Goal: Complete application form: Complete application form

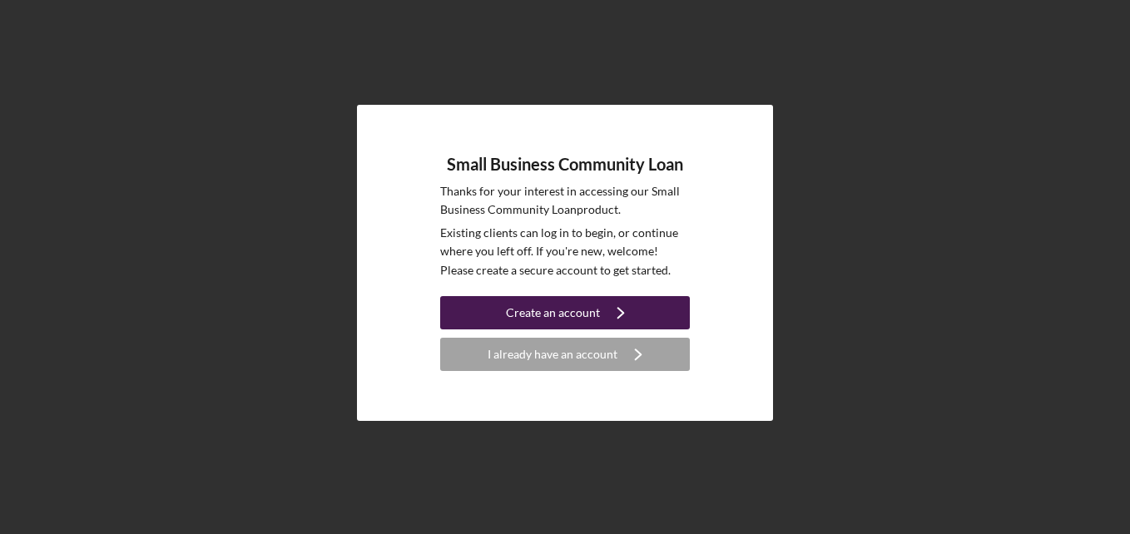
click at [586, 310] on div "Create an account" at bounding box center [553, 312] width 94 height 33
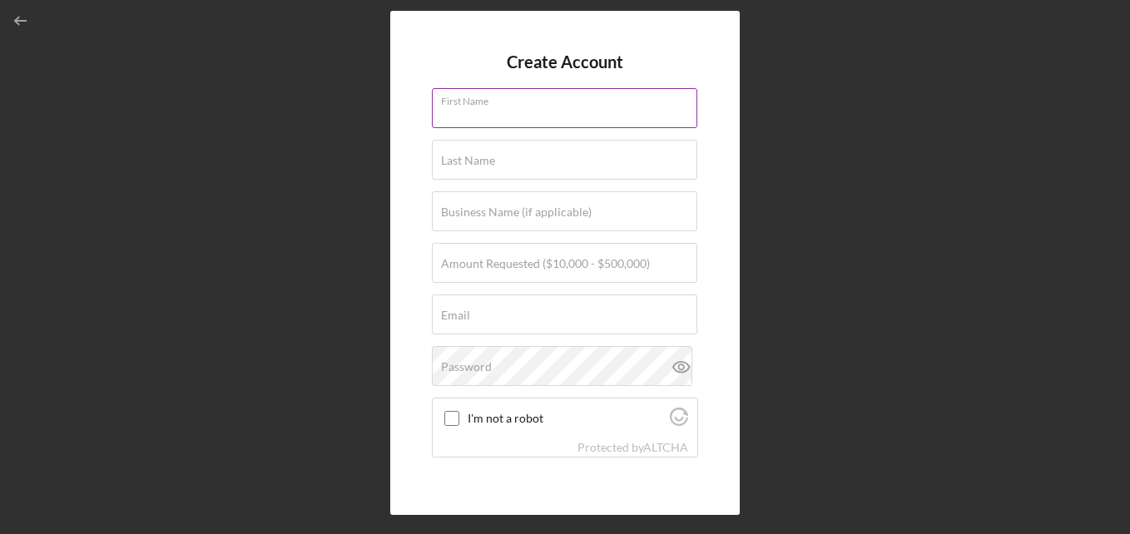
click at [504, 102] on div "First Name" at bounding box center [565, 109] width 266 height 42
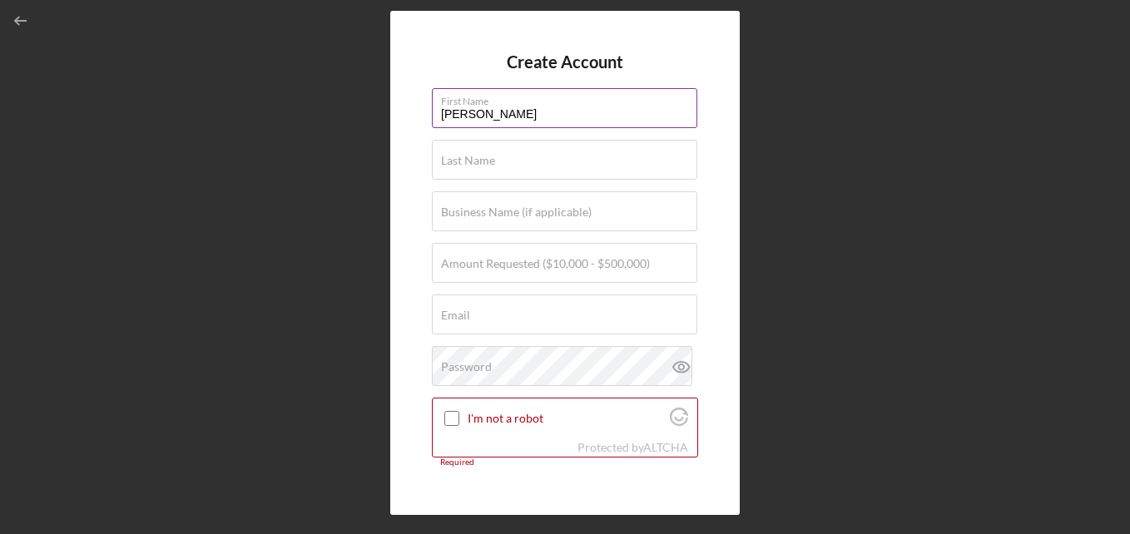
type input "[PERSON_NAME]"
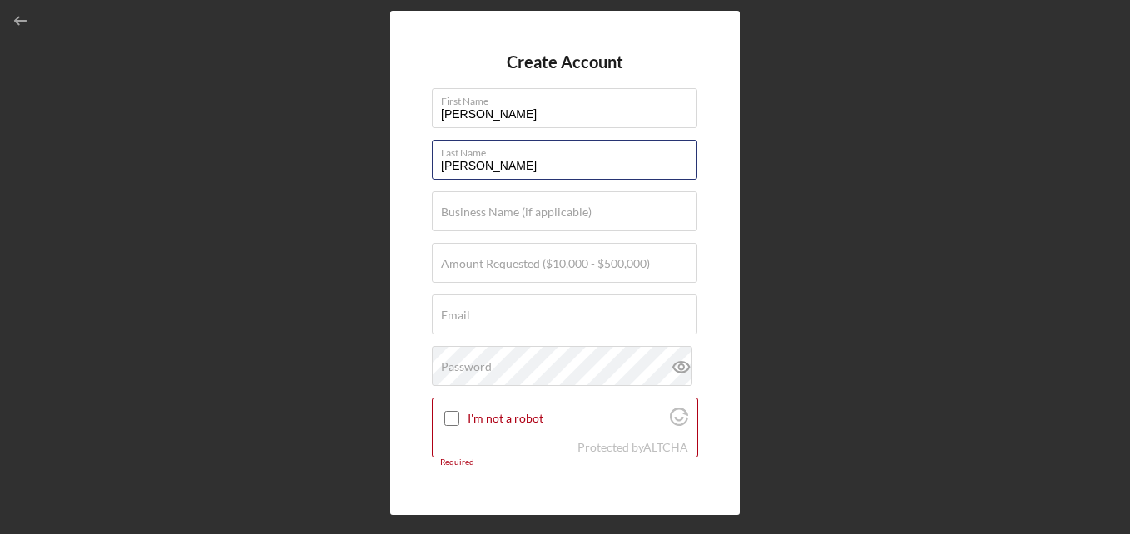
type input "[PERSON_NAME]"
click at [863, 174] on div "Create Account First Name [PERSON_NAME] Last Name [PERSON_NAME] Business Name (…" at bounding box center [564, 263] width 1113 height 526
click at [556, 215] on label "Business Name (if applicable)" at bounding box center [516, 211] width 151 height 13
click at [556, 215] on input "Business Name (if applicable)" at bounding box center [564, 211] width 265 height 40
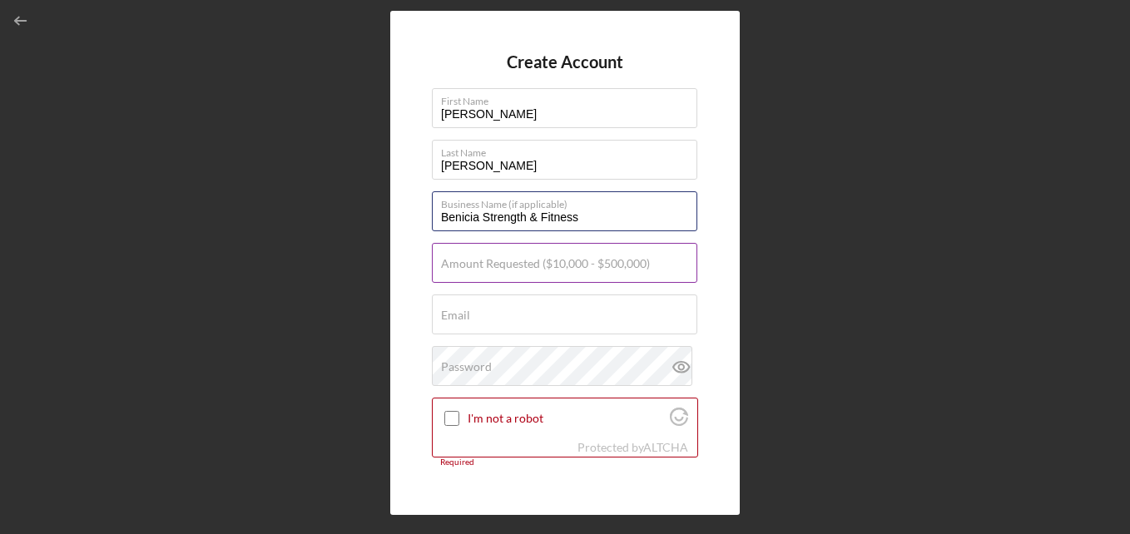
type input "Benicia Strength & Fitness"
click at [499, 277] on input "Amount Requested ($10,000 - $500,000)" at bounding box center [564, 263] width 265 height 40
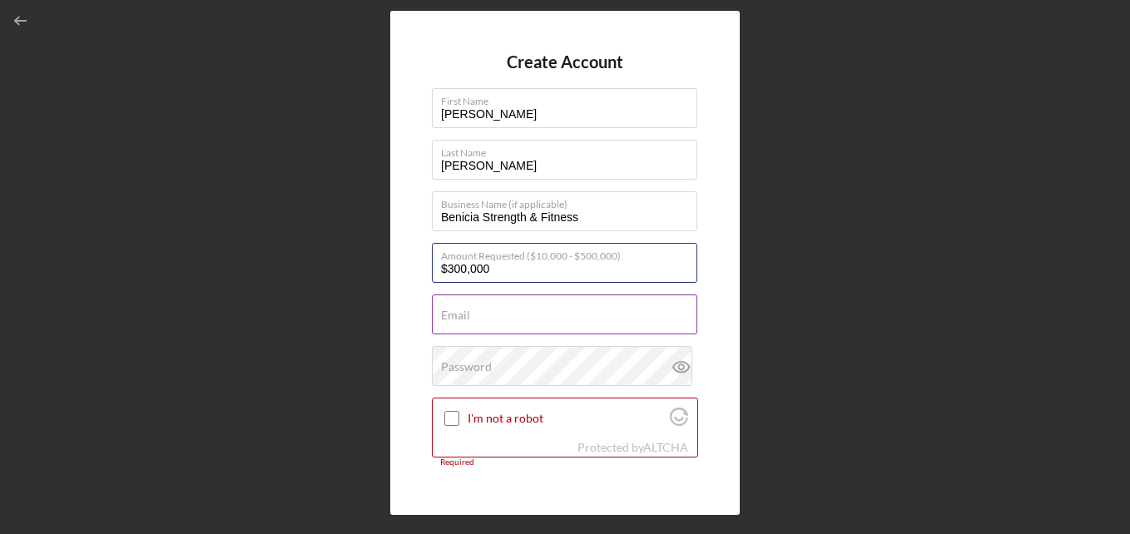
type input "$300,000"
click at [482, 319] on input "Email" at bounding box center [564, 314] width 265 height 40
type input "[EMAIL_ADDRESS][DOMAIN_NAME]"
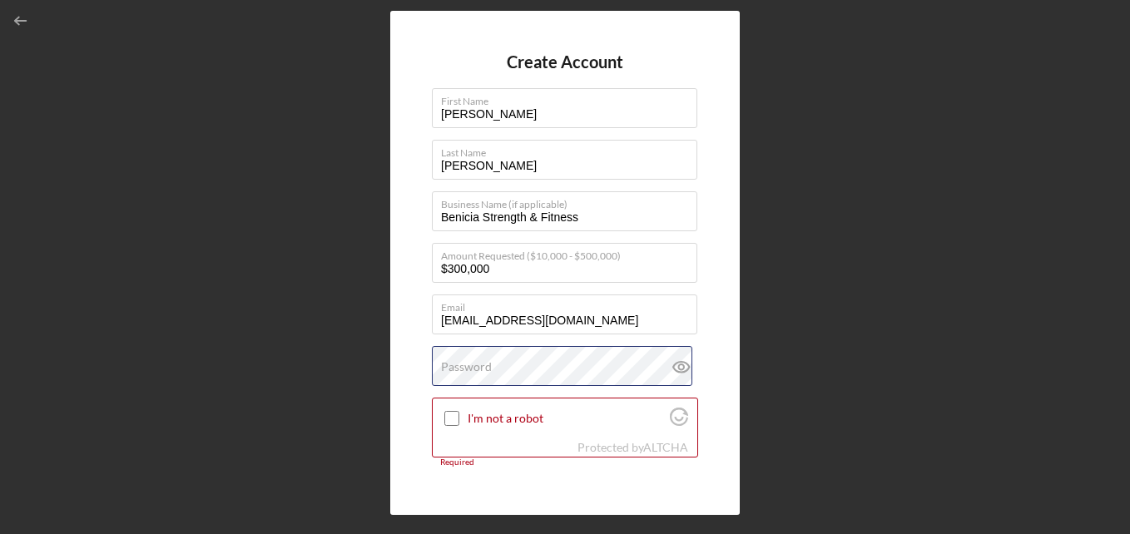
click at [505, 364] on div "Password" at bounding box center [565, 367] width 266 height 42
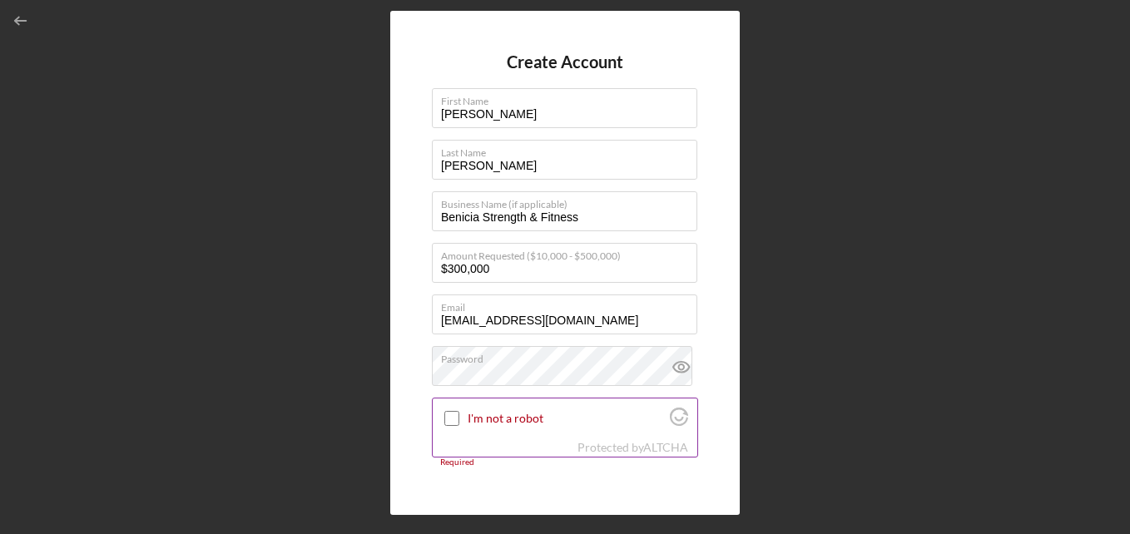
click at [453, 417] on input "I'm not a robot" at bounding box center [451, 418] width 15 height 15
checkbox input "true"
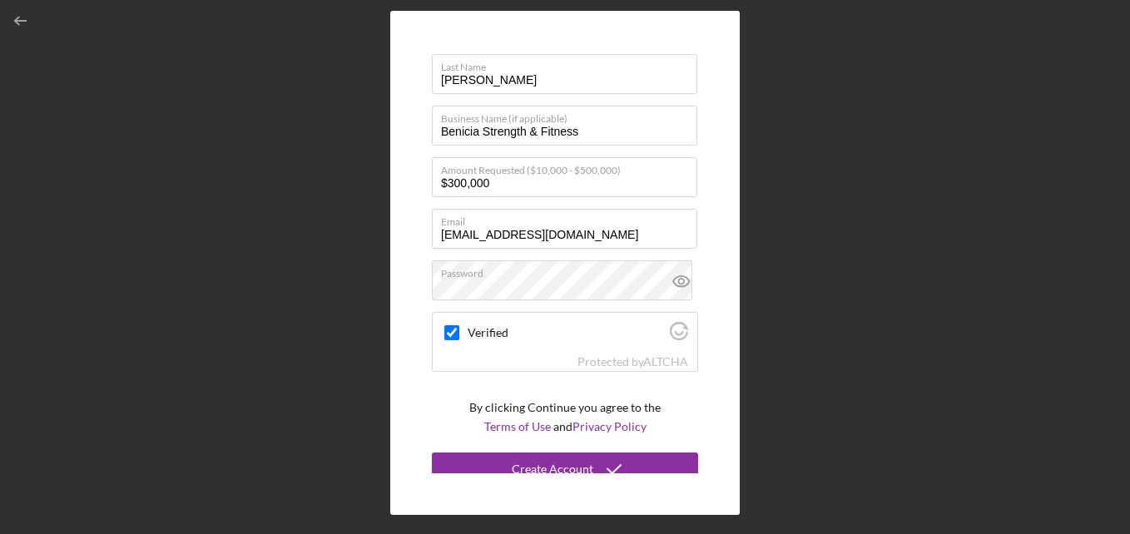
scroll to position [98, 0]
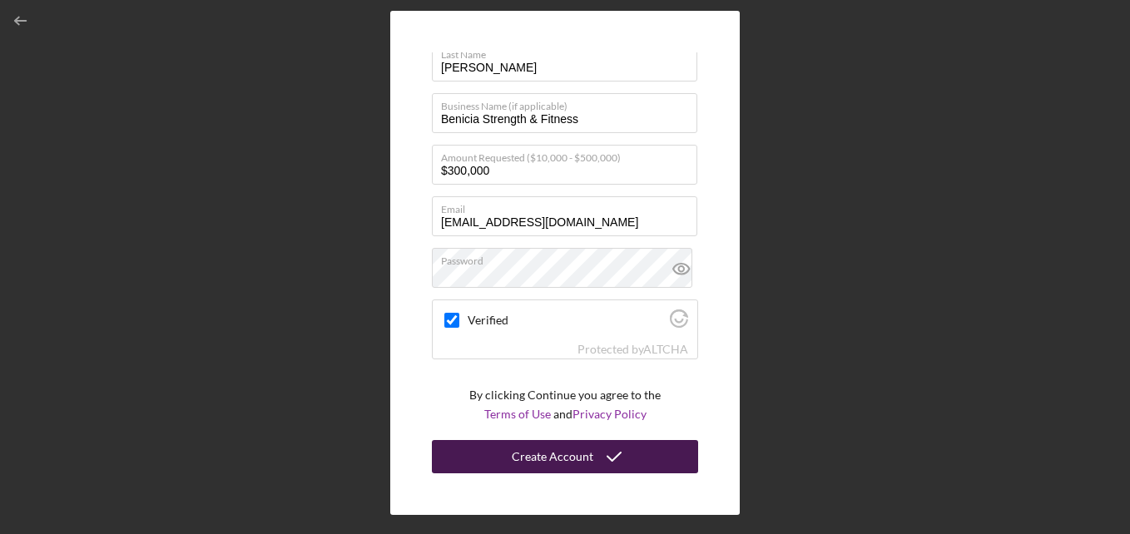
click at [562, 461] on div "Create Account" at bounding box center [553, 456] width 82 height 33
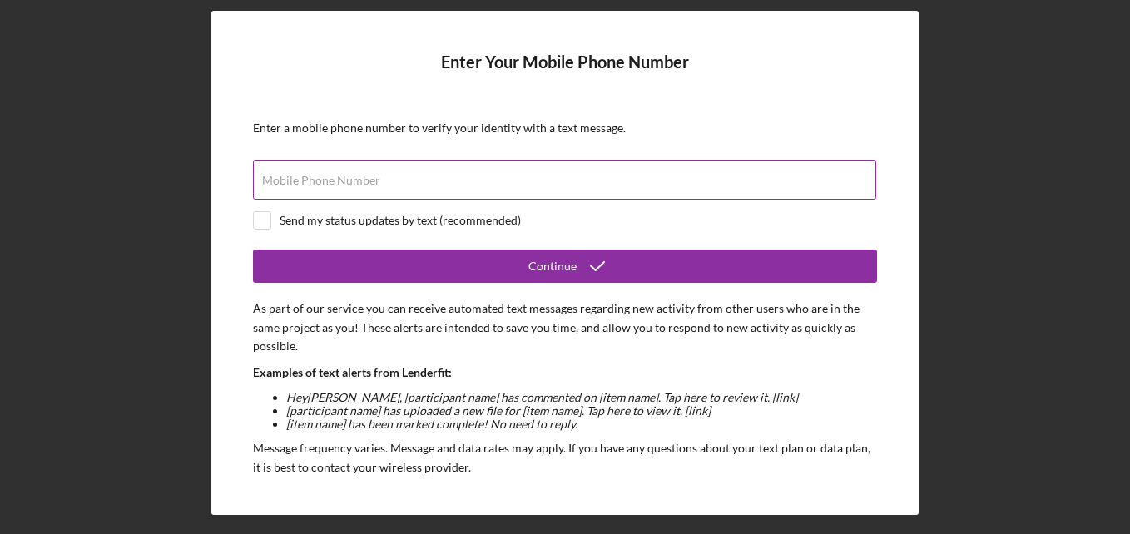
click at [378, 181] on input "Mobile Phone Number" at bounding box center [564, 180] width 623 height 40
type input "[PHONE_NUMBER]"
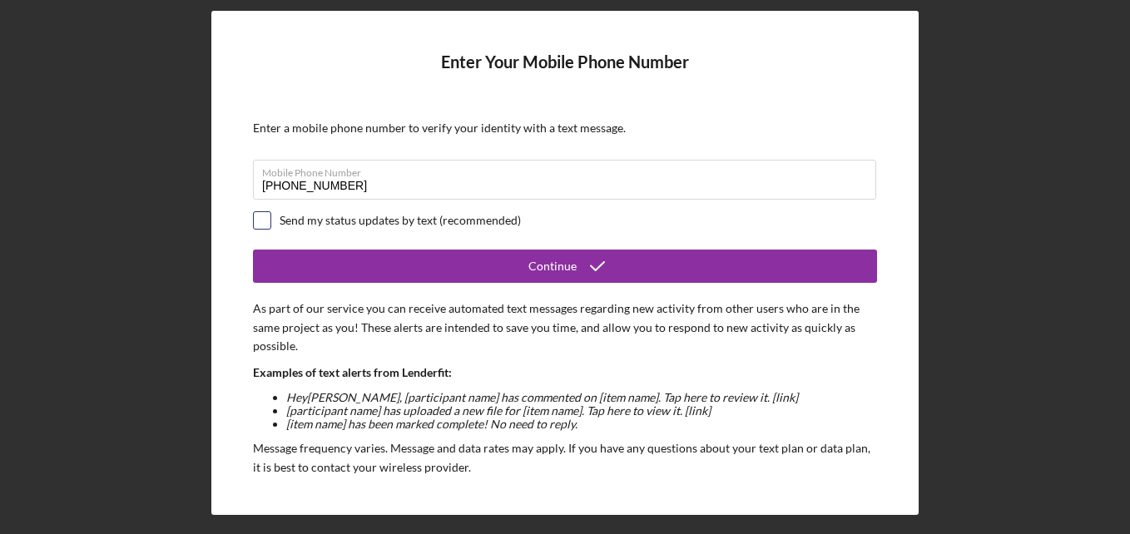
click at [262, 217] on input "checkbox" at bounding box center [262, 220] width 17 height 17
checkbox input "true"
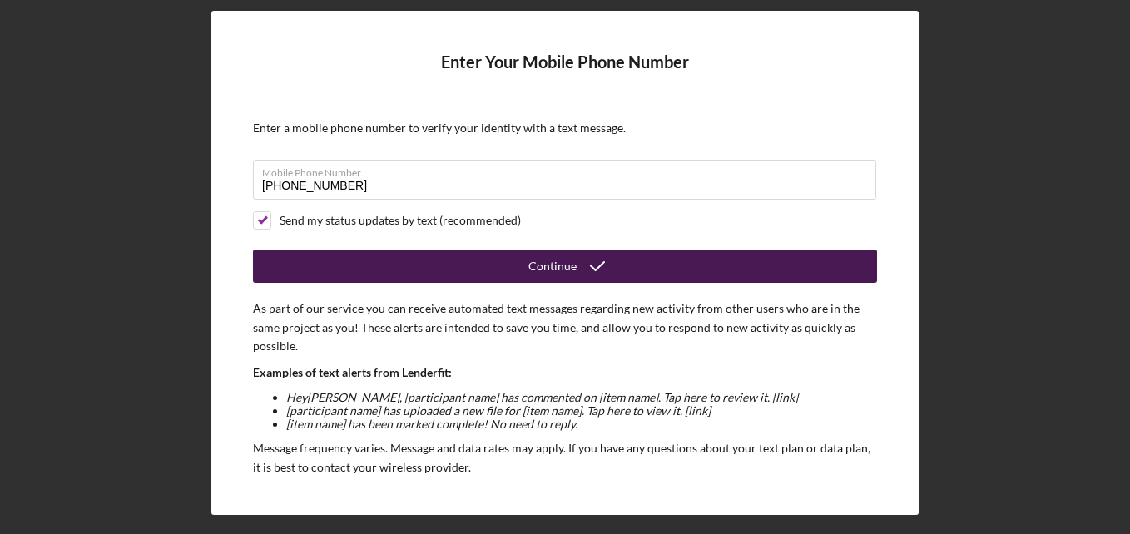
click at [562, 270] on div "Continue" at bounding box center [552, 266] width 48 height 33
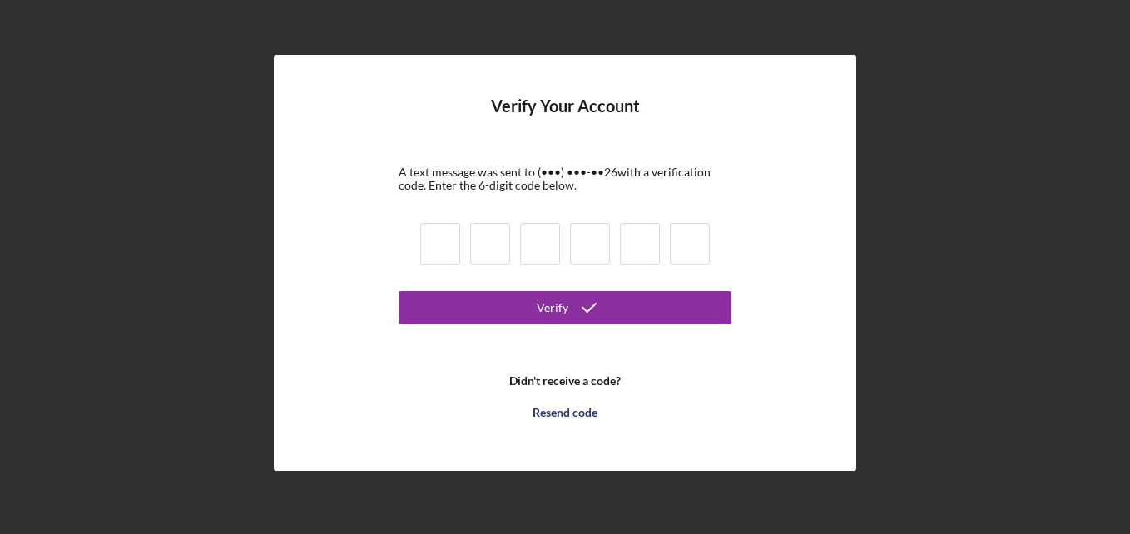
click at [448, 252] on input at bounding box center [440, 244] width 40 height 42
type input "2"
type input "1"
type input "7"
type input "9"
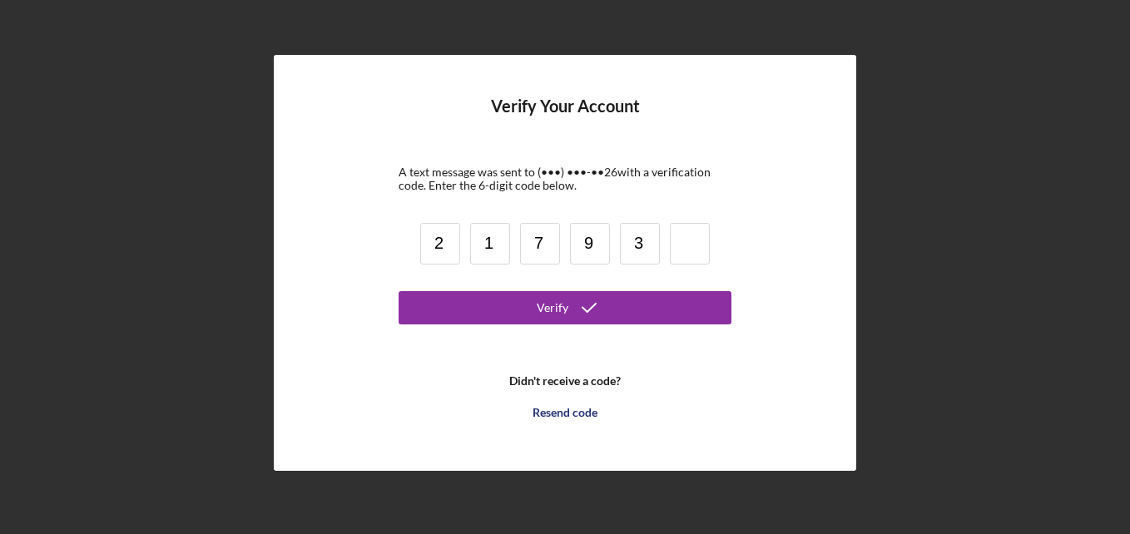
type input "3"
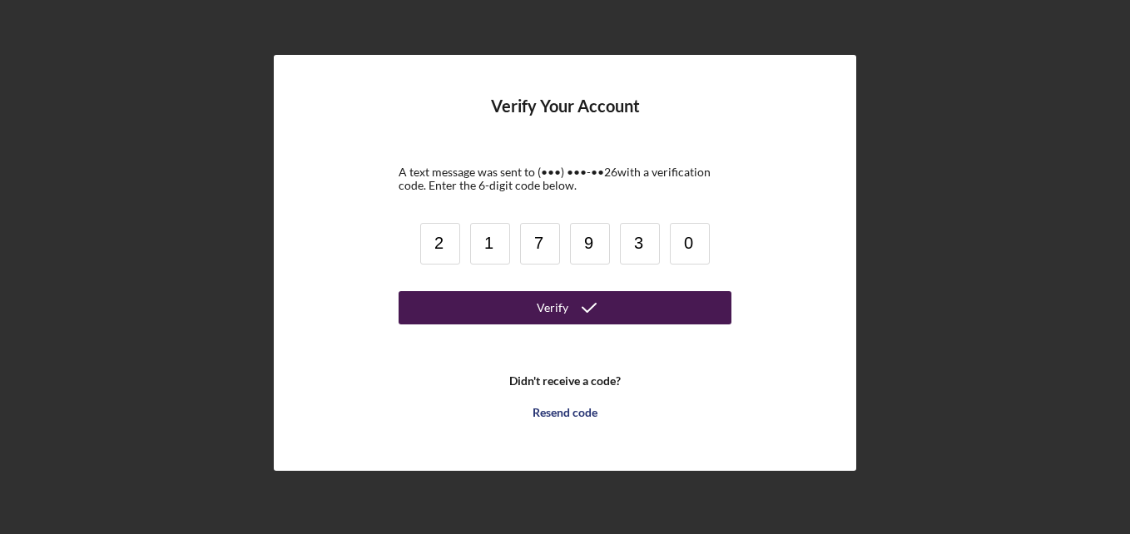
type input "0"
click at [532, 308] on button "Verify" at bounding box center [564, 307] width 333 height 33
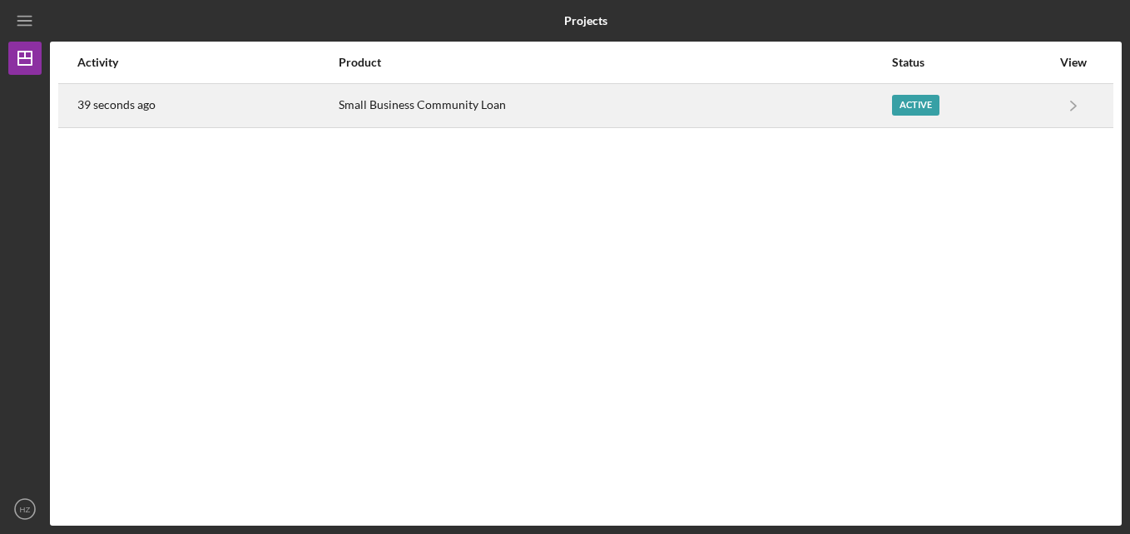
click at [918, 107] on div "Active" at bounding box center [915, 105] width 47 height 21
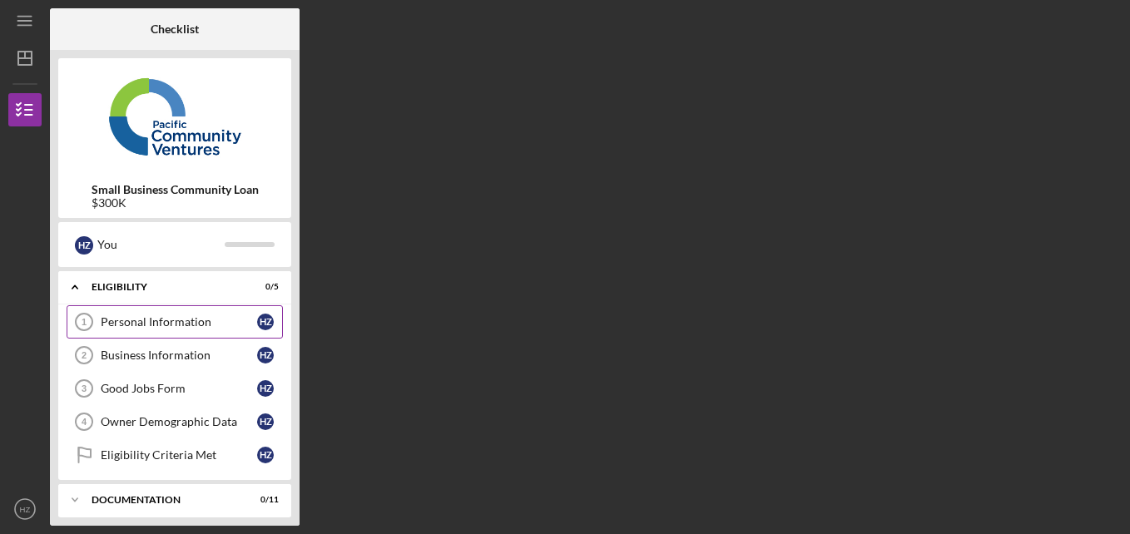
click at [121, 324] on div "Personal Information" at bounding box center [179, 321] width 156 height 13
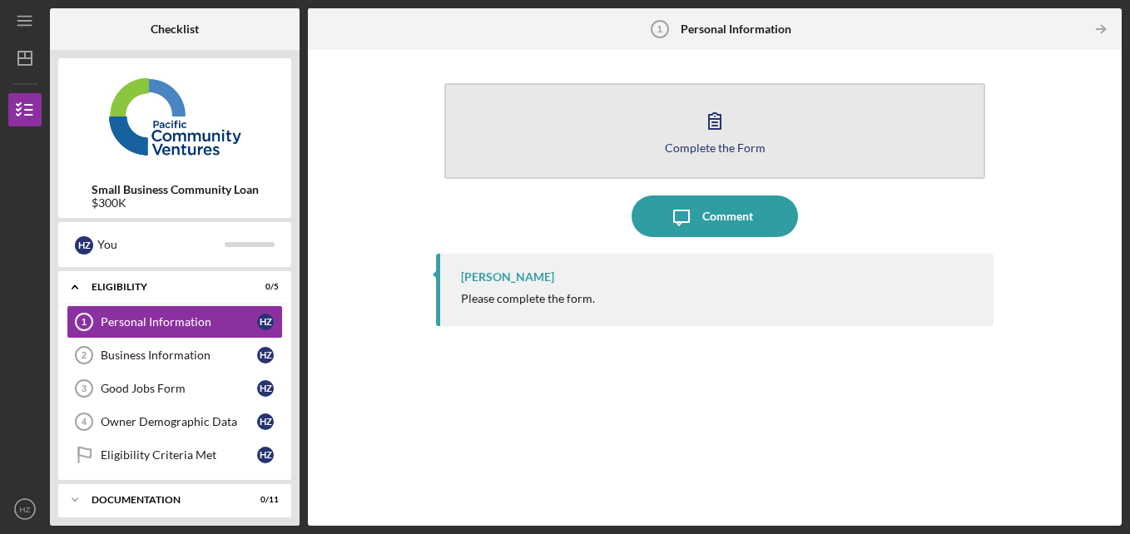
click at [717, 116] on icon "button" at bounding box center [715, 121] width 42 height 42
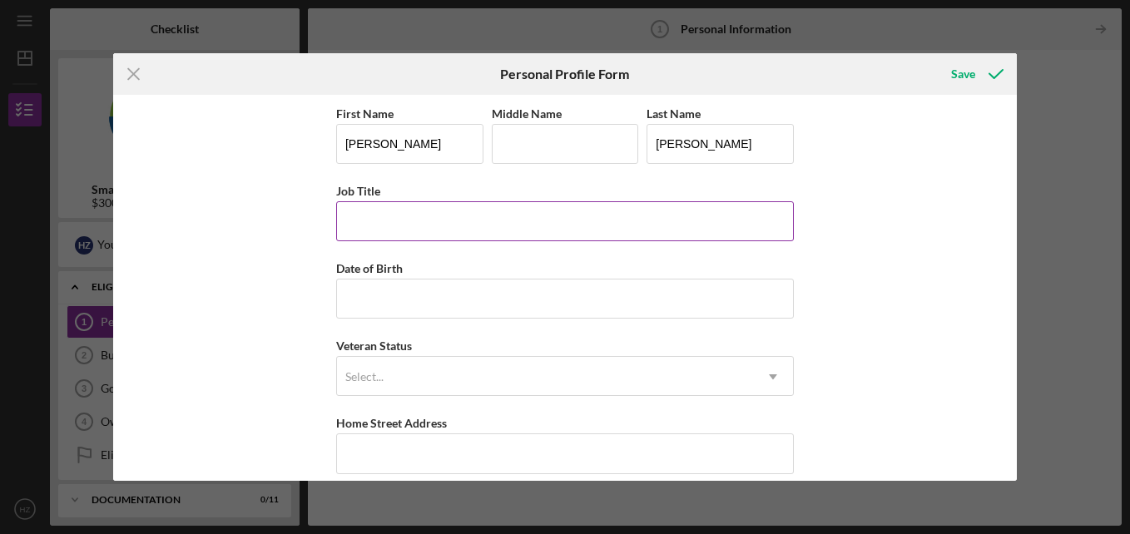
click at [546, 226] on input "Job Title" at bounding box center [565, 221] width 458 height 40
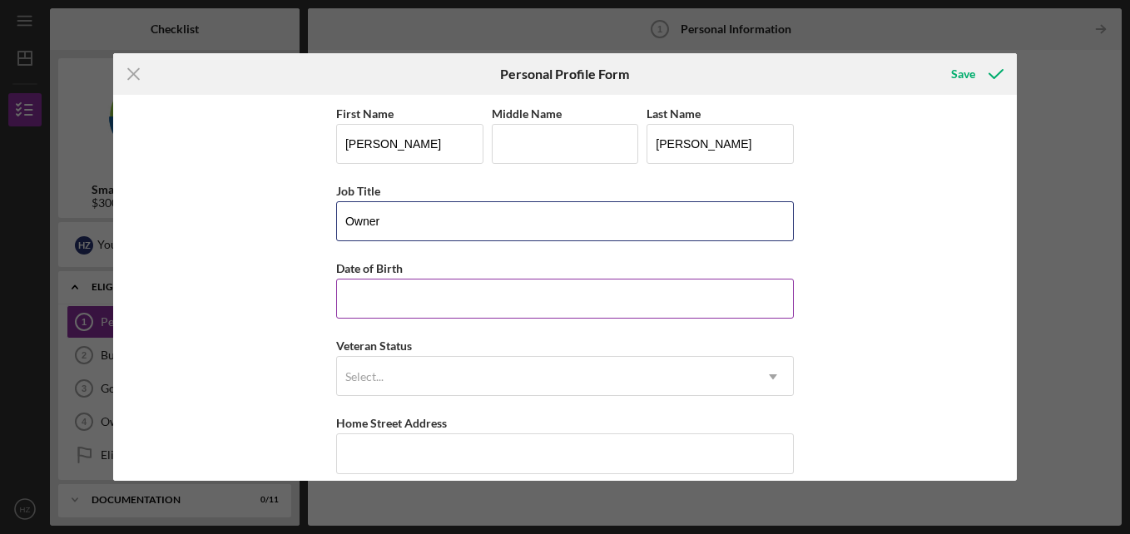
type input "Owner"
click at [508, 305] on input "Date of Birth" at bounding box center [565, 299] width 458 height 40
type input "[DATE]"
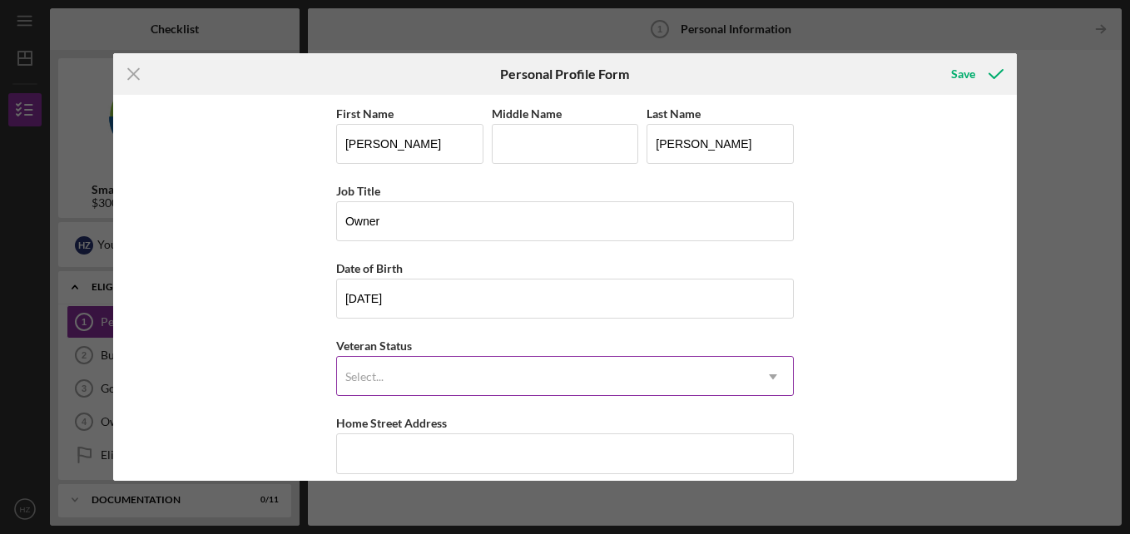
click at [770, 369] on icon "Icon/Dropdown Arrow" at bounding box center [773, 377] width 40 height 40
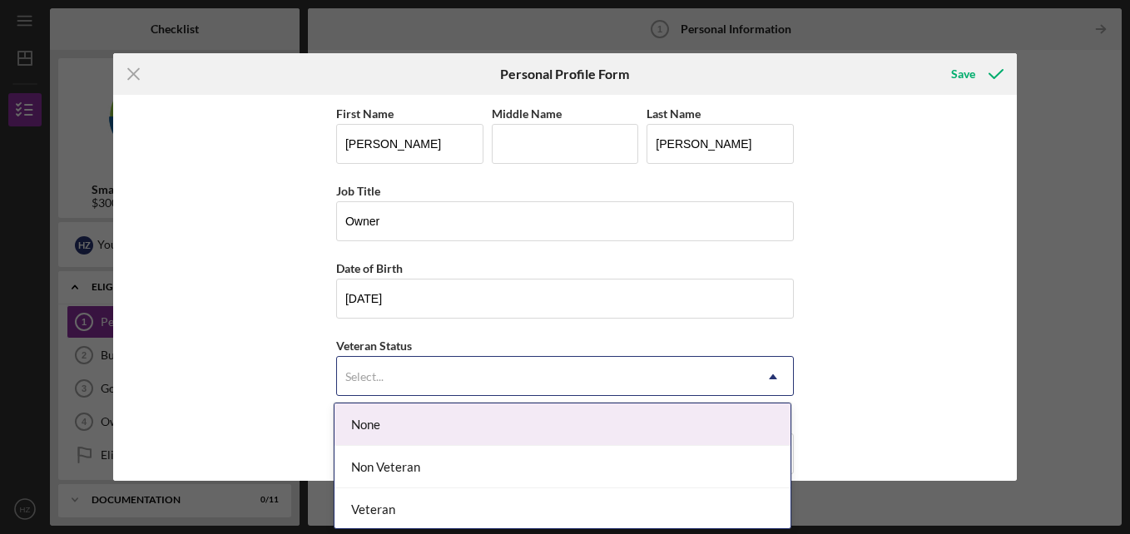
click at [735, 423] on div "None" at bounding box center [562, 424] width 456 height 42
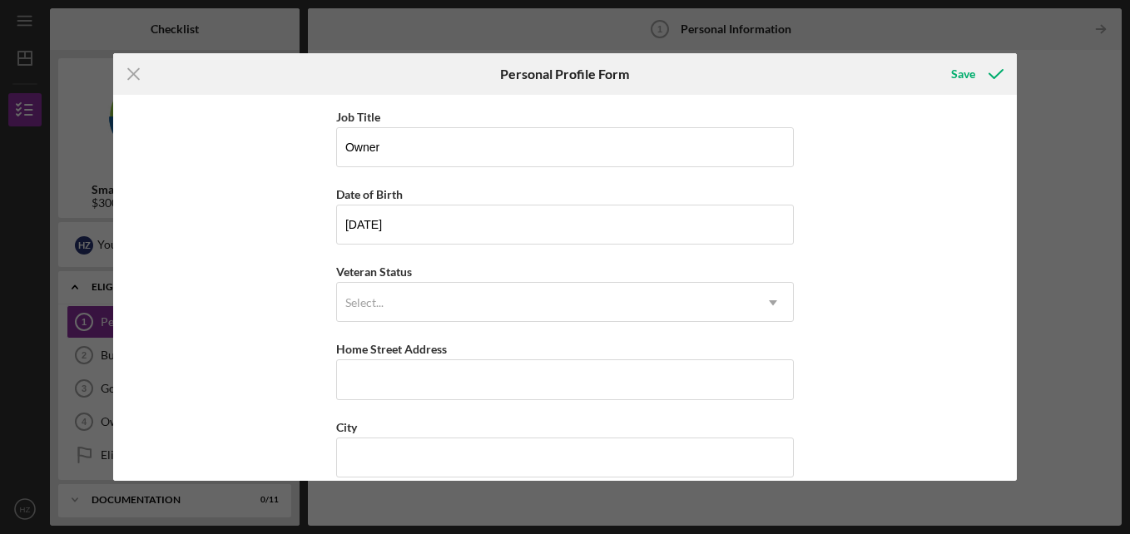
scroll to position [80, 0]
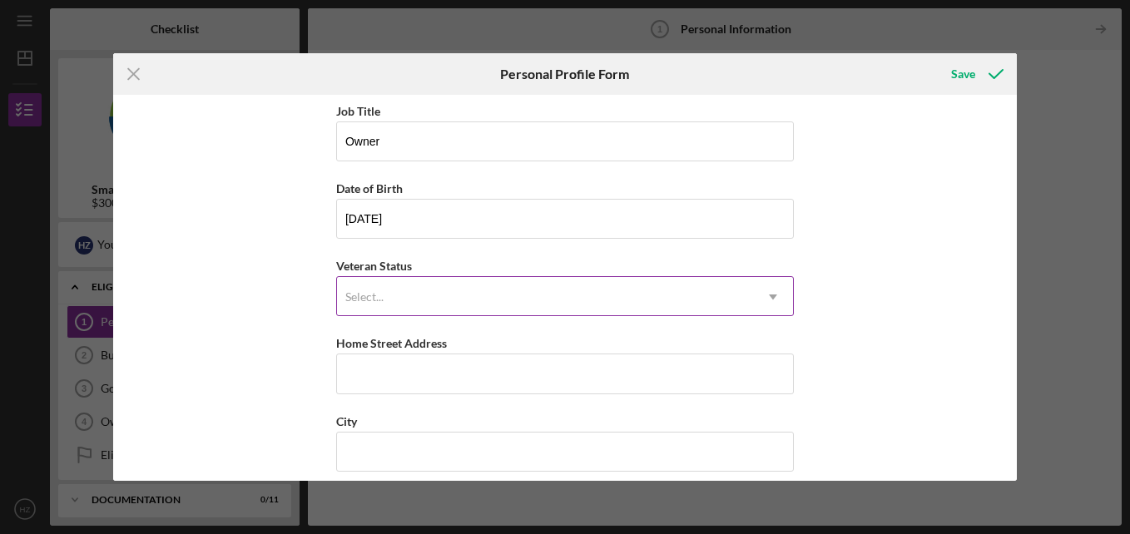
click at [764, 298] on icon "Icon/Dropdown Arrow" at bounding box center [773, 297] width 40 height 40
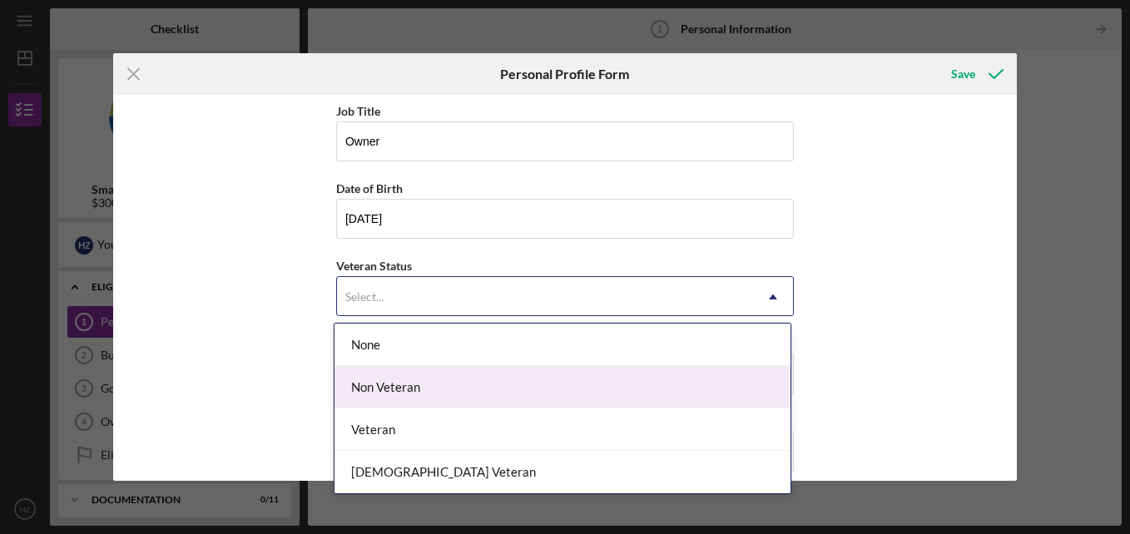
click at [364, 388] on div "Non Veteran" at bounding box center [562, 387] width 456 height 42
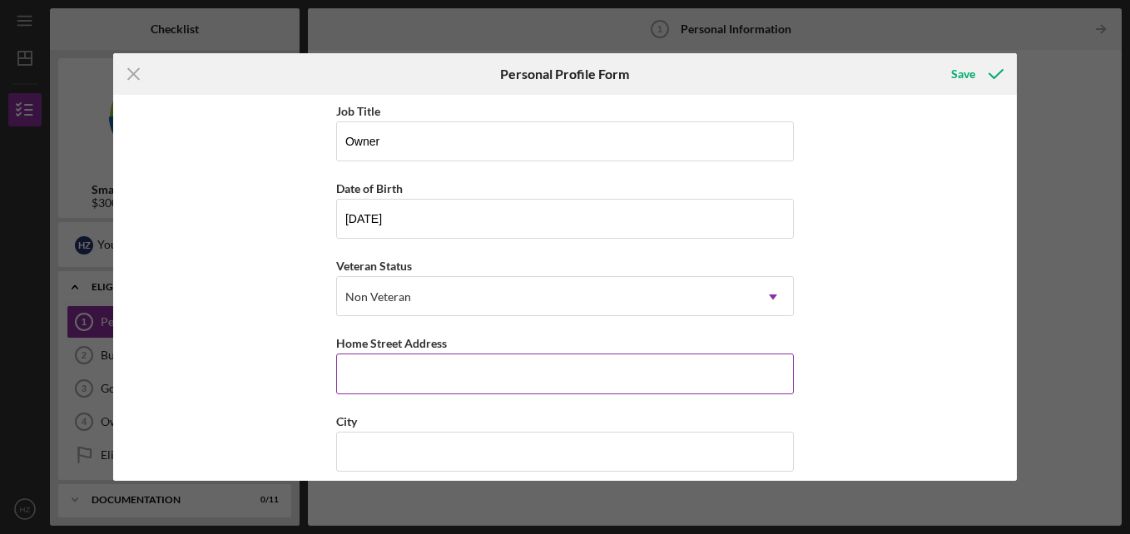
click at [461, 383] on input "Home Street Address" at bounding box center [565, 374] width 458 height 40
type input "[STREET_ADDRESS]"
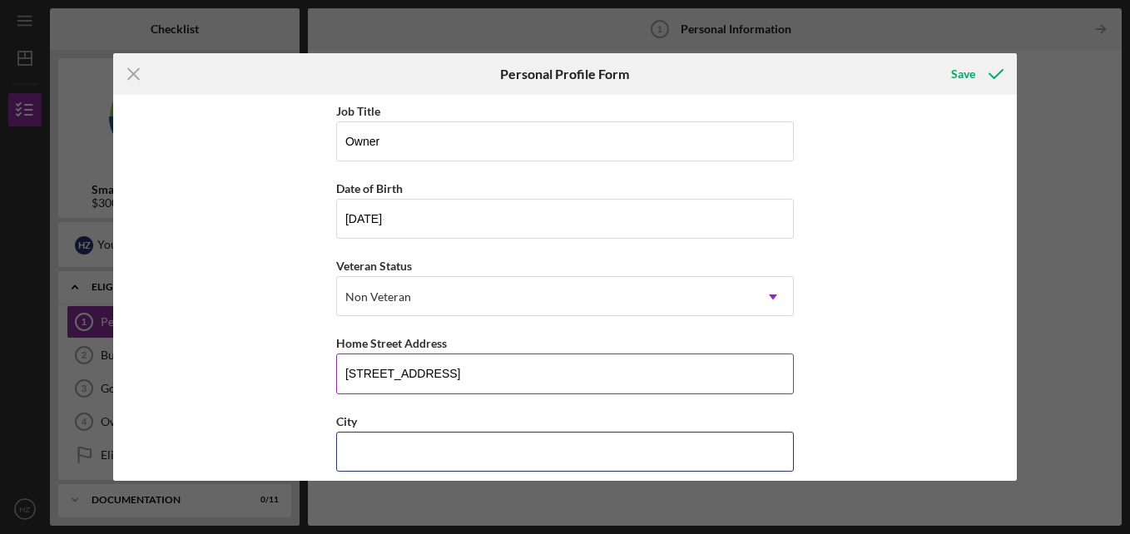
type input "Benicia"
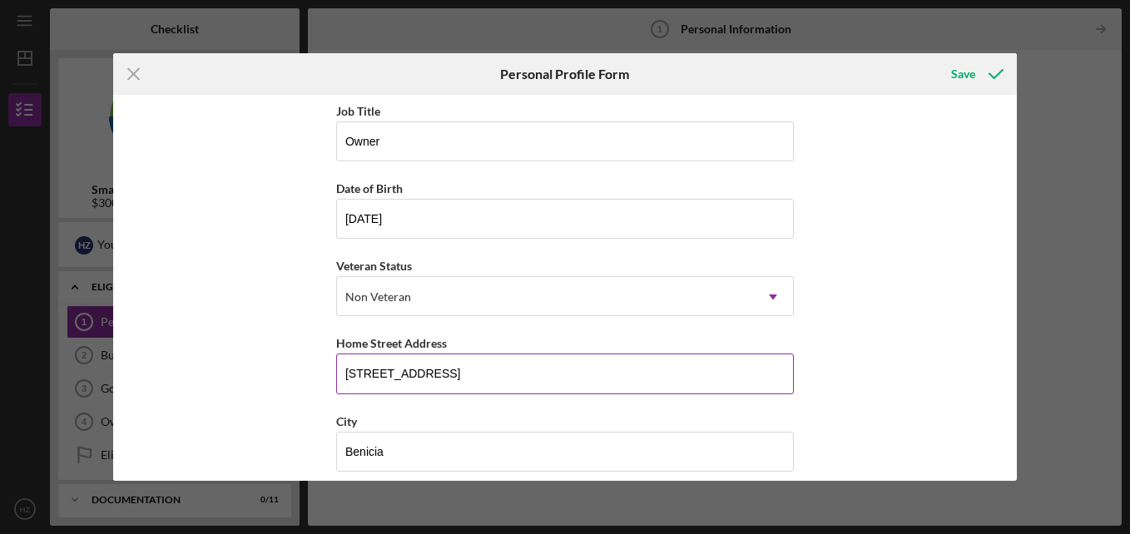
type input "94510"
type input "[US_STATE]"
drag, startPoint x: 1011, startPoint y: 224, endPoint x: 1020, endPoint y: 171, distance: 54.0
click at [1020, 171] on div "Icon/Menu Close Personal Profile Form Save First Name [PERSON_NAME] Middle Name…" at bounding box center [565, 267] width 1130 height 534
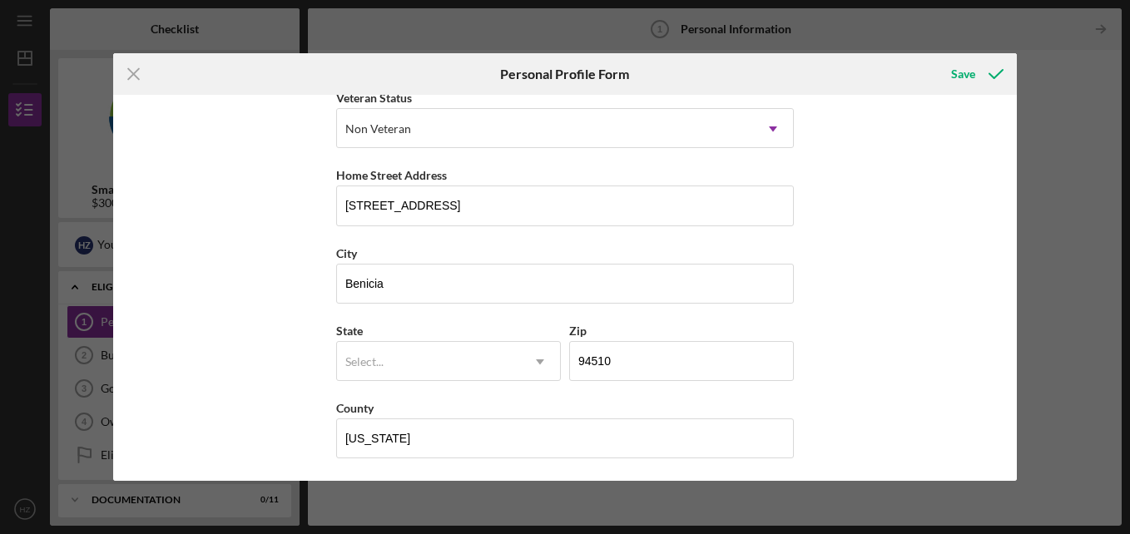
scroll to position [250, 0]
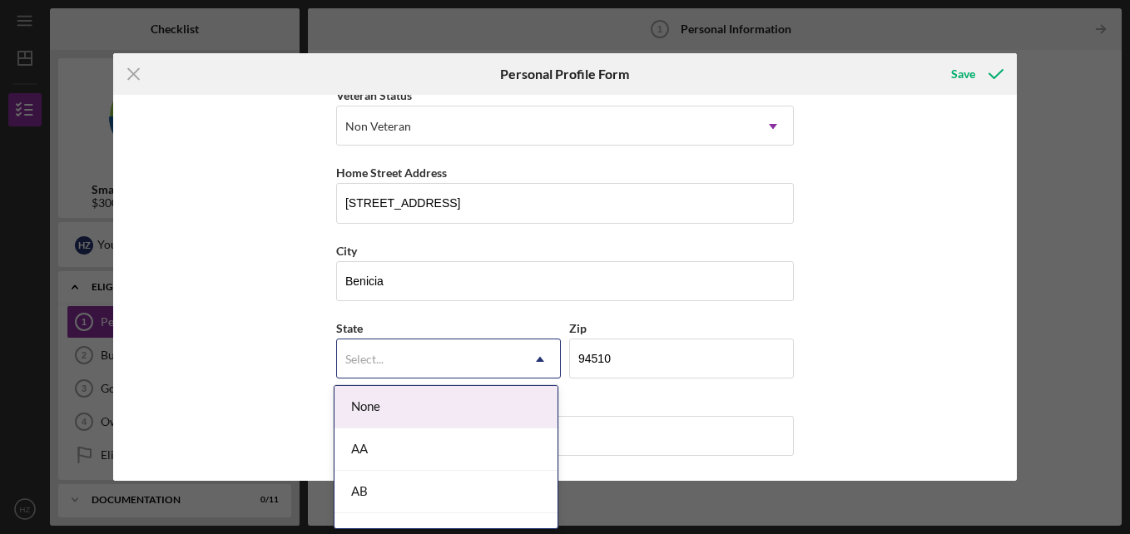
click at [464, 363] on div "Select..." at bounding box center [428, 359] width 183 height 38
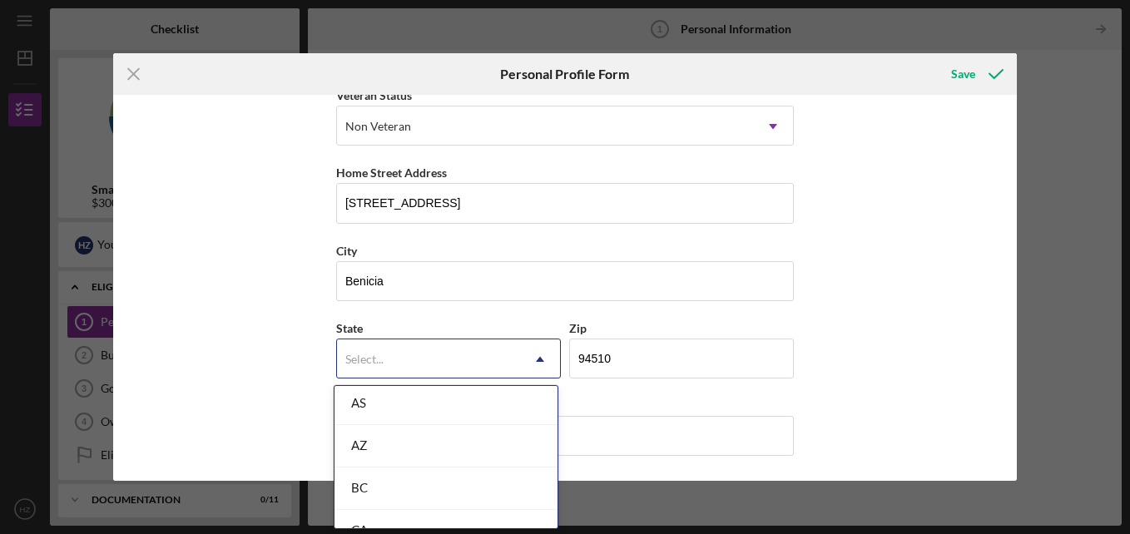
scroll to position [457, 0]
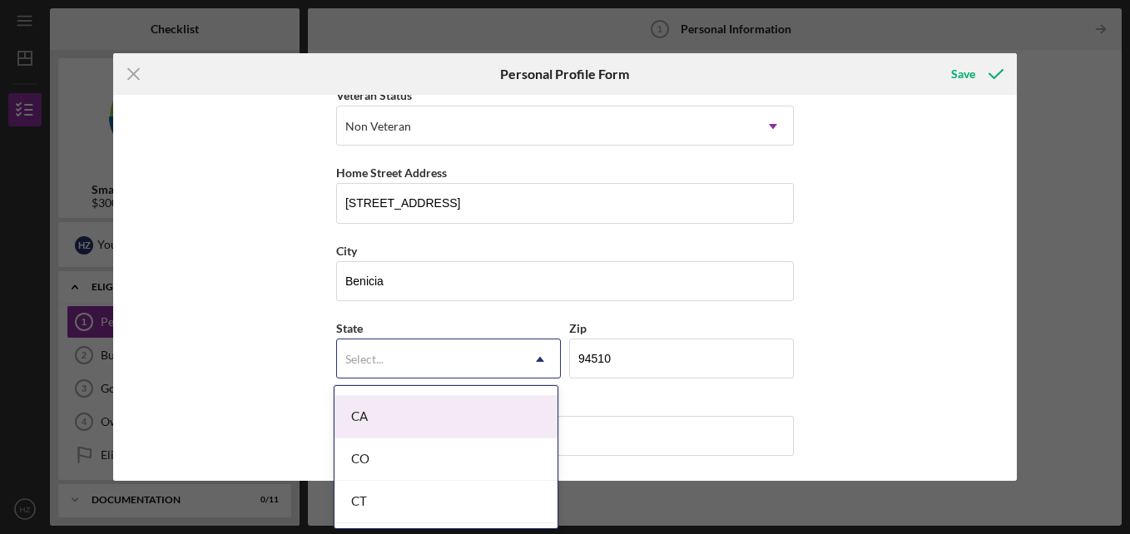
click at [502, 412] on div "CA" at bounding box center [445, 417] width 223 height 42
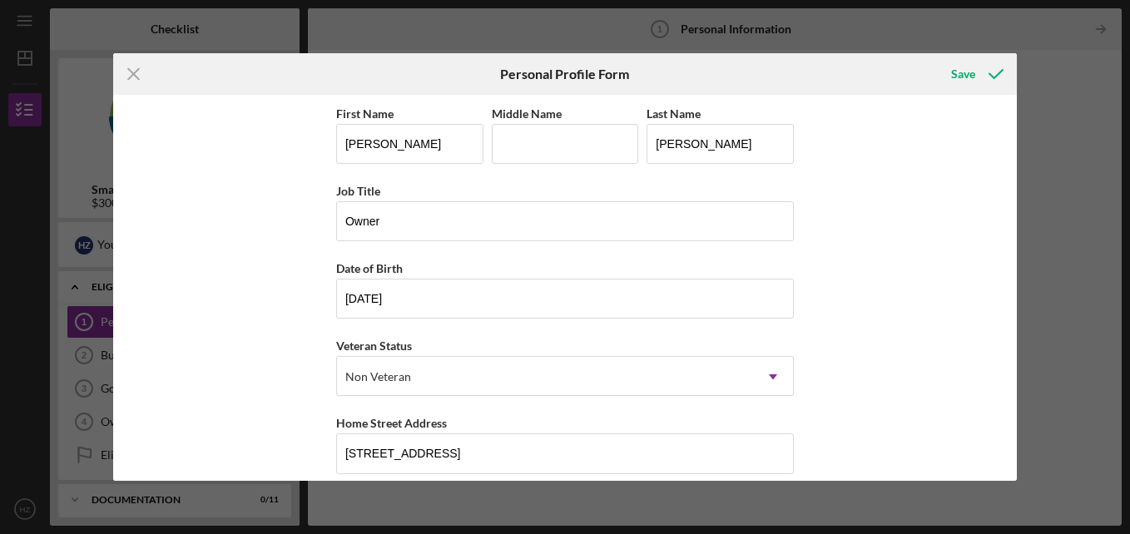
scroll to position [250, 0]
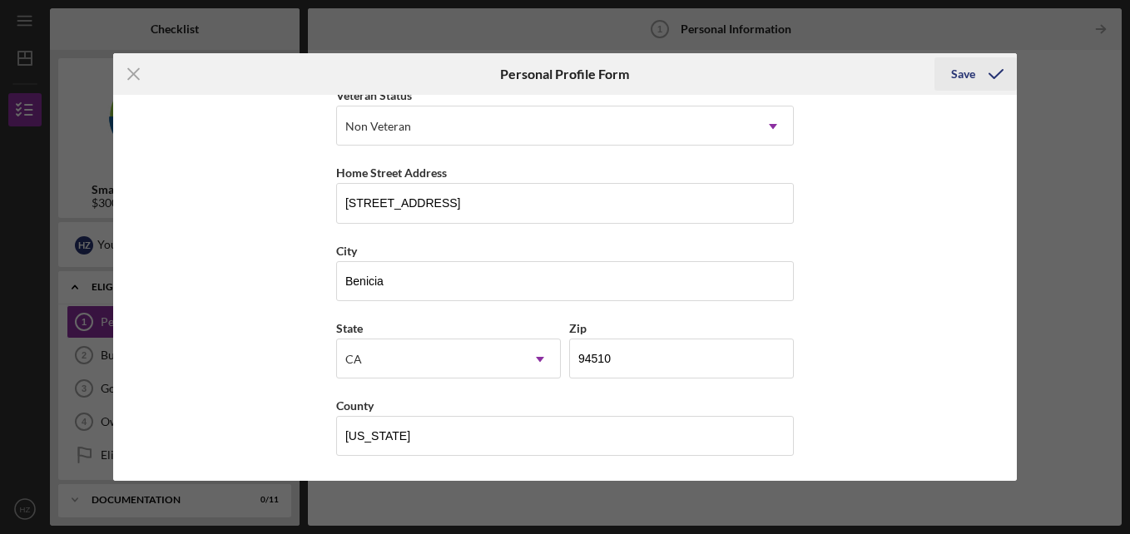
click at [970, 77] on div "Save" at bounding box center [963, 73] width 24 height 33
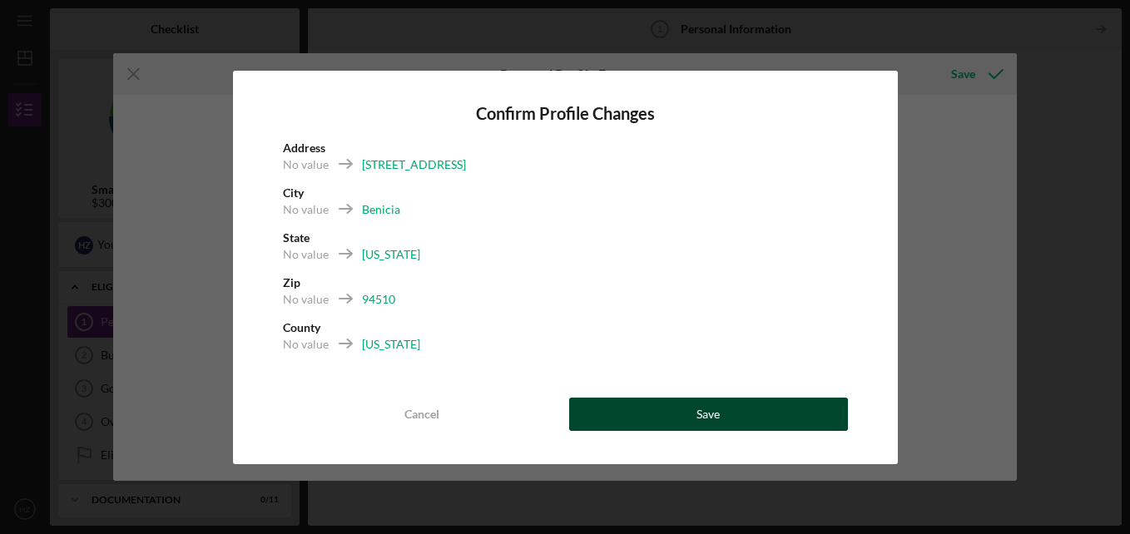
click at [720, 408] on button "Save" at bounding box center [708, 414] width 279 height 33
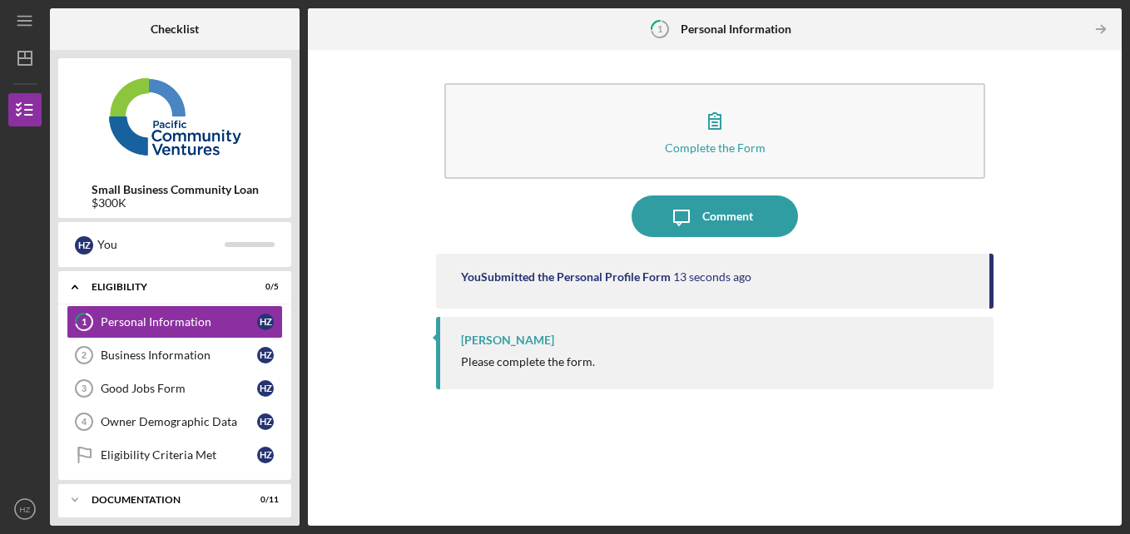
click at [492, 340] on div "[PERSON_NAME]" at bounding box center [507, 340] width 93 height 13
click at [635, 277] on div "You Submitted the Personal Profile Form" at bounding box center [566, 276] width 210 height 13
click at [492, 351] on div "[PERSON_NAME] Please complete the form." at bounding box center [715, 353] width 558 height 72
click at [171, 355] on div "Business Information" at bounding box center [179, 355] width 156 height 13
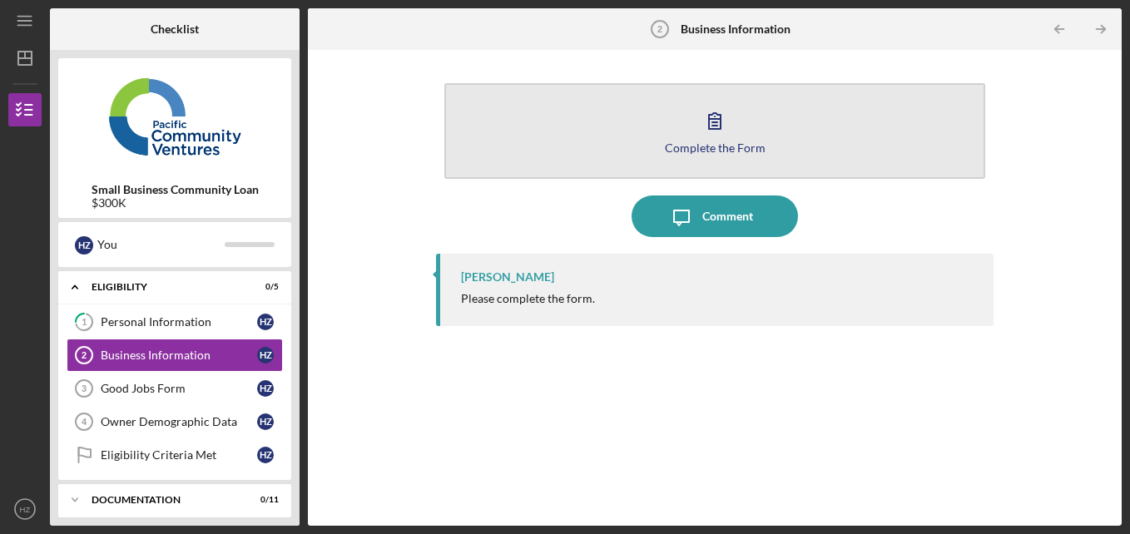
click at [721, 118] on icon "button" at bounding box center [715, 121] width 42 height 42
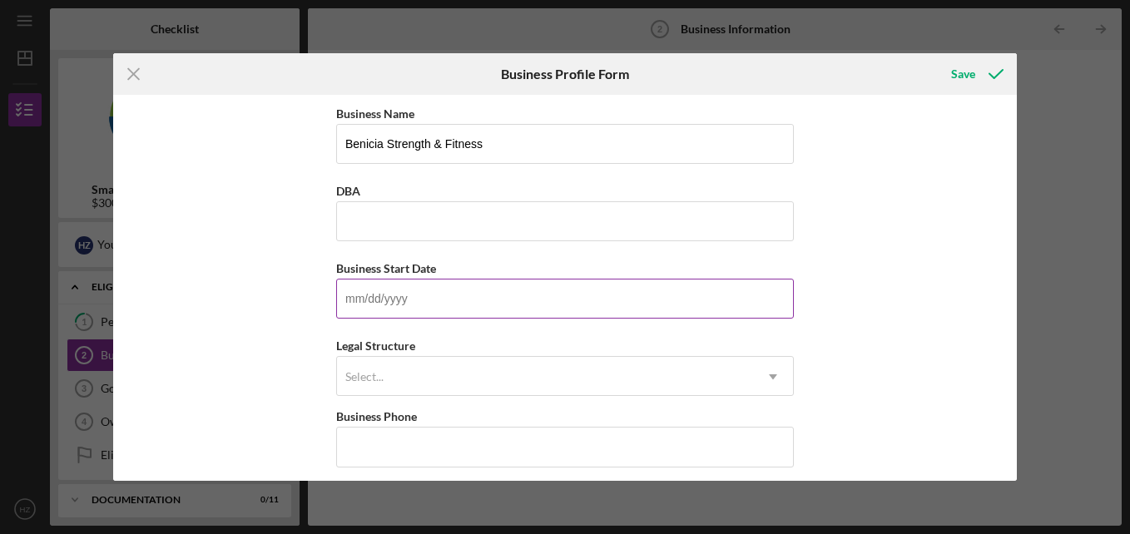
click at [522, 299] on input "Business Start Date" at bounding box center [565, 299] width 458 height 40
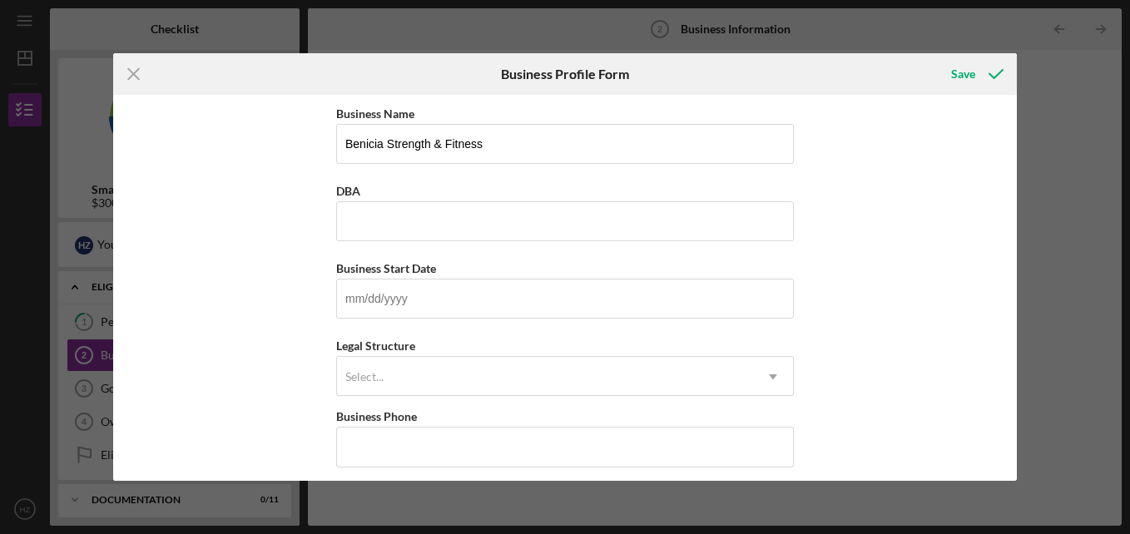
click at [878, 286] on div "Business Name [PERSON_NAME] & Fitness DBA Business Start Date Legal Structure S…" at bounding box center [564, 288] width 903 height 386
click at [773, 378] on icon "Icon/Dropdown Arrow" at bounding box center [773, 377] width 40 height 40
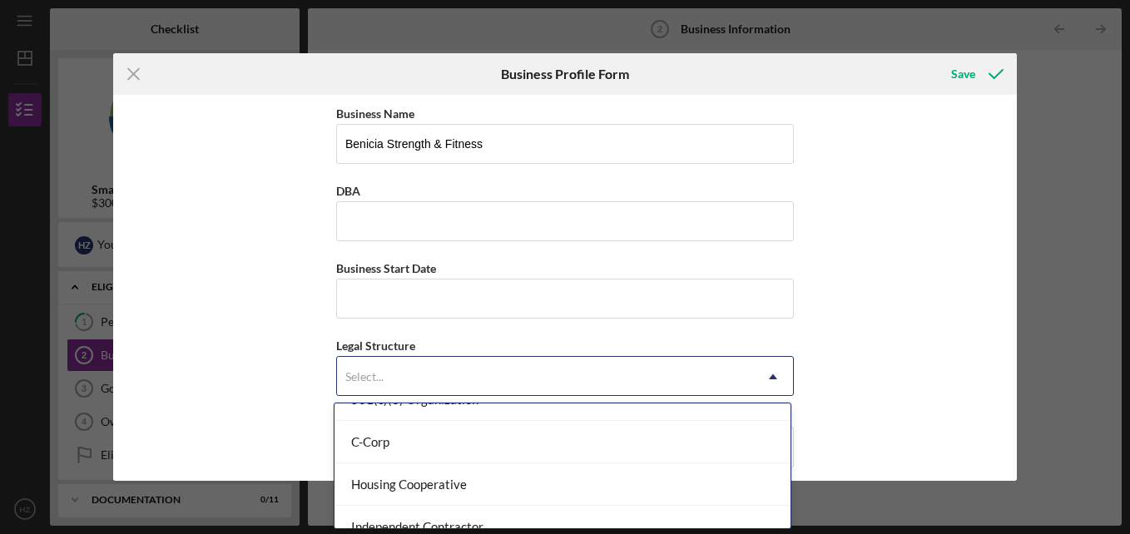
scroll to position [171, 0]
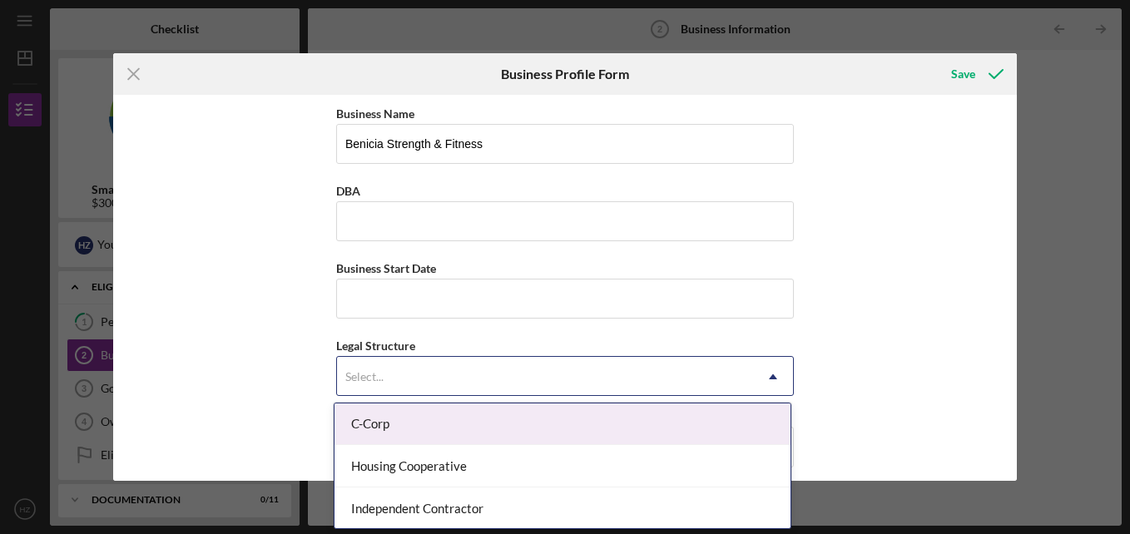
click at [410, 428] on div "C-Corp" at bounding box center [562, 424] width 456 height 42
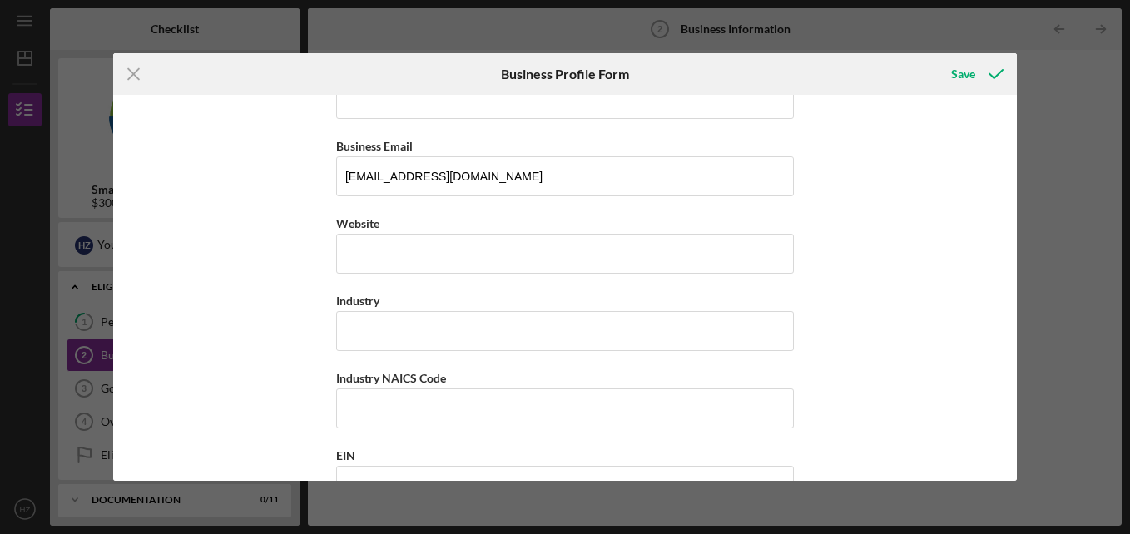
scroll to position [355, 0]
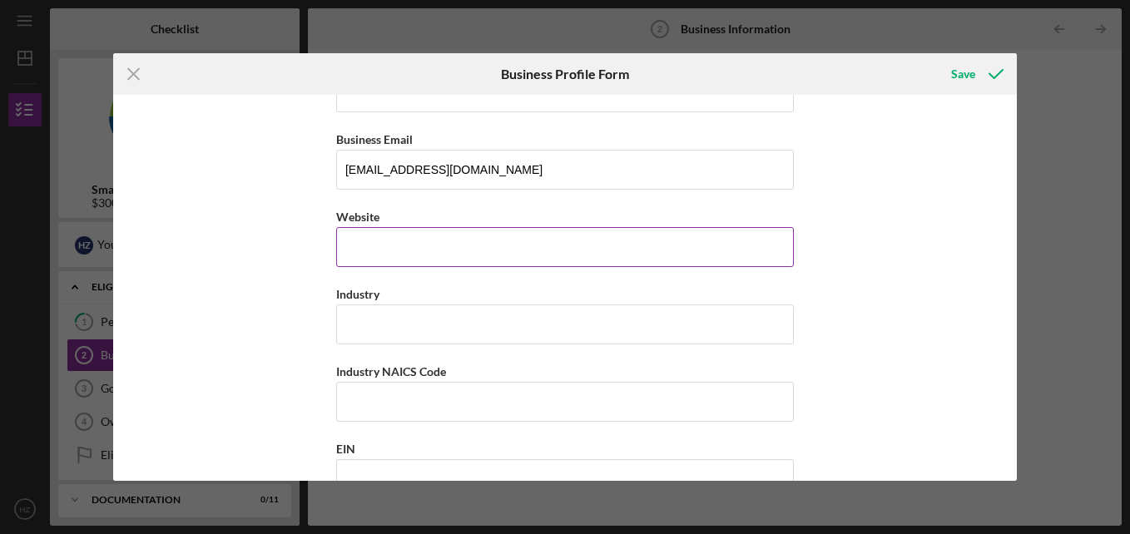
click at [494, 253] on input "Website" at bounding box center [565, 247] width 458 height 40
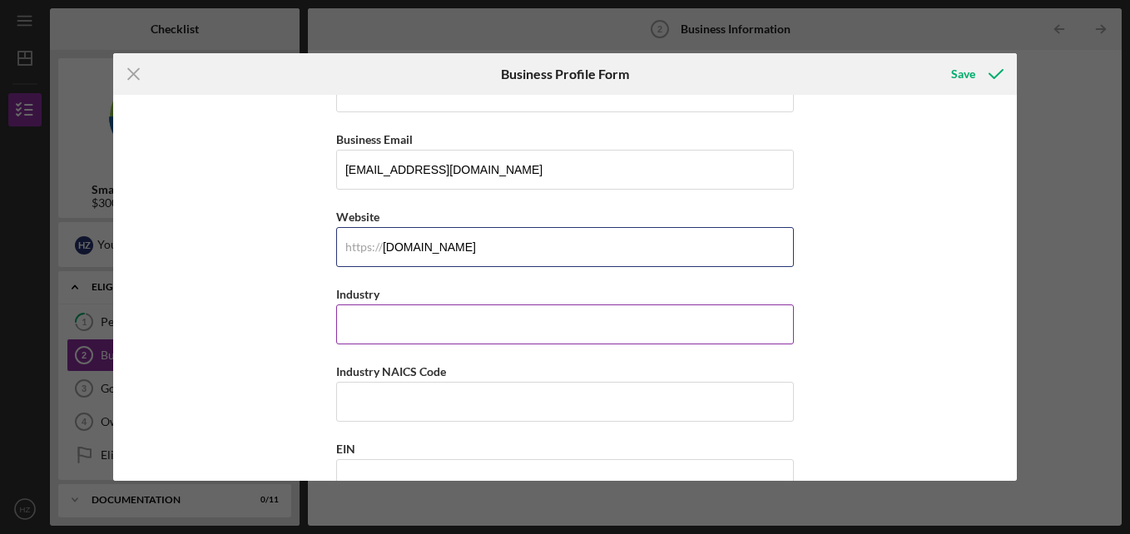
type input "[DOMAIN_NAME]"
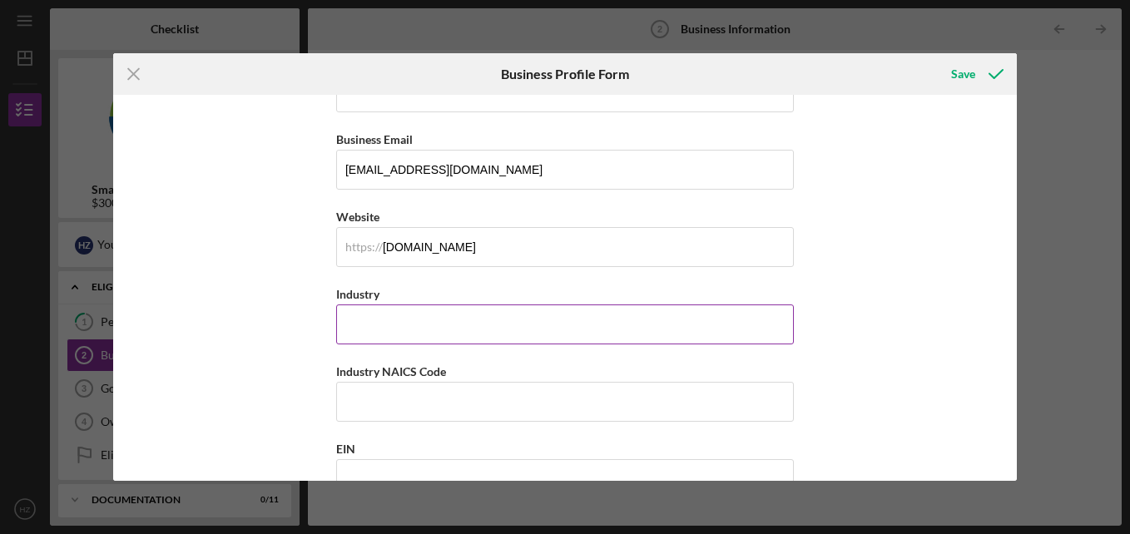
click at [460, 319] on input "Industry" at bounding box center [565, 324] width 458 height 40
type input "Gym-Health & Fitness"
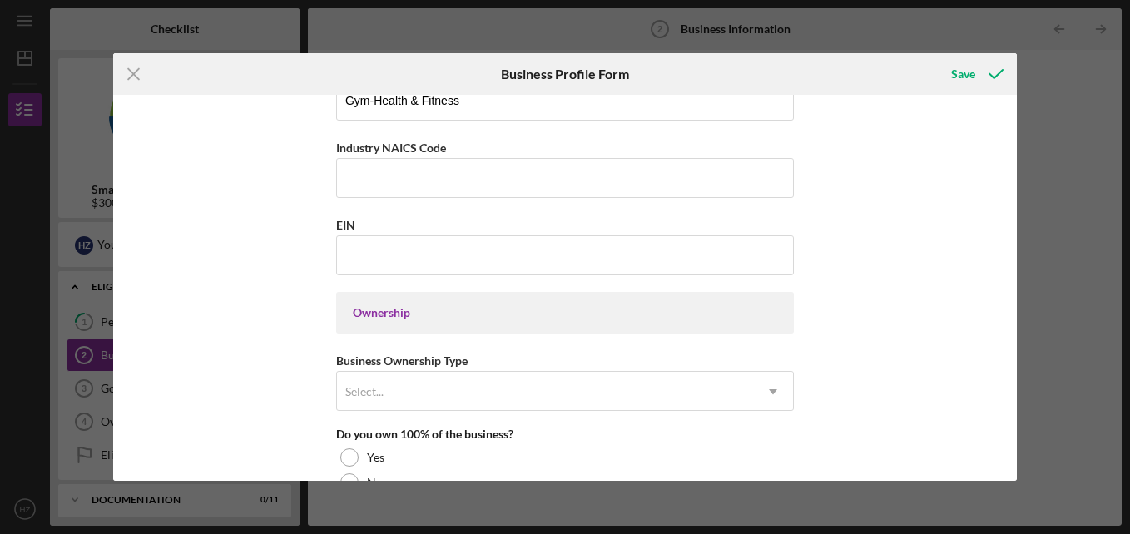
scroll to position [582, 0]
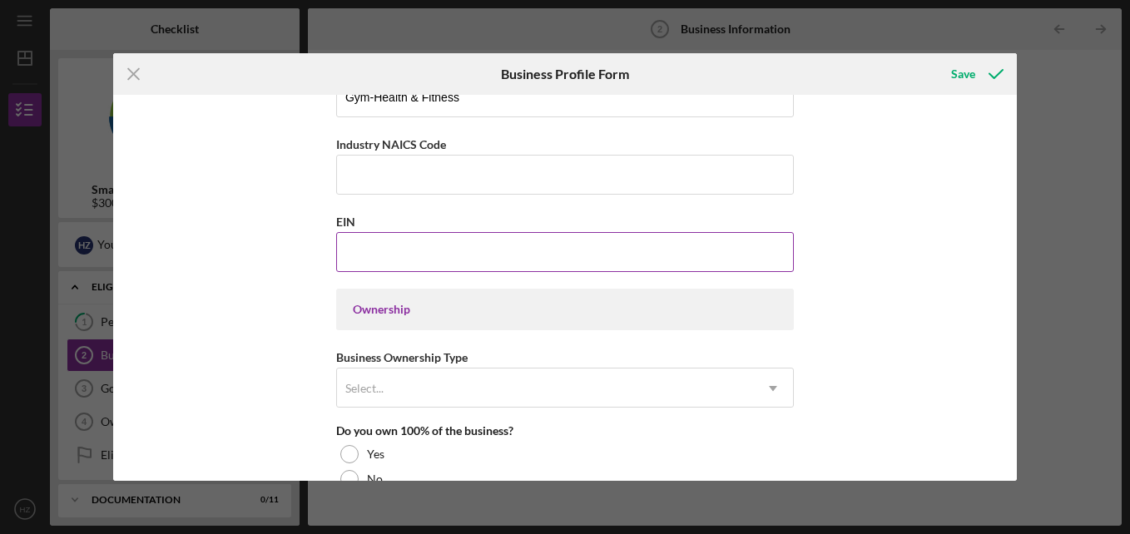
click at [454, 253] on input "EIN" at bounding box center [565, 252] width 458 height 40
click at [774, 388] on icon "Icon/Dropdown Arrow" at bounding box center [773, 389] width 40 height 40
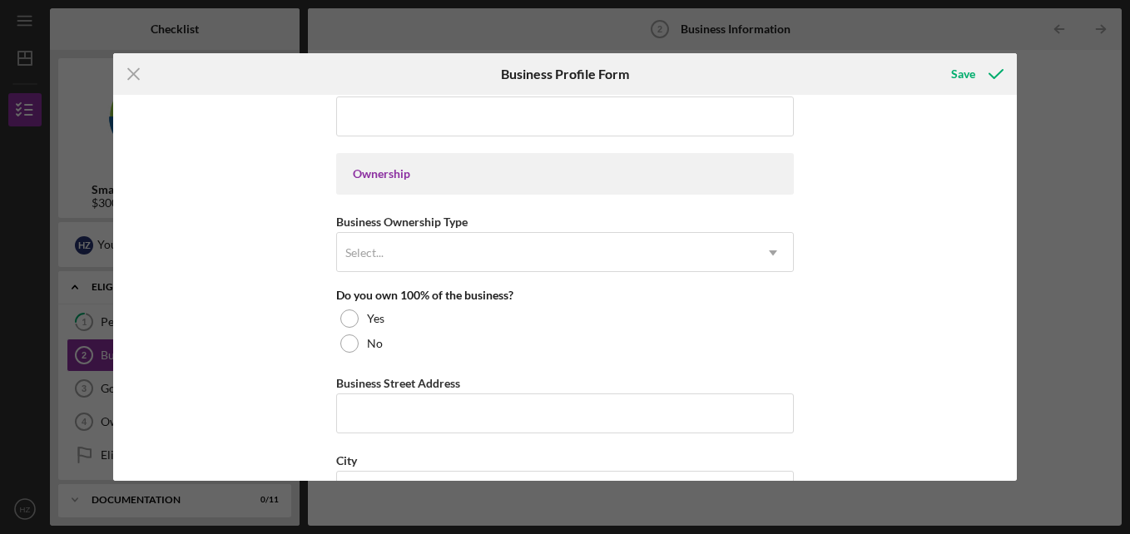
scroll to position [725, 0]
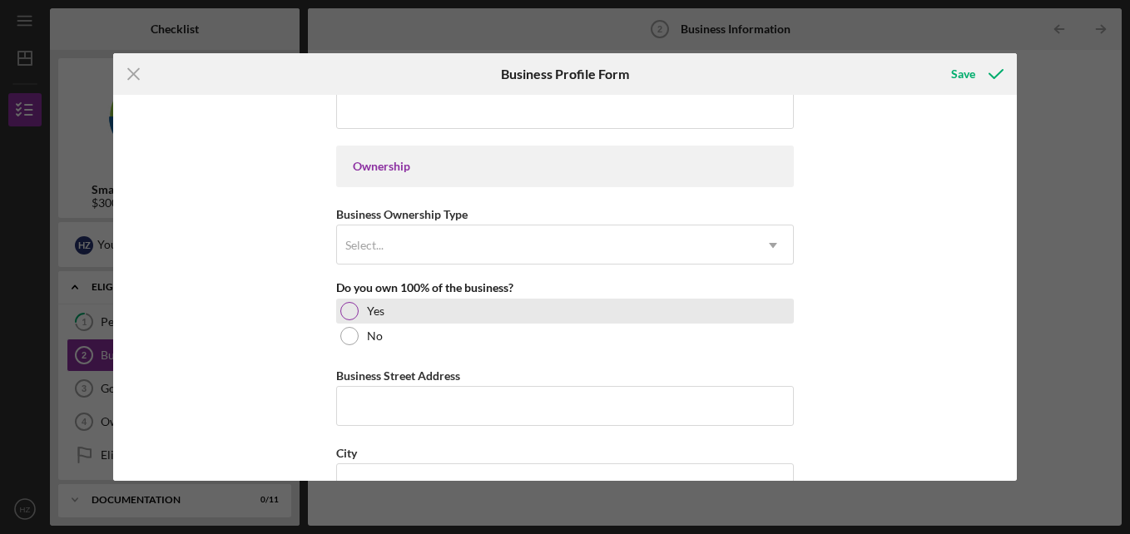
click at [346, 313] on div at bounding box center [349, 311] width 18 height 18
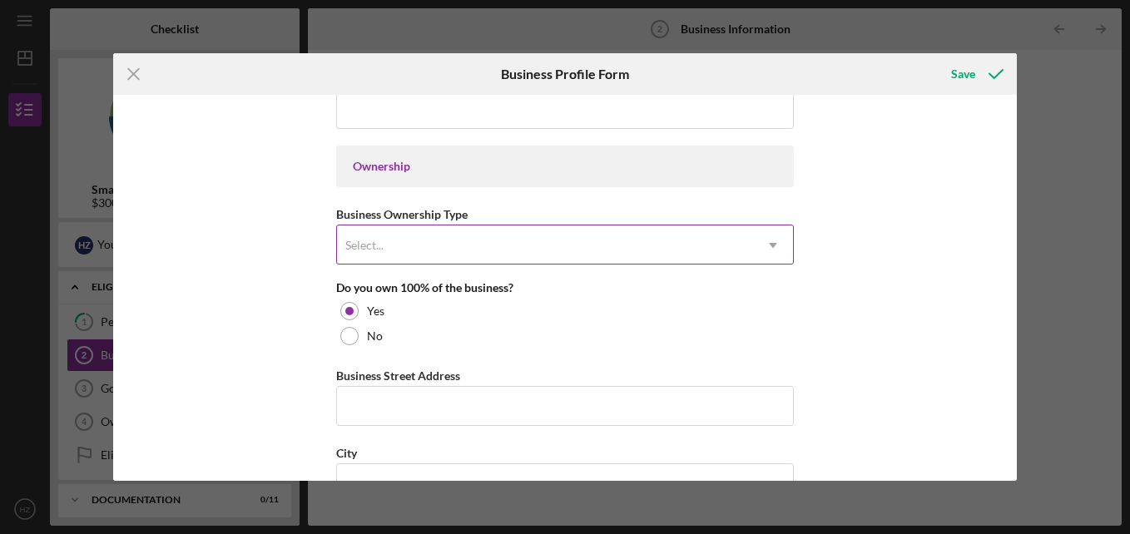
click at [768, 248] on icon "Icon/Dropdown Arrow" at bounding box center [773, 245] width 40 height 40
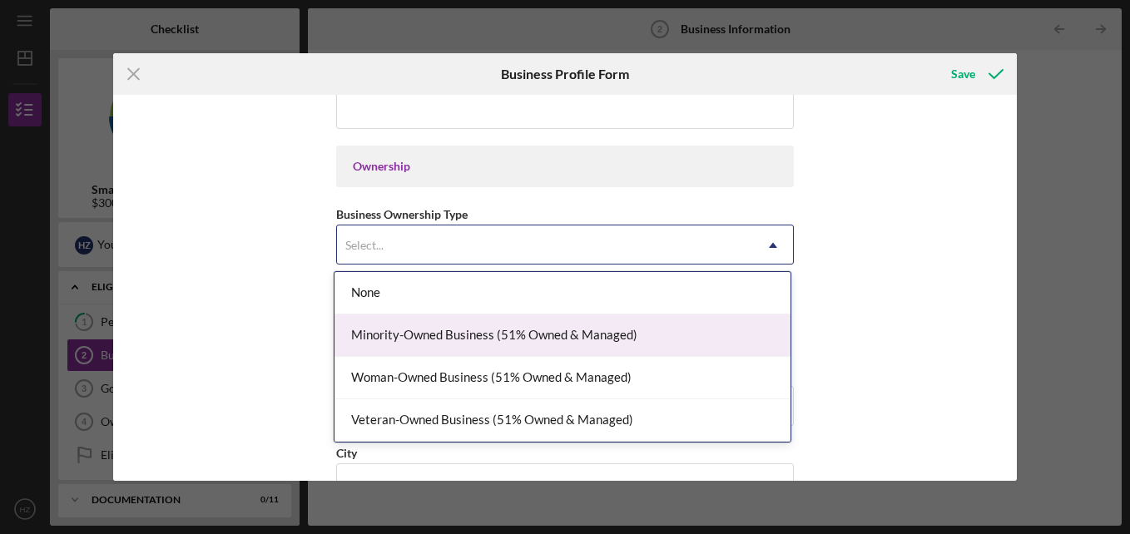
click at [606, 332] on div "Minority-Owned Business (51% Owned & Managed)" at bounding box center [562, 335] width 456 height 42
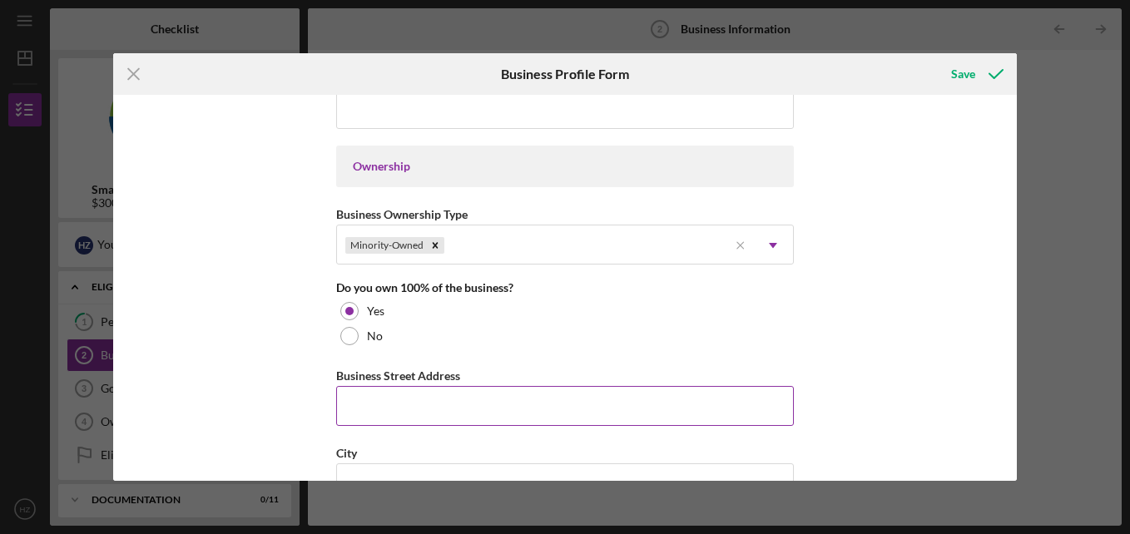
click at [526, 420] on input "Business Street Address" at bounding box center [565, 406] width 458 height 40
type input "[STREET_ADDRESS]"
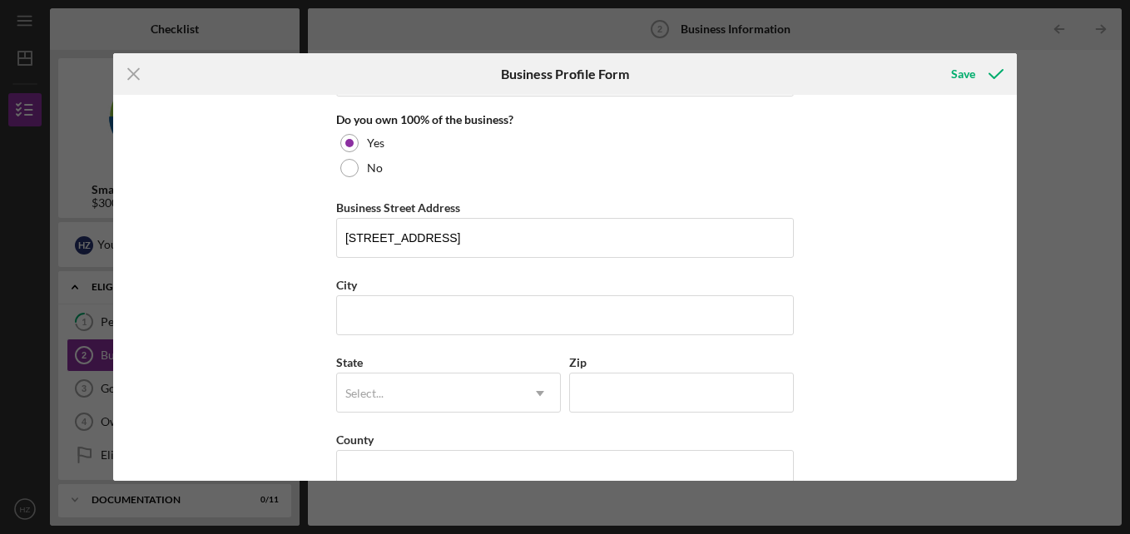
scroll to position [902, 0]
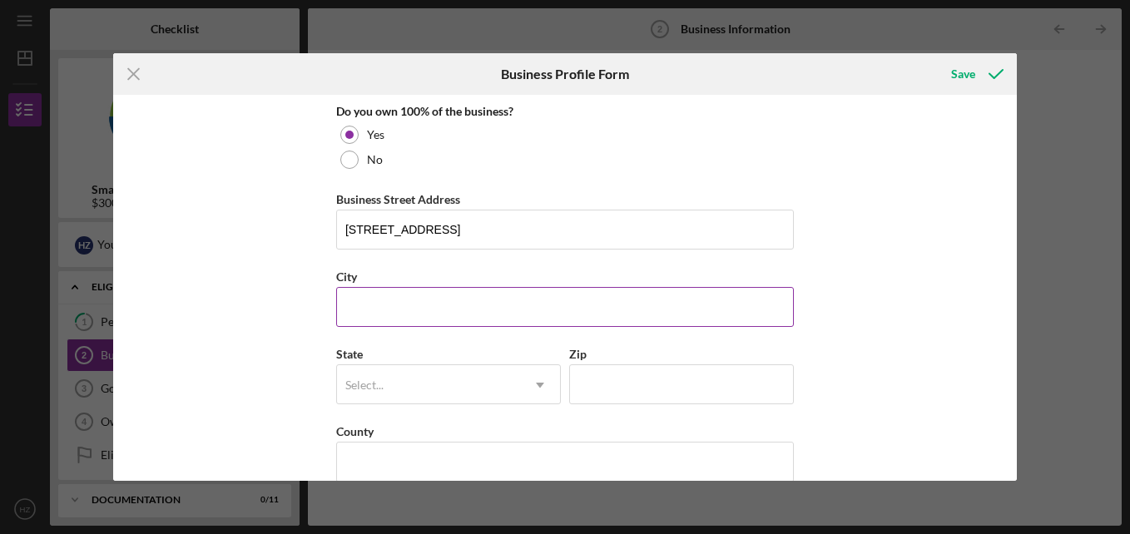
drag, startPoint x: 446, startPoint y: 318, endPoint x: 436, endPoint y: 318, distance: 10.0
click at [446, 318] on input "City" at bounding box center [565, 307] width 458 height 40
type input "Benicia"
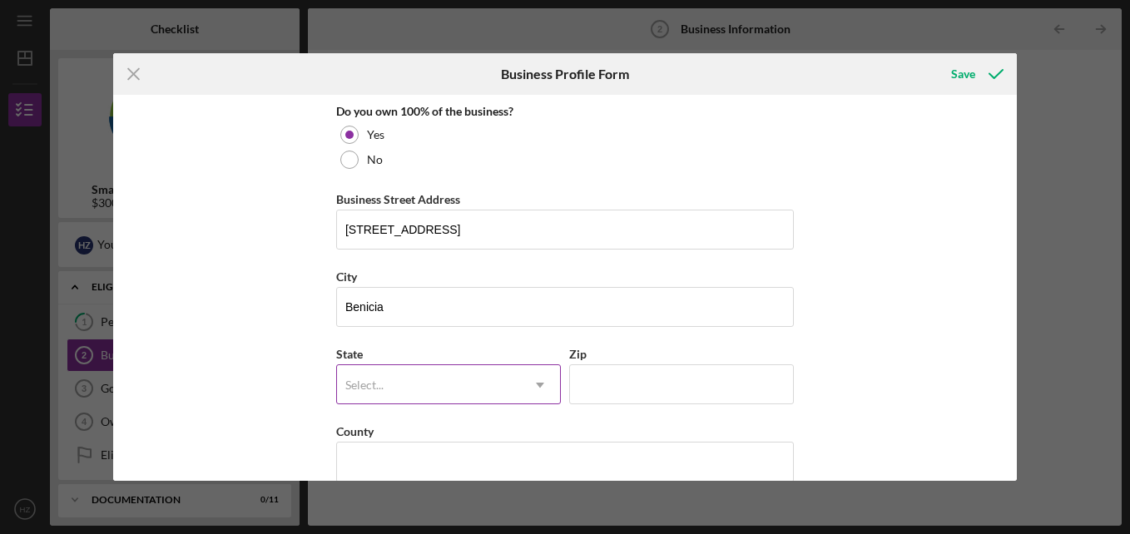
click at [348, 388] on div "Select..." at bounding box center [364, 384] width 38 height 13
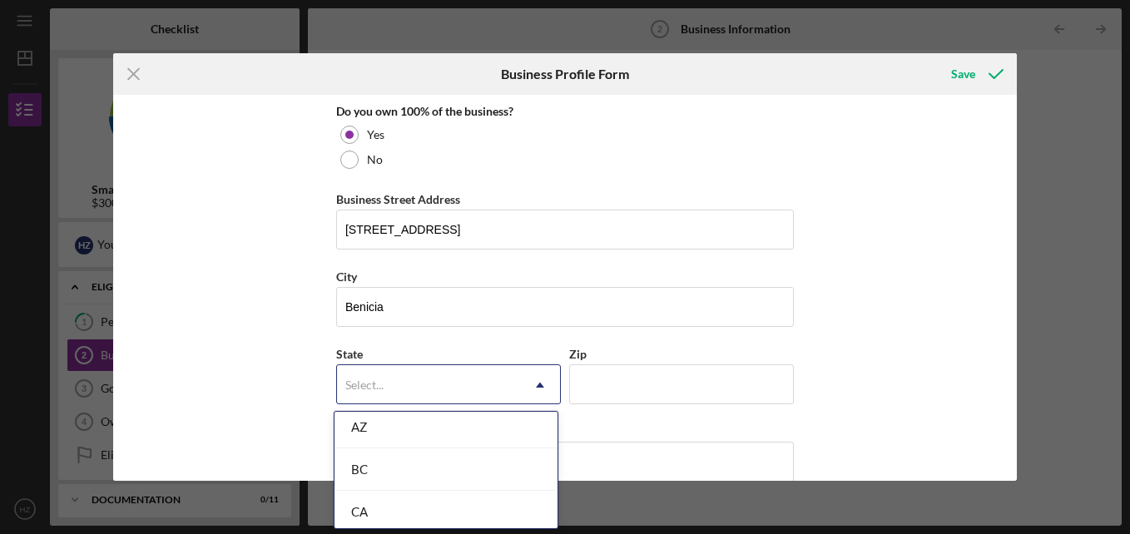
scroll to position [433, 0]
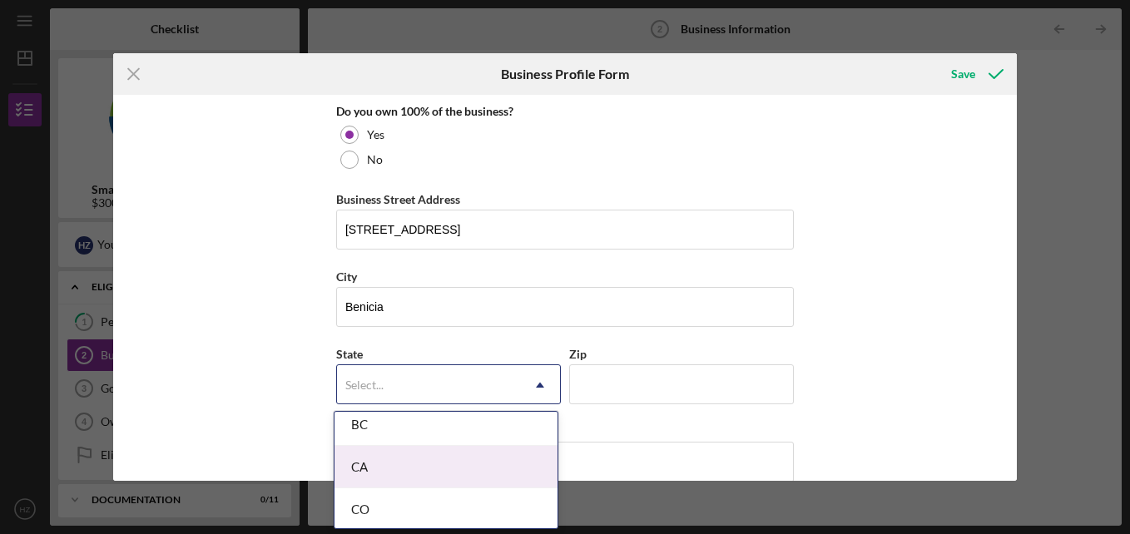
click at [369, 457] on div "CA" at bounding box center [445, 467] width 223 height 42
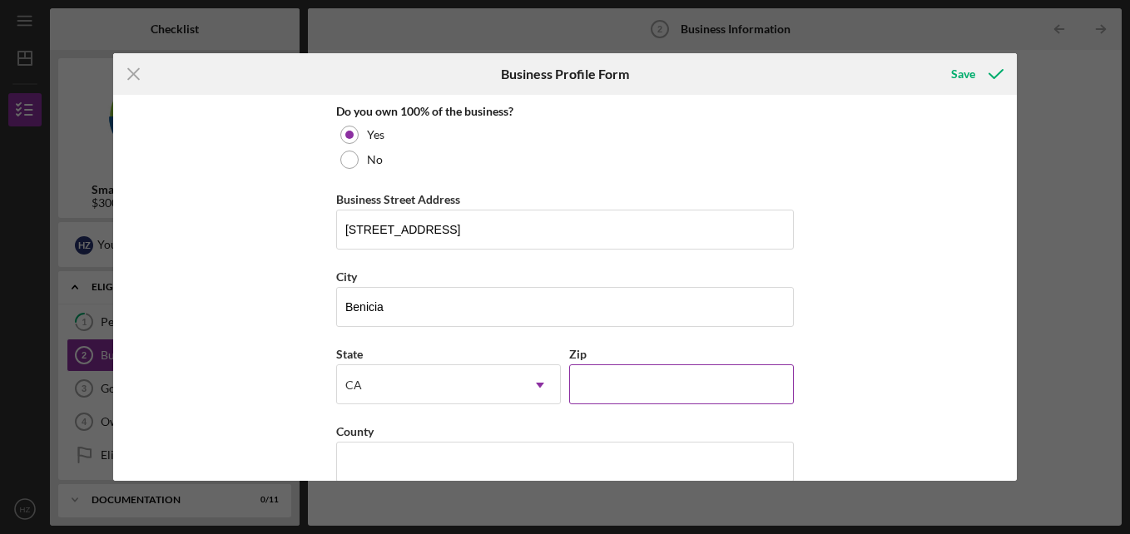
click at [675, 386] on input "Zip" at bounding box center [681, 384] width 225 height 40
type input "94510"
click at [1077, 287] on div "Icon/Menu Close Business Profile Form Save Business Name [PERSON_NAME] & Fitnes…" at bounding box center [565, 267] width 1130 height 534
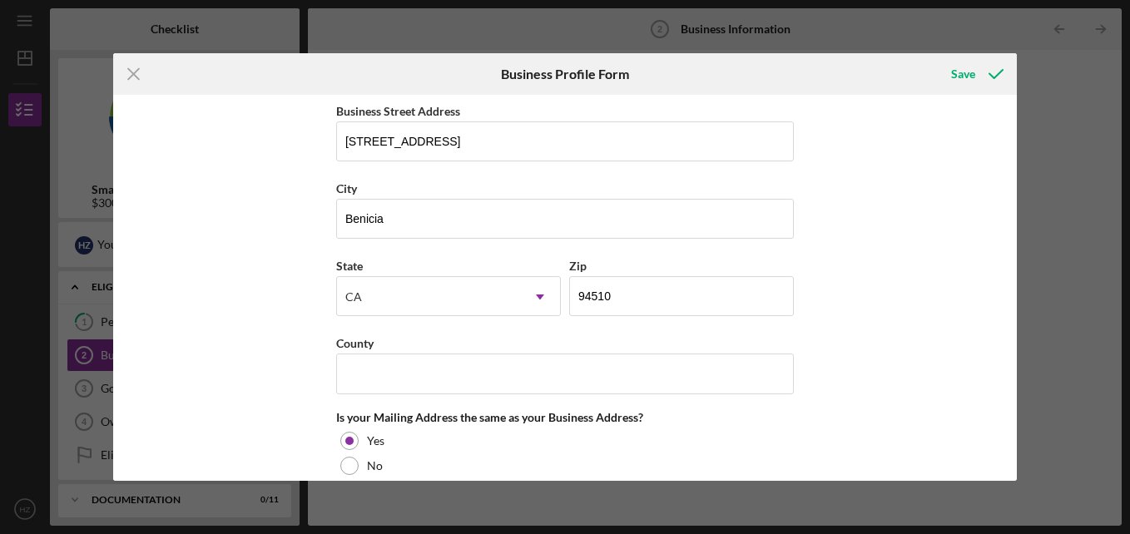
scroll to position [1055, 0]
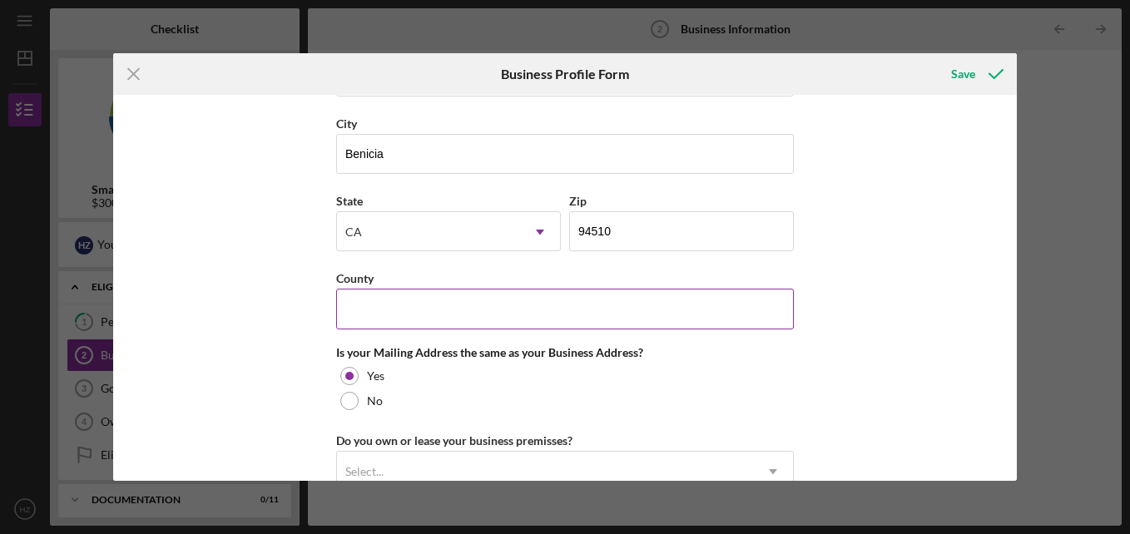
click at [558, 315] on input "County" at bounding box center [565, 309] width 458 height 40
type input "[PERSON_NAME]"
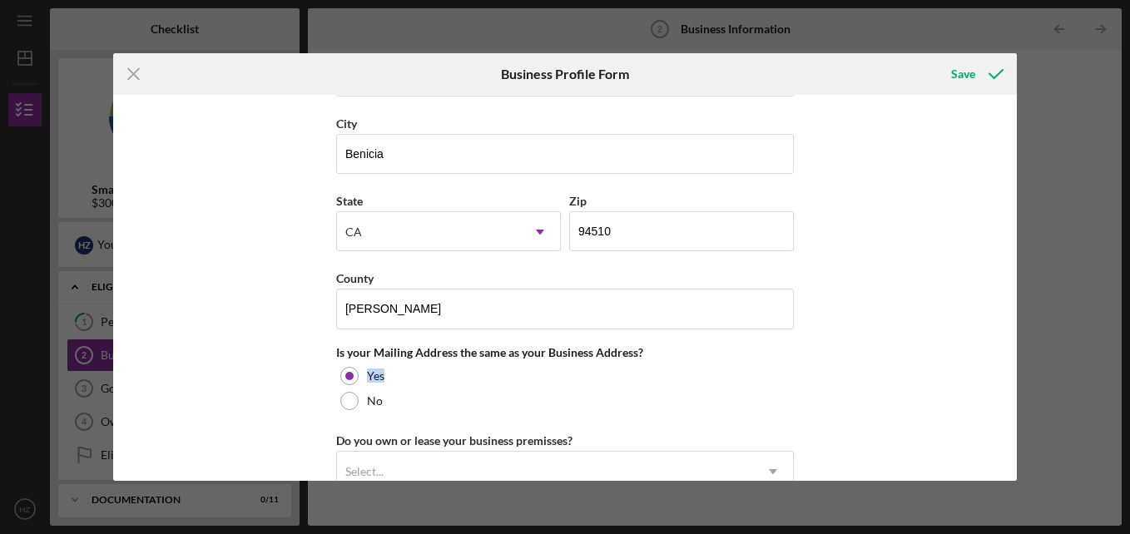
drag, startPoint x: 1010, startPoint y: 373, endPoint x: 1018, endPoint y: 346, distance: 27.9
click at [1018, 346] on div "Icon/Menu Close Business Profile Form Save Business Name [PERSON_NAME] & Fitnes…" at bounding box center [565, 267] width 1130 height 534
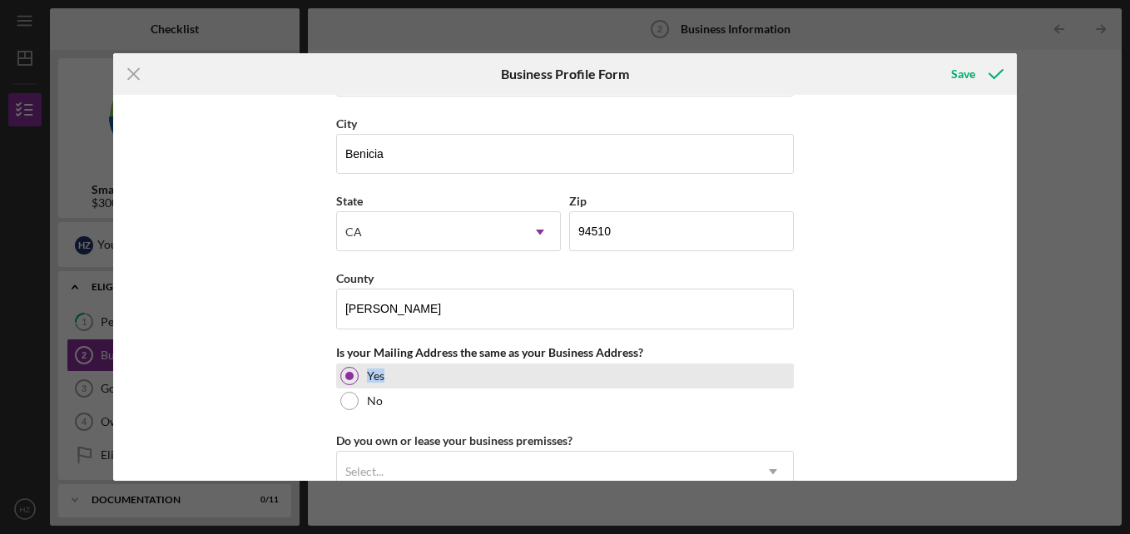
click at [345, 378] on div at bounding box center [349, 376] width 8 height 8
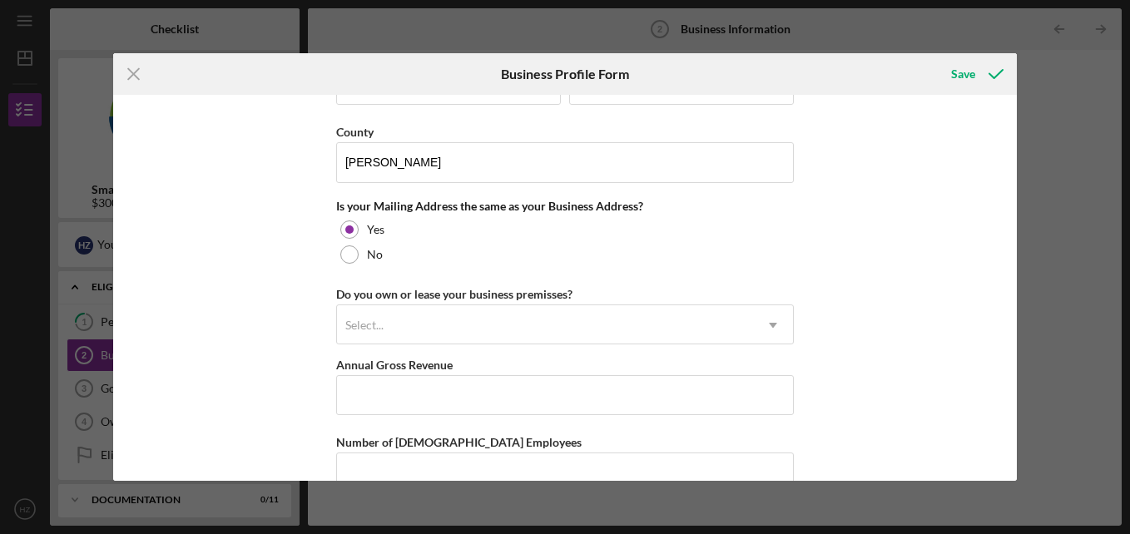
scroll to position [1210, 0]
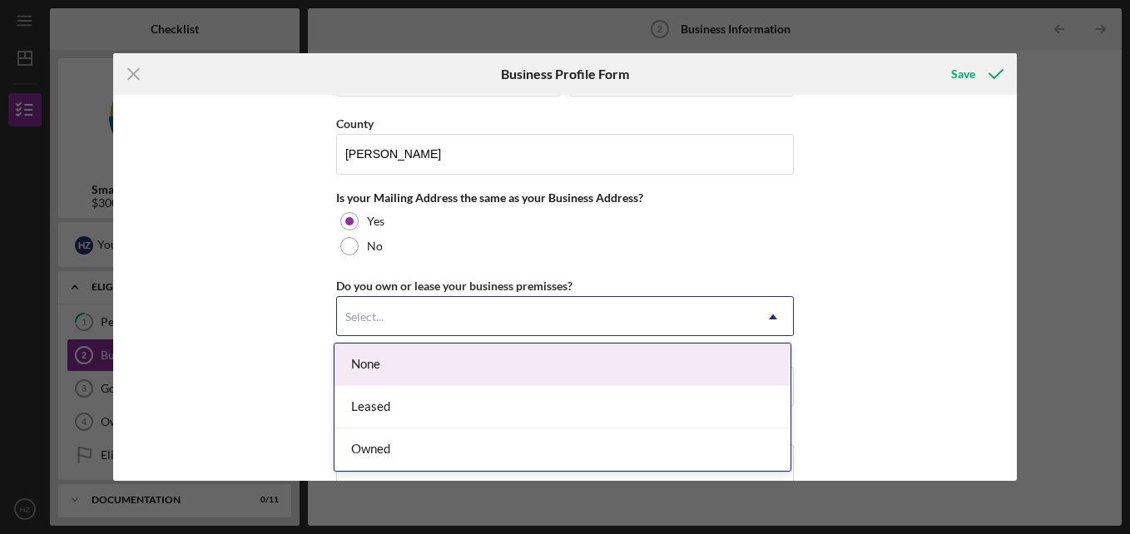
click at [771, 316] on use at bounding box center [773, 316] width 8 height 5
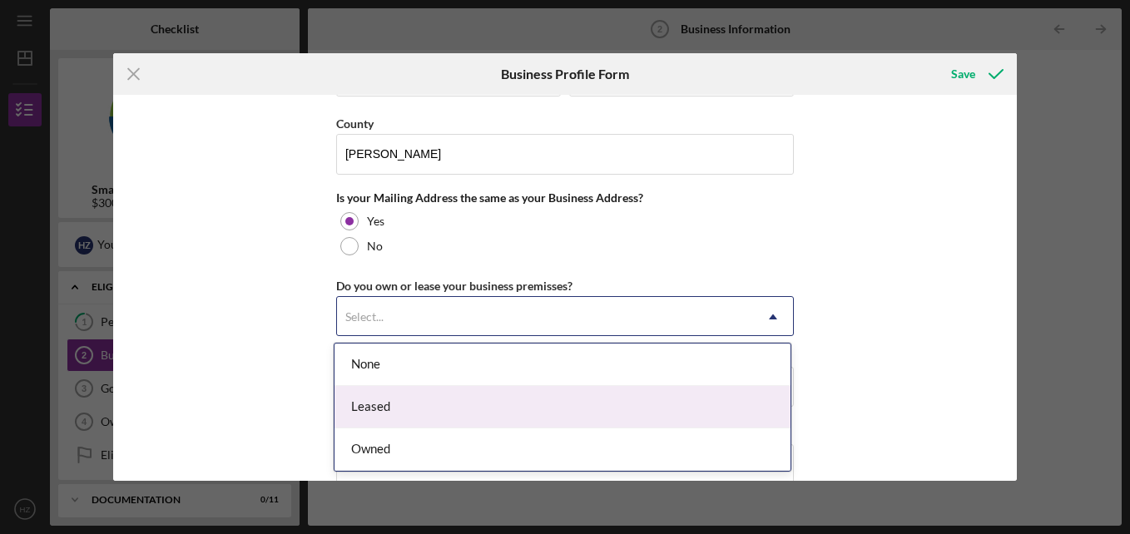
click at [743, 403] on div "Leased" at bounding box center [562, 407] width 456 height 42
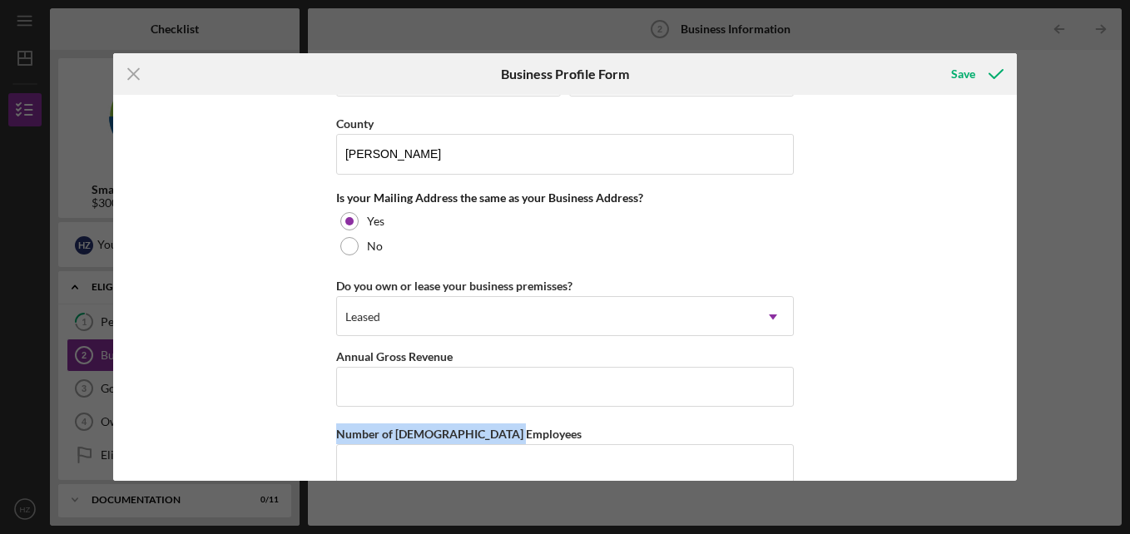
drag, startPoint x: 1011, startPoint y: 395, endPoint x: 1022, endPoint y: 438, distance: 44.0
click at [1022, 438] on div "Icon/Menu Close Business Profile Form Save Business Name [PERSON_NAME] & Fitnes…" at bounding box center [565, 267] width 1130 height 534
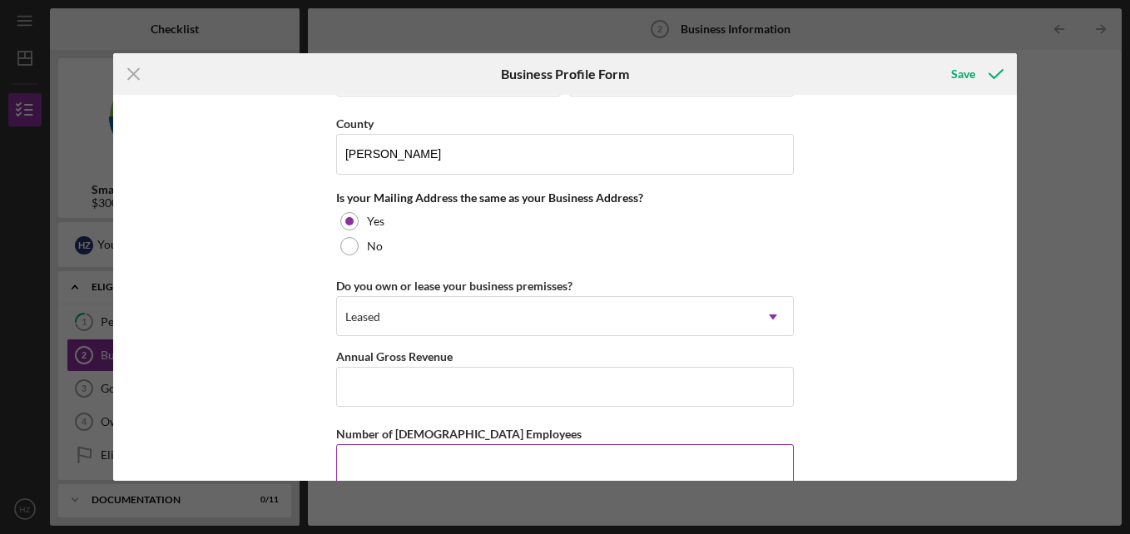
click at [640, 462] on input "Number of [DEMOGRAPHIC_DATA] Employees" at bounding box center [565, 464] width 458 height 40
type input "1"
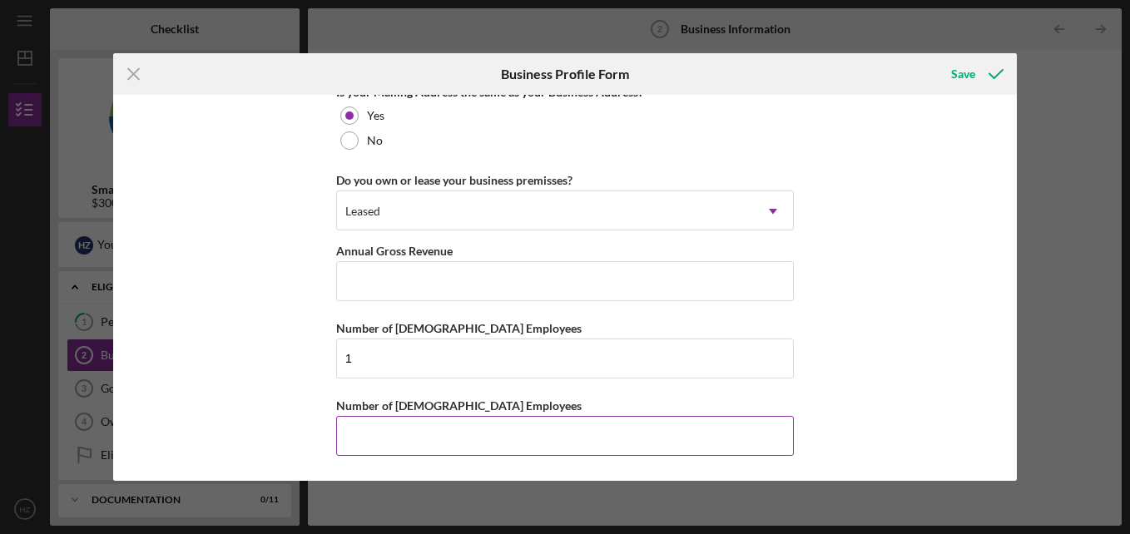
click at [575, 421] on input "Number of [DEMOGRAPHIC_DATA] Employees" at bounding box center [565, 436] width 458 height 40
type input "1"
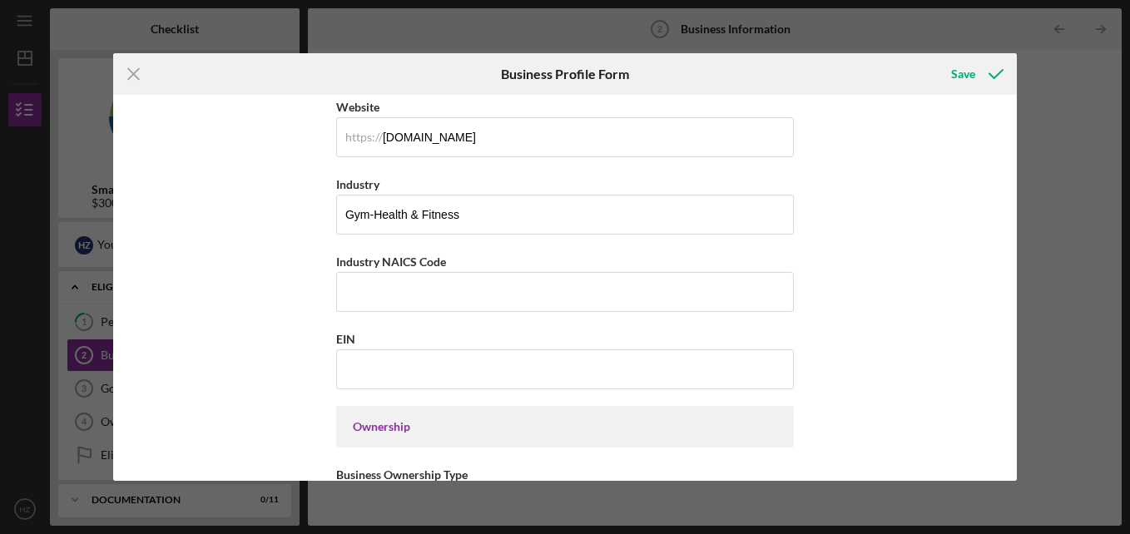
scroll to position [454, 0]
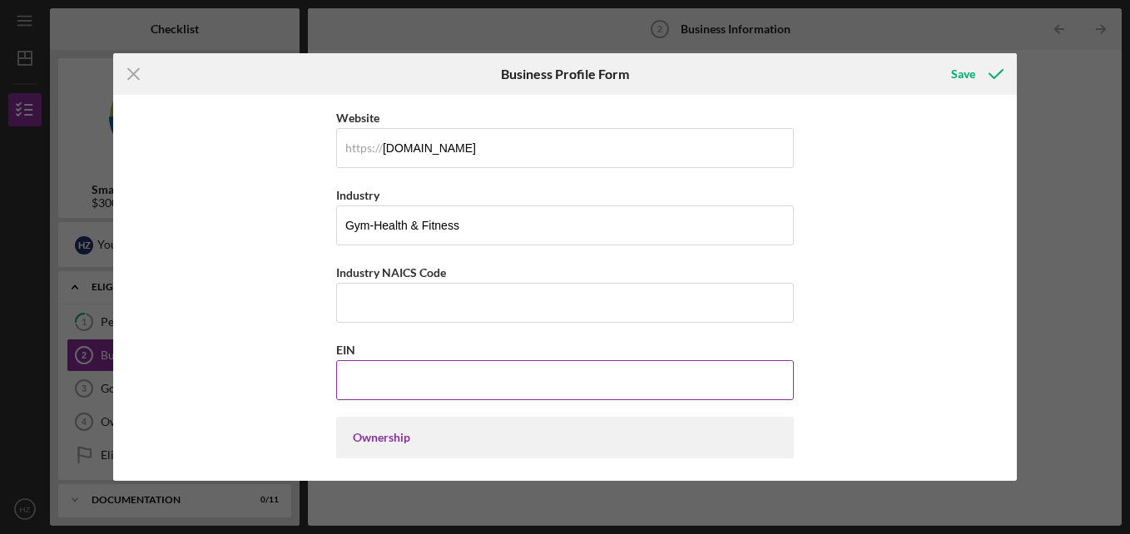
click at [527, 387] on input "EIN" at bounding box center [565, 380] width 458 height 40
type input "[US_EMPLOYER_IDENTIFICATION_NUMBER]"
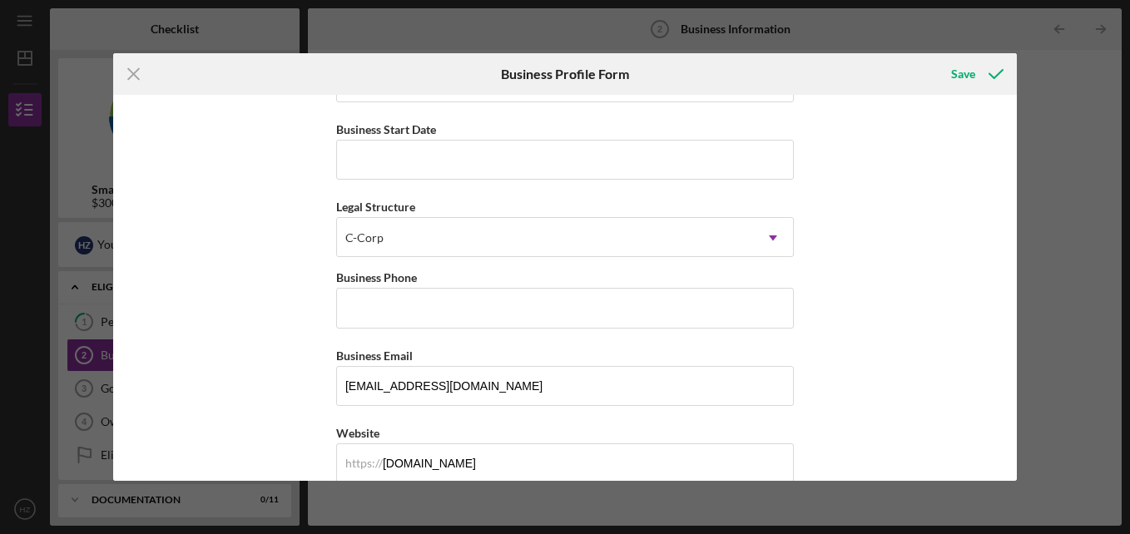
scroll to position [128, 0]
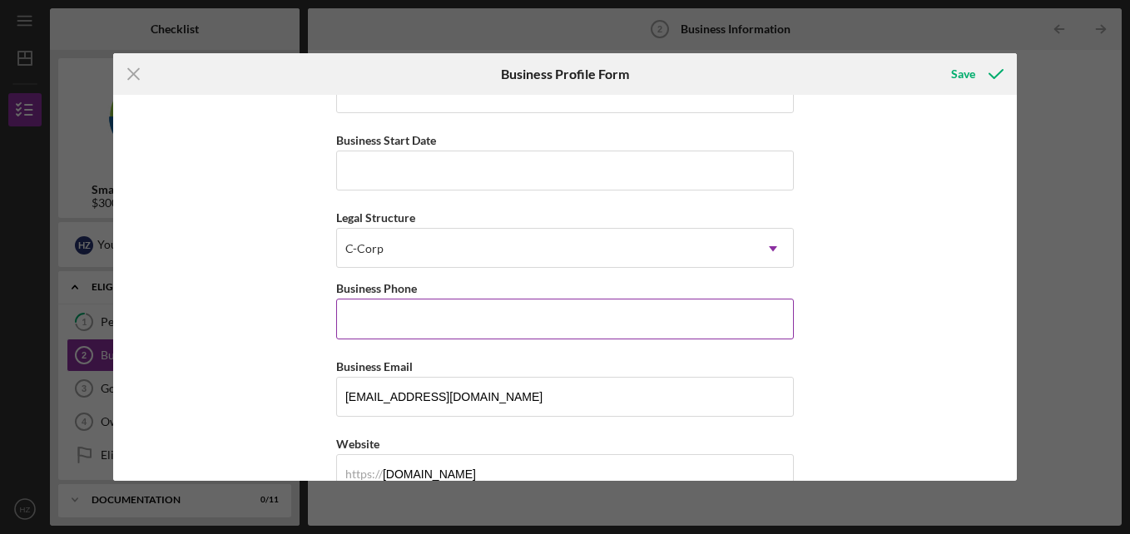
click at [458, 311] on input "Business Phone" at bounding box center [565, 319] width 458 height 40
type input "[PHONE_NUMBER]"
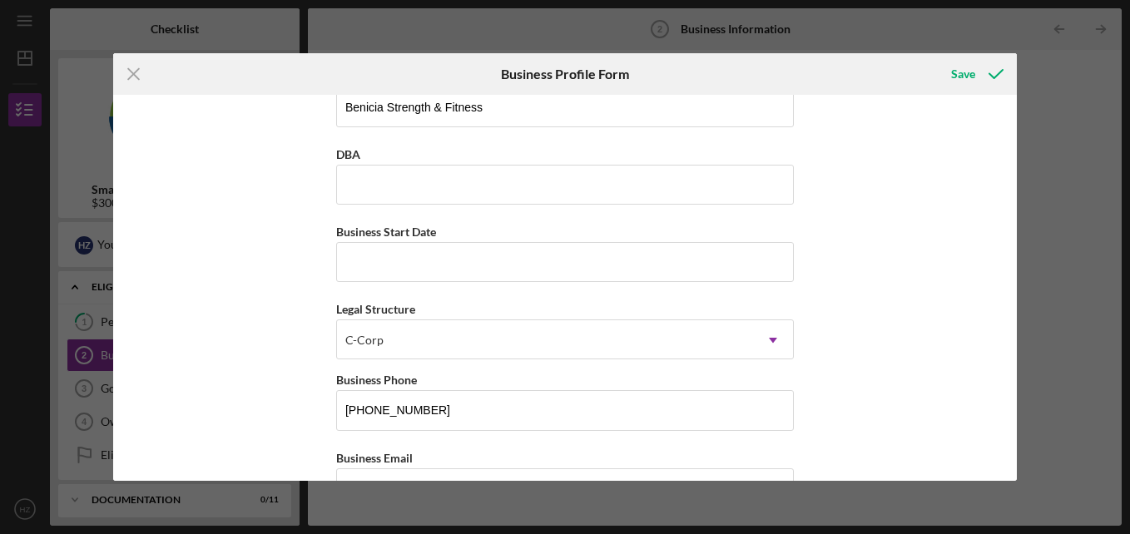
scroll to position [0, 0]
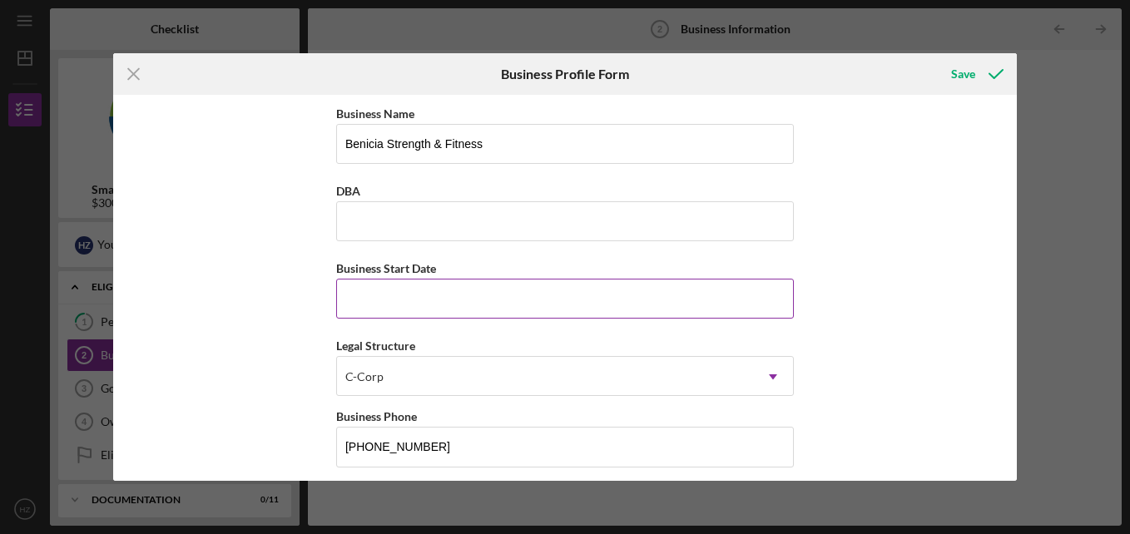
click at [505, 299] on input "Business Start Date" at bounding box center [565, 299] width 458 height 40
click at [512, 298] on input "Business Start Date" at bounding box center [565, 299] width 458 height 40
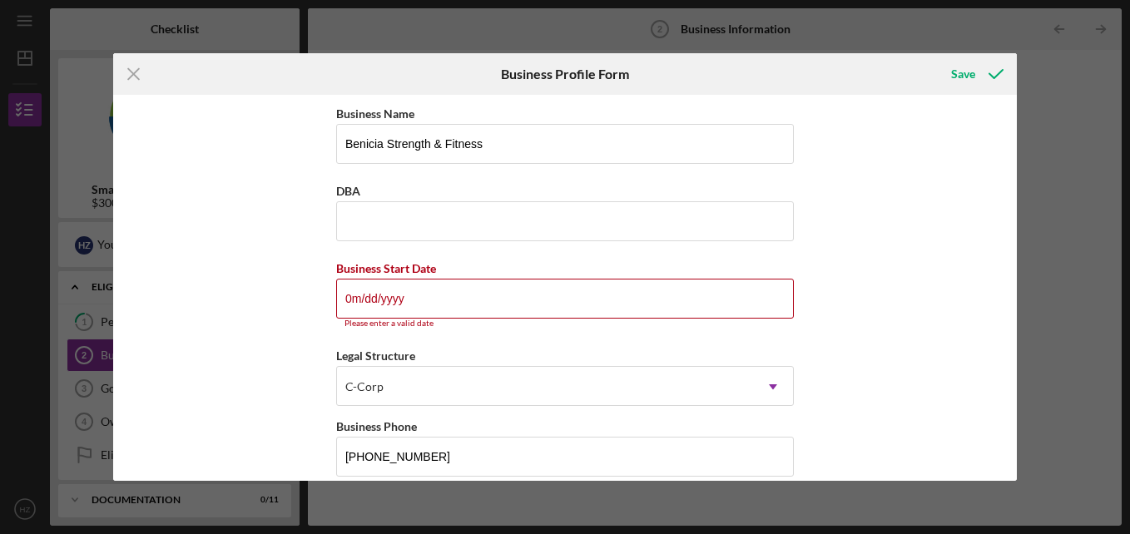
type input "0m/dd/yyyy"
drag, startPoint x: 1017, startPoint y: 138, endPoint x: 1010, endPoint y: 168, distance: 30.7
click at [1010, 168] on div "Business Name [PERSON_NAME] & Fitness DBA Business Start Date 0m/dd/yyyy Please…" at bounding box center [564, 288] width 903 height 386
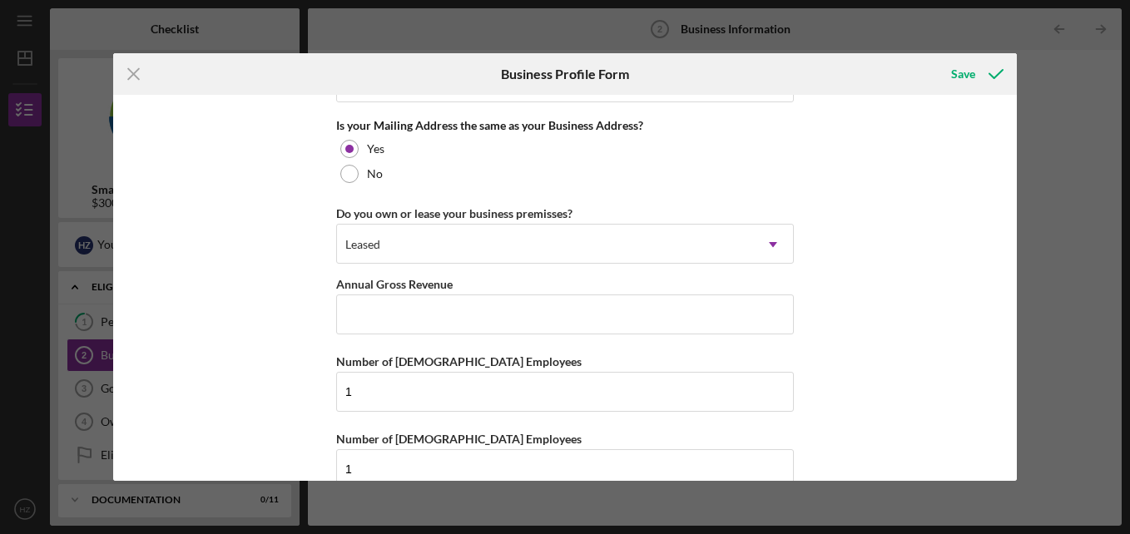
scroll to position [1324, 0]
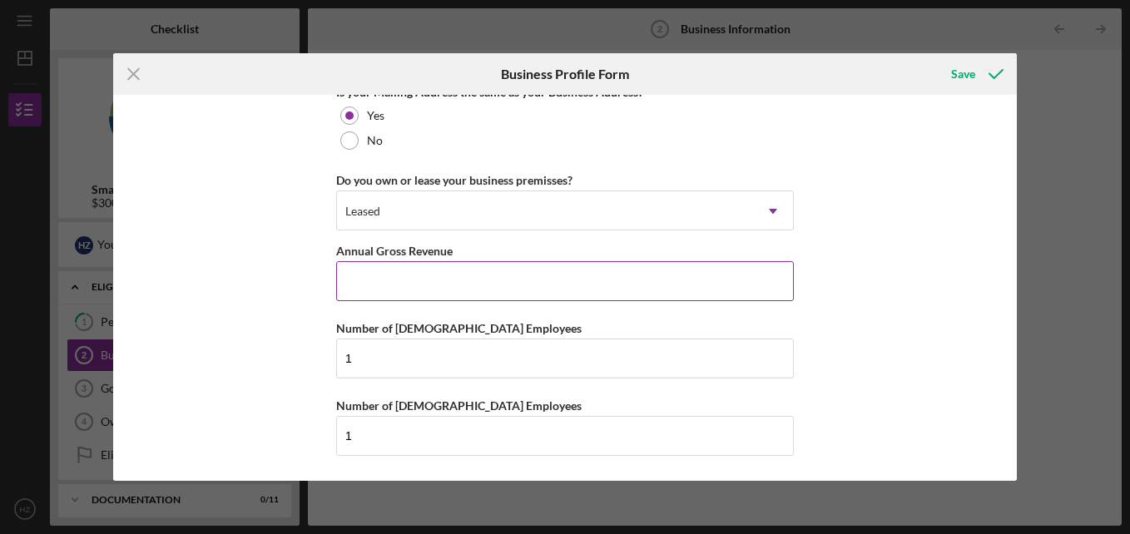
click at [549, 276] on input "Annual Gross Revenue" at bounding box center [565, 281] width 458 height 40
type input "$216,000"
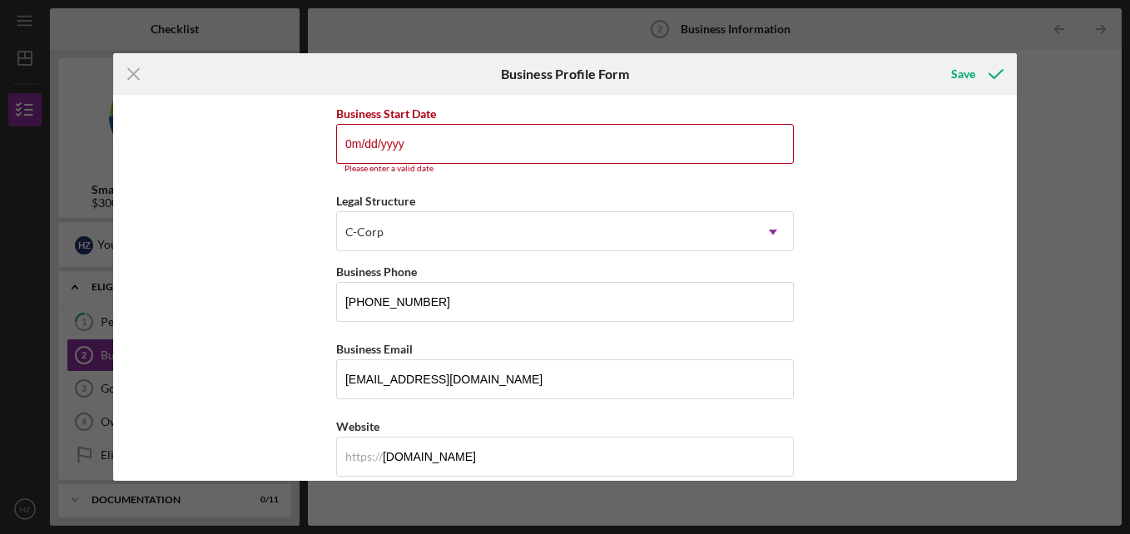
scroll to position [147, 0]
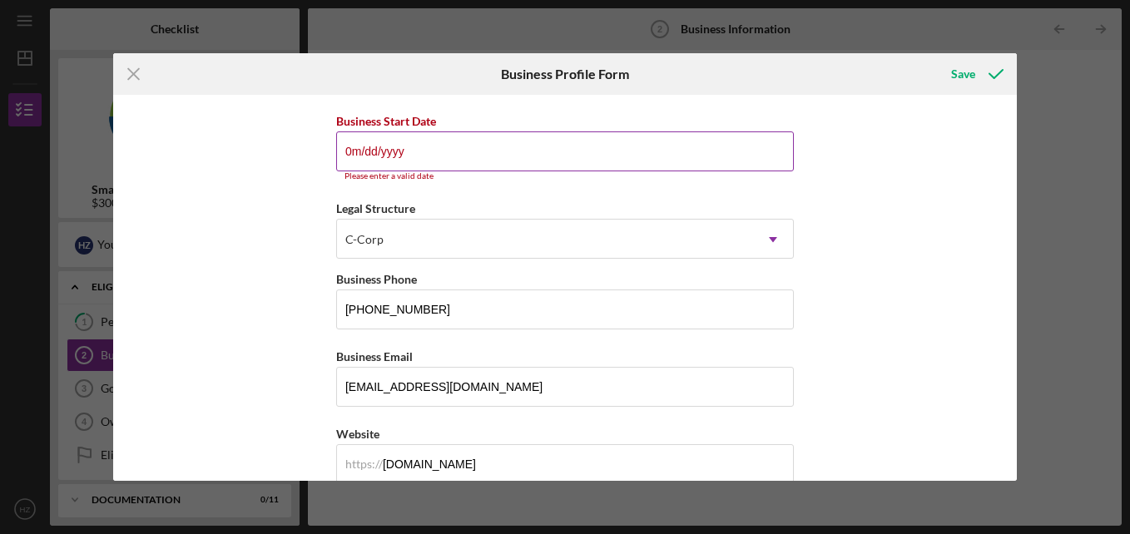
click at [356, 152] on input "0m/dd/yyyy" at bounding box center [565, 151] width 458 height 40
click at [359, 149] on input "0m/dd/yyyy" at bounding box center [565, 151] width 458 height 40
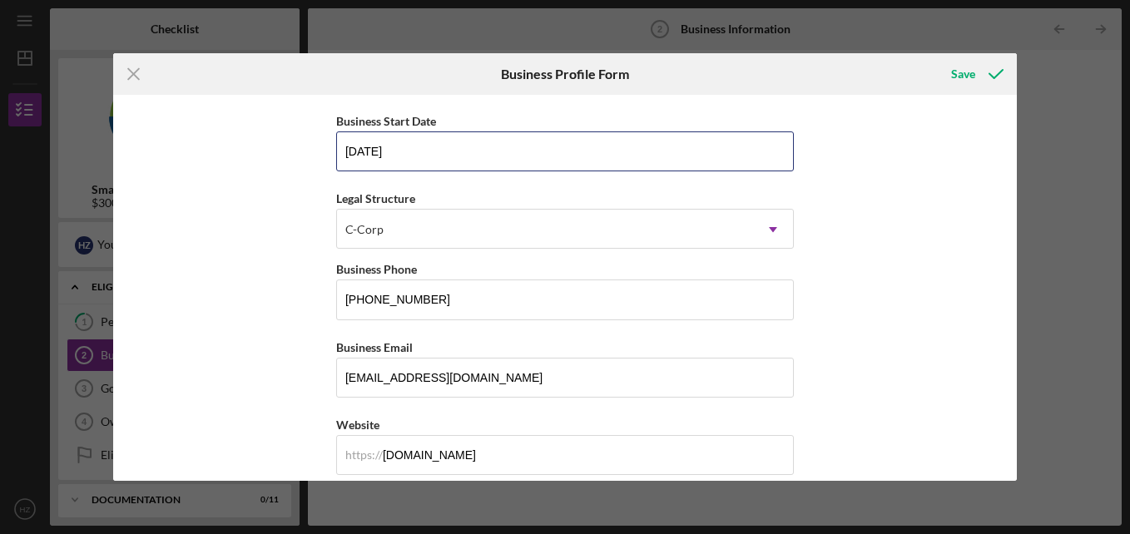
type input "[DATE]"
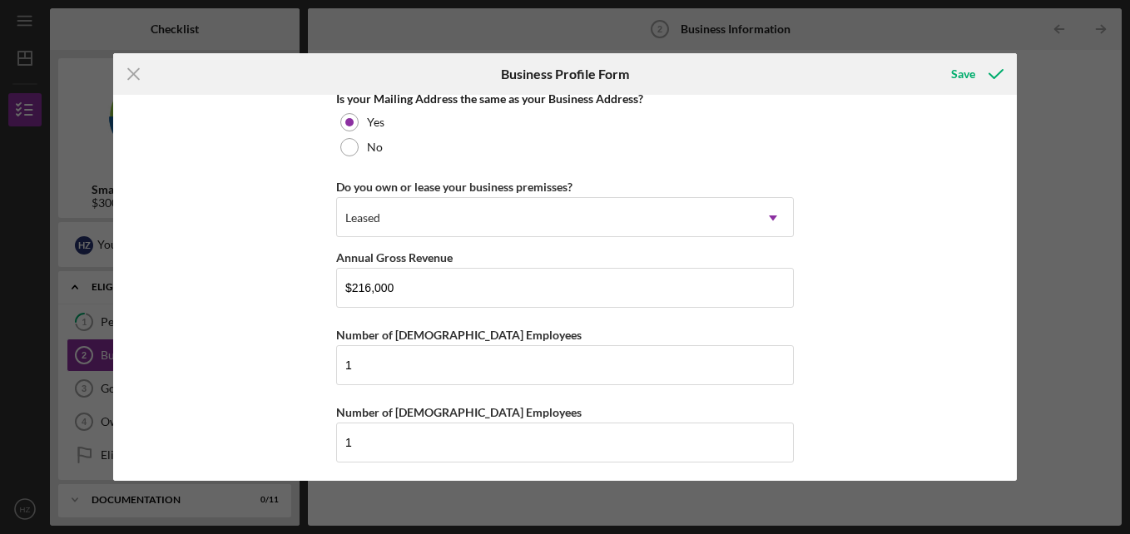
scroll to position [1315, 0]
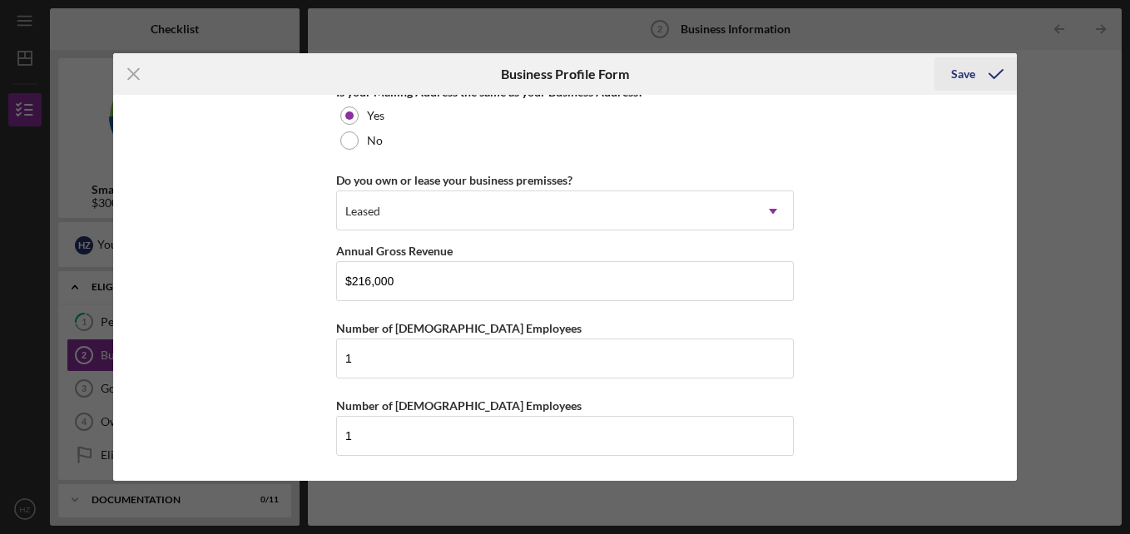
click at [960, 78] on div "Save" at bounding box center [963, 73] width 24 height 33
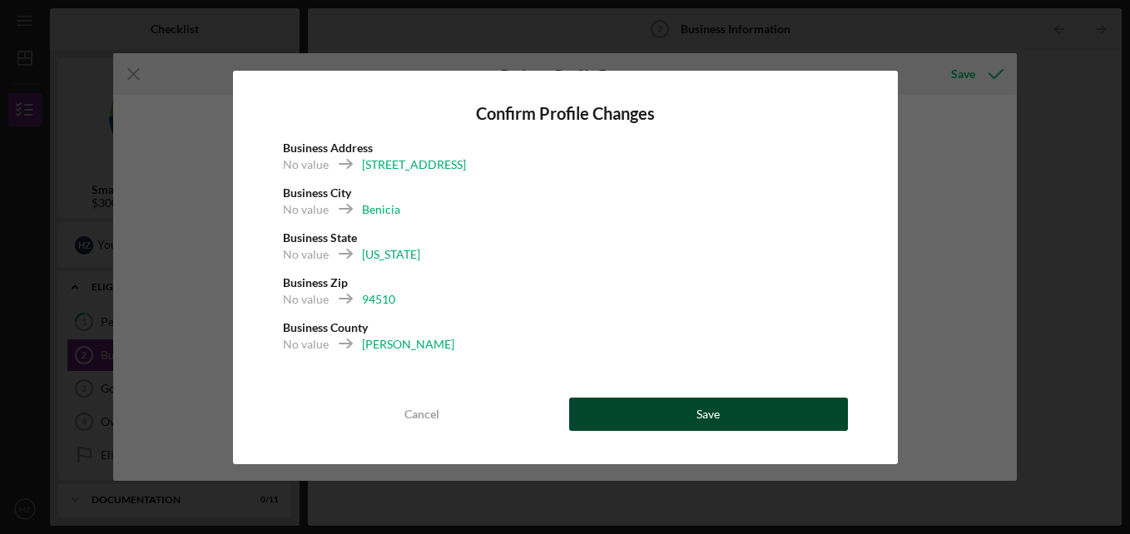
click at [735, 409] on button "Save" at bounding box center [708, 414] width 279 height 33
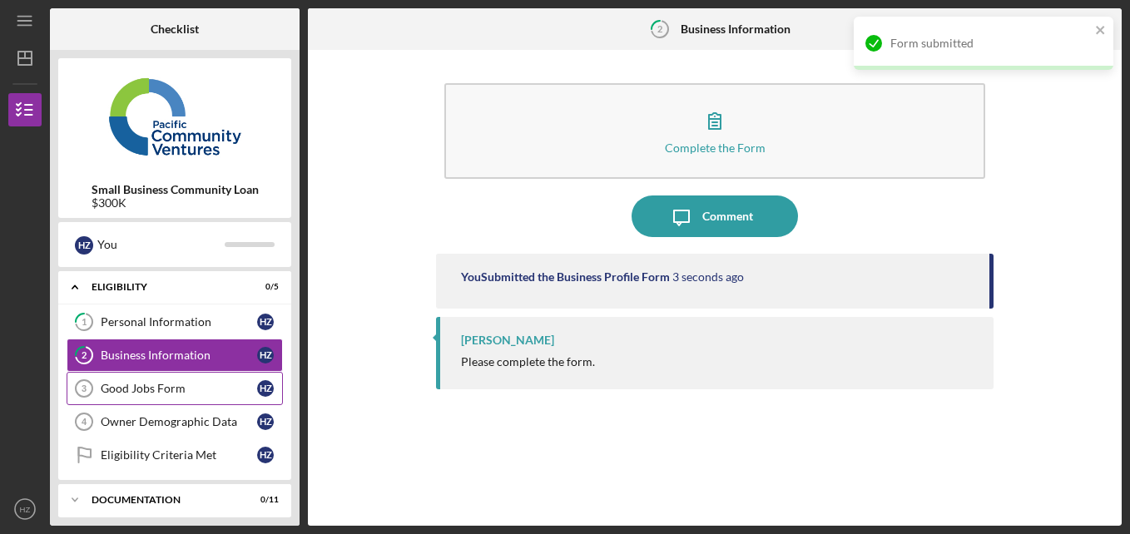
click at [135, 386] on div "Good Jobs Form" at bounding box center [179, 388] width 156 height 13
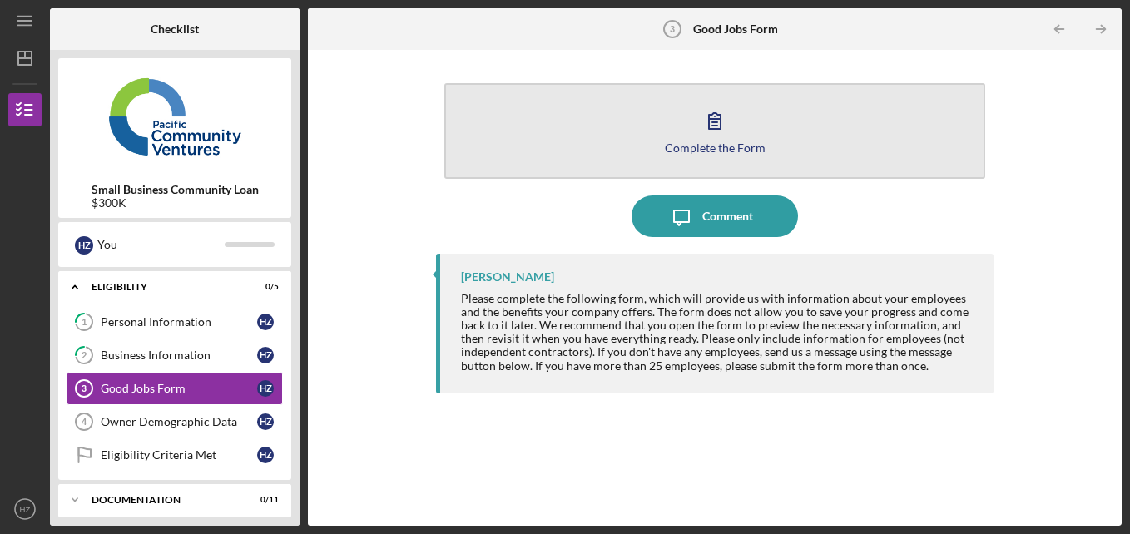
click at [714, 122] on icon "button" at bounding box center [715, 121] width 12 height 16
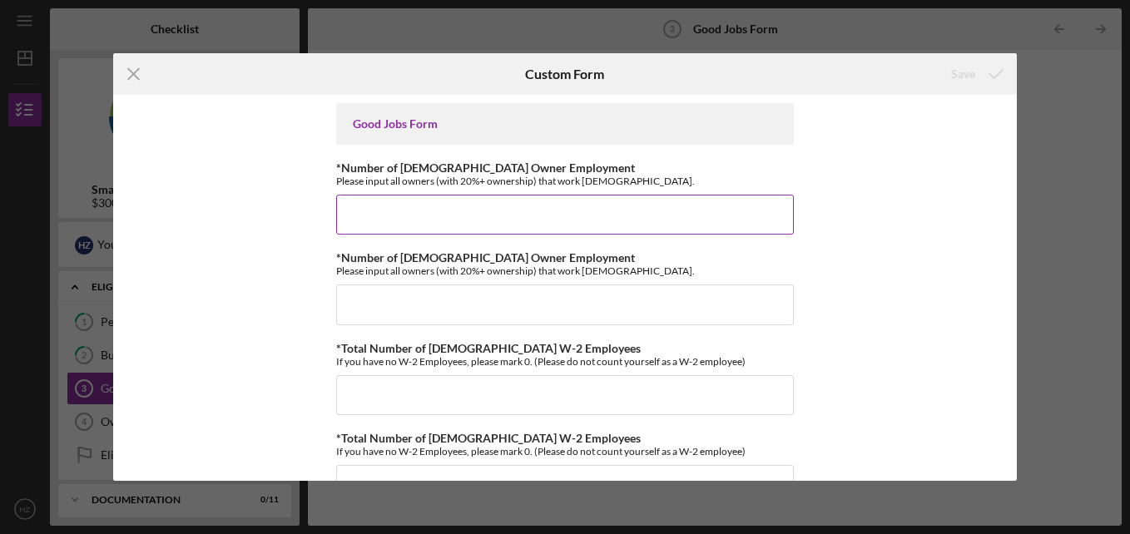
click at [531, 215] on input "*Number of [DEMOGRAPHIC_DATA] Owner Employment" at bounding box center [565, 215] width 458 height 40
type input "1"
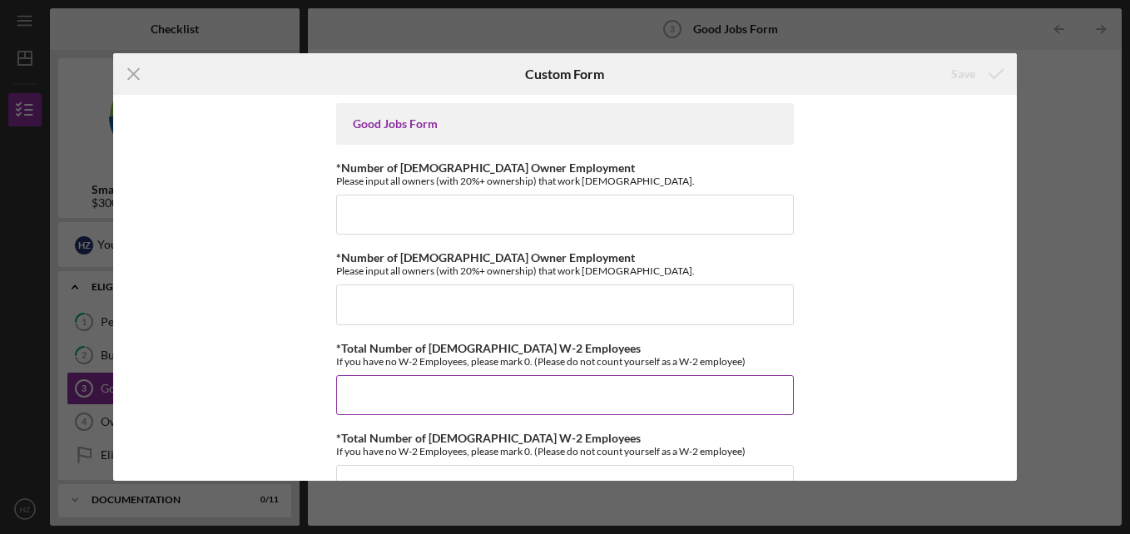
click at [408, 390] on input "*Total Number of [DEMOGRAPHIC_DATA] W-2 Employees" at bounding box center [565, 395] width 458 height 40
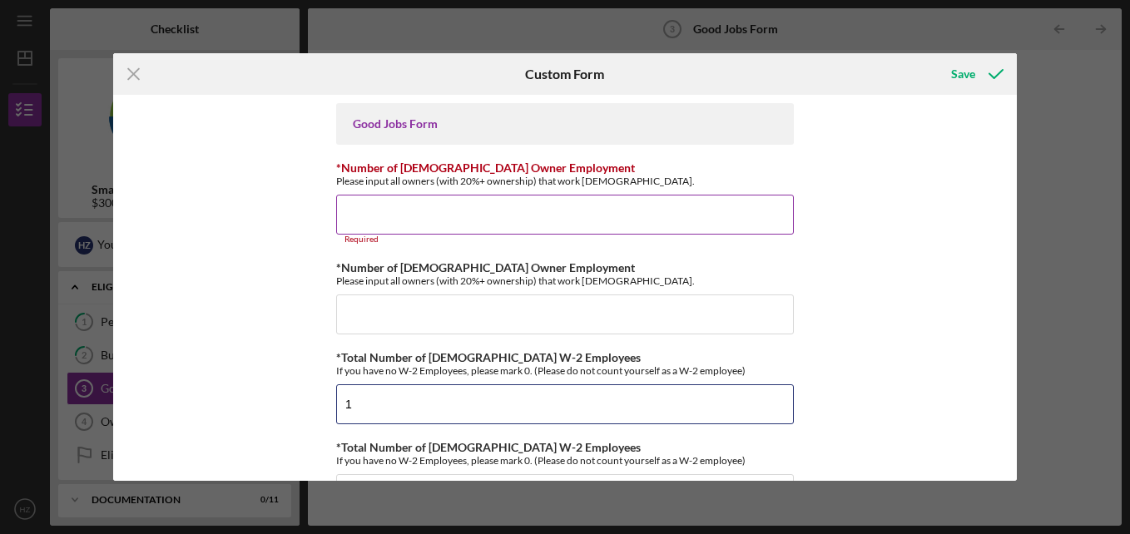
type input "1"
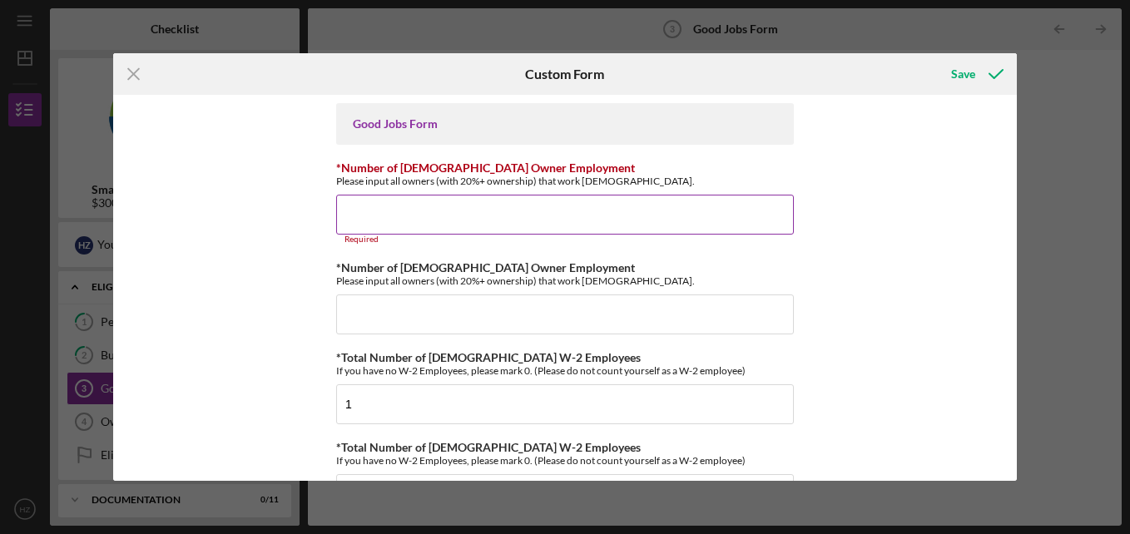
click at [356, 212] on input "*Number of [DEMOGRAPHIC_DATA] Owner Employment" at bounding box center [565, 215] width 458 height 40
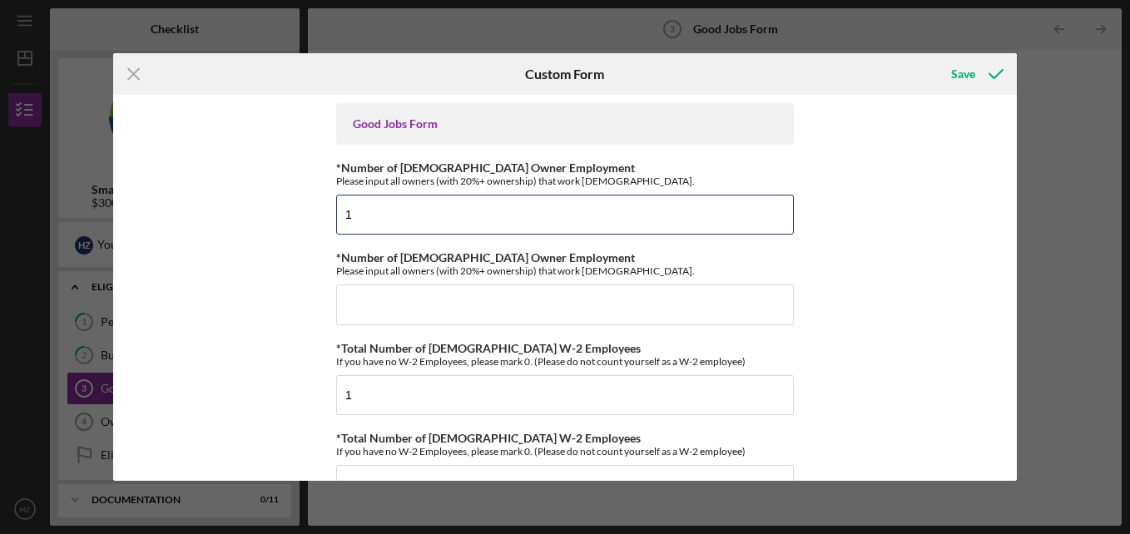
type input "1"
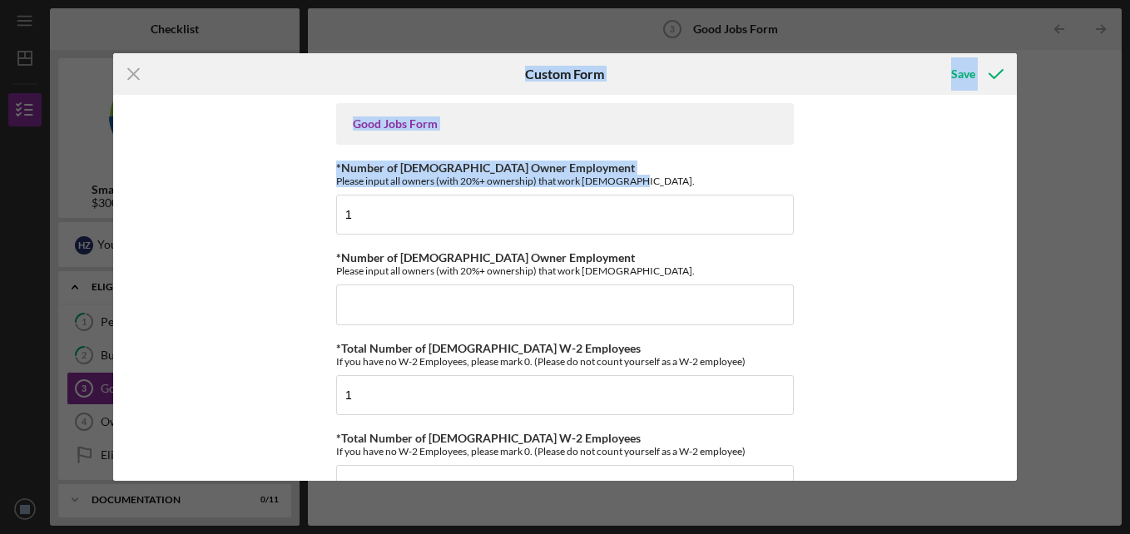
drag, startPoint x: 1126, startPoint y: 181, endPoint x: 1132, endPoint y: 257, distance: 75.9
click at [1129, 257] on html "Icon/Menu Good Jobs Form 3 Good Jobs Form Checklist Small Business Community Lo…" at bounding box center [565, 267] width 1130 height 534
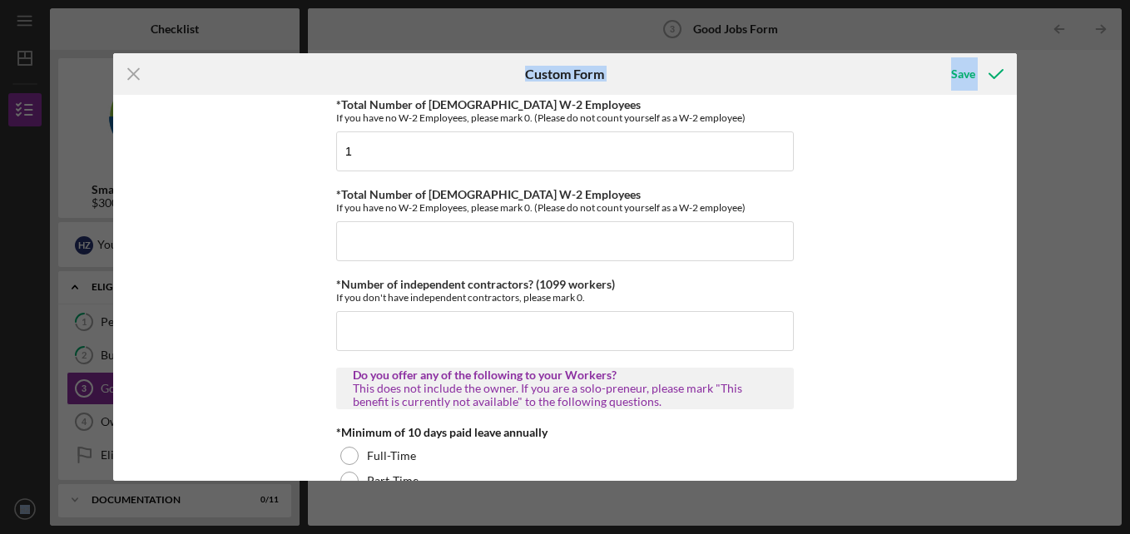
scroll to position [226, 0]
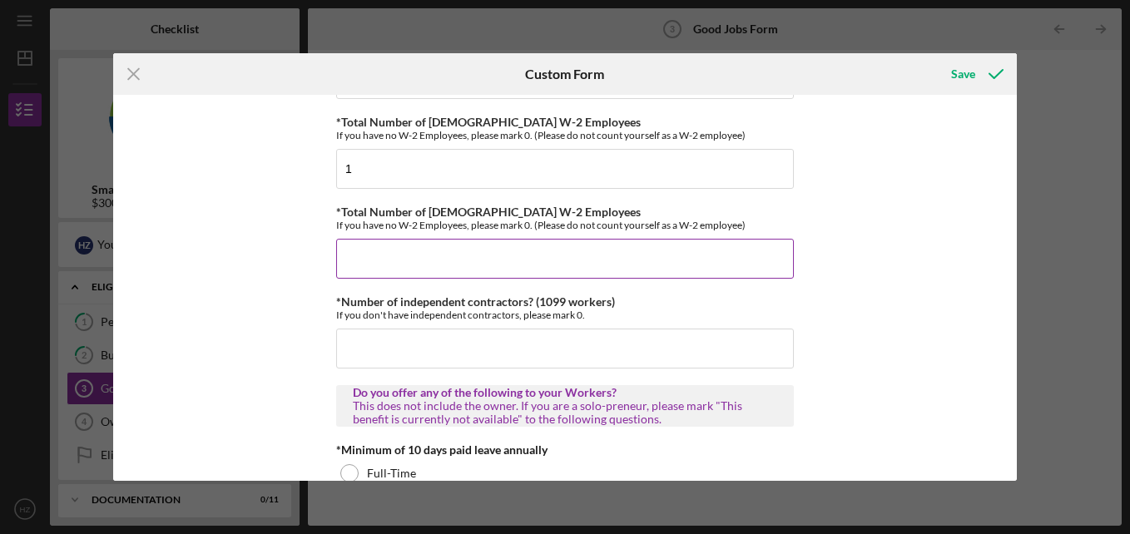
click at [422, 251] on input "*Total Number of [DEMOGRAPHIC_DATA] W-2 Employees" at bounding box center [565, 259] width 458 height 40
type input "1"
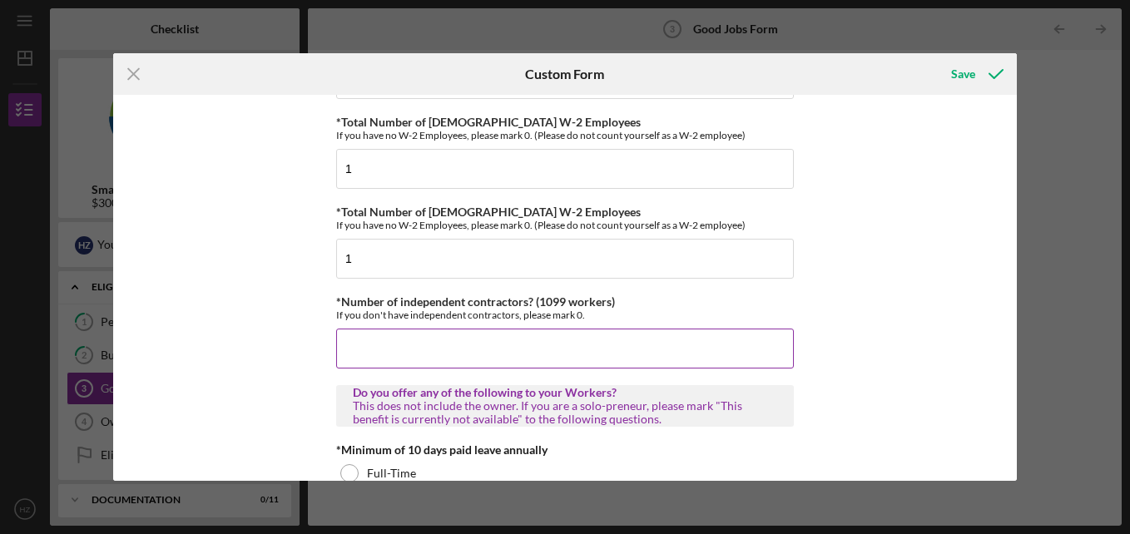
click at [463, 354] on input "*Number of independent contractors? (1099 workers)" at bounding box center [565, 349] width 458 height 40
type input "0"
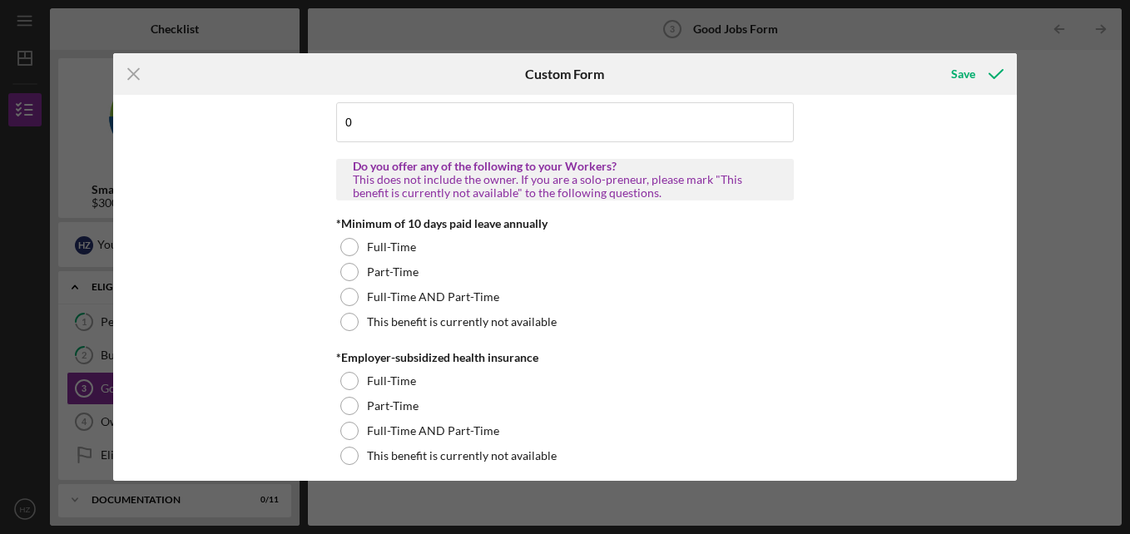
scroll to position [488, 0]
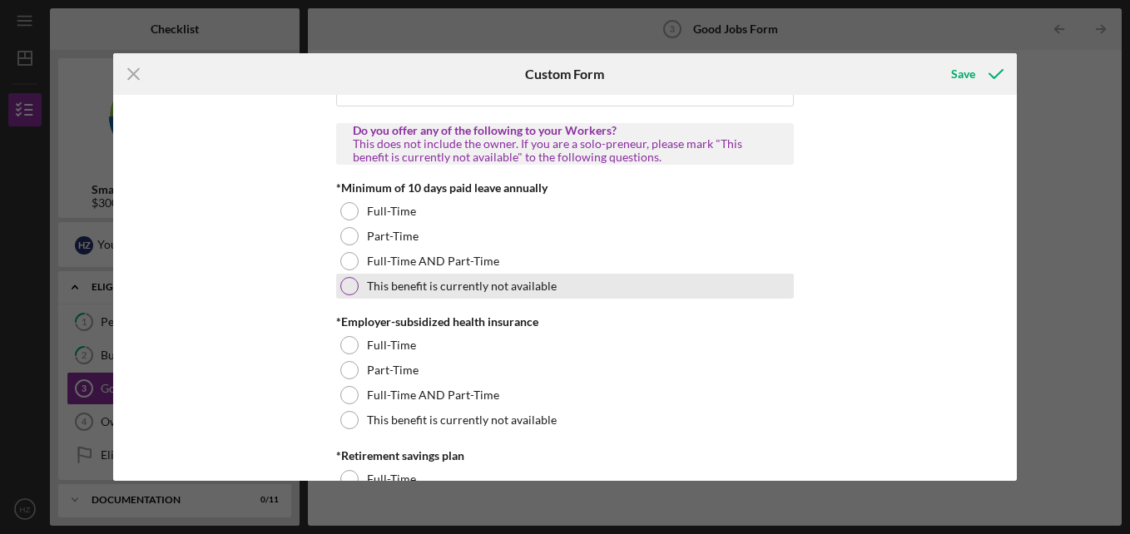
click at [346, 284] on div at bounding box center [349, 286] width 18 height 18
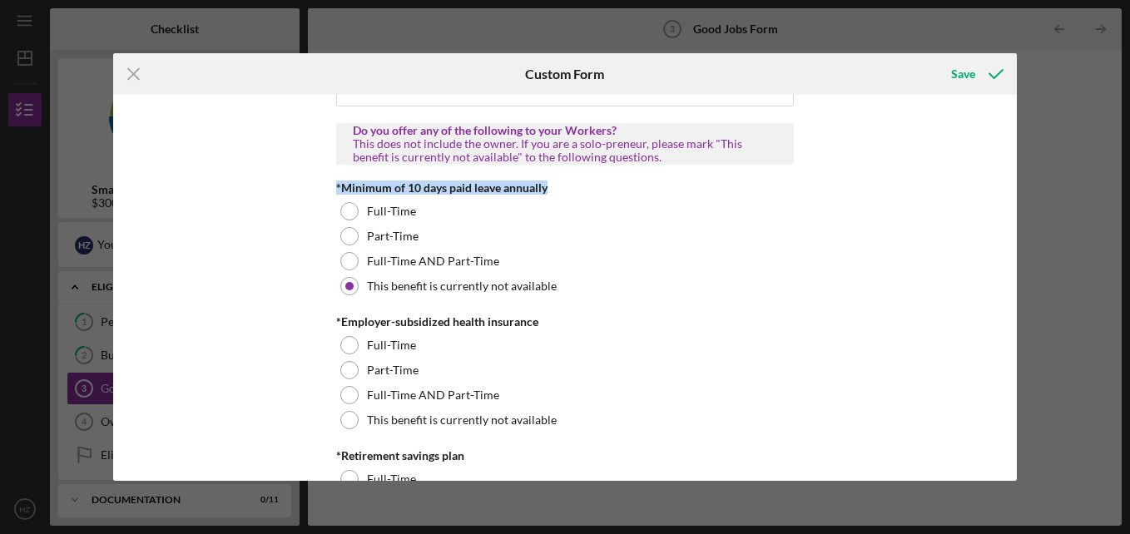
drag, startPoint x: 1011, startPoint y: 156, endPoint x: 1017, endPoint y: 166, distance: 12.3
click at [1017, 166] on div "Good Jobs Form *Number of [DEMOGRAPHIC_DATA] Owner Employment Please input all …" at bounding box center [564, 288] width 903 height 386
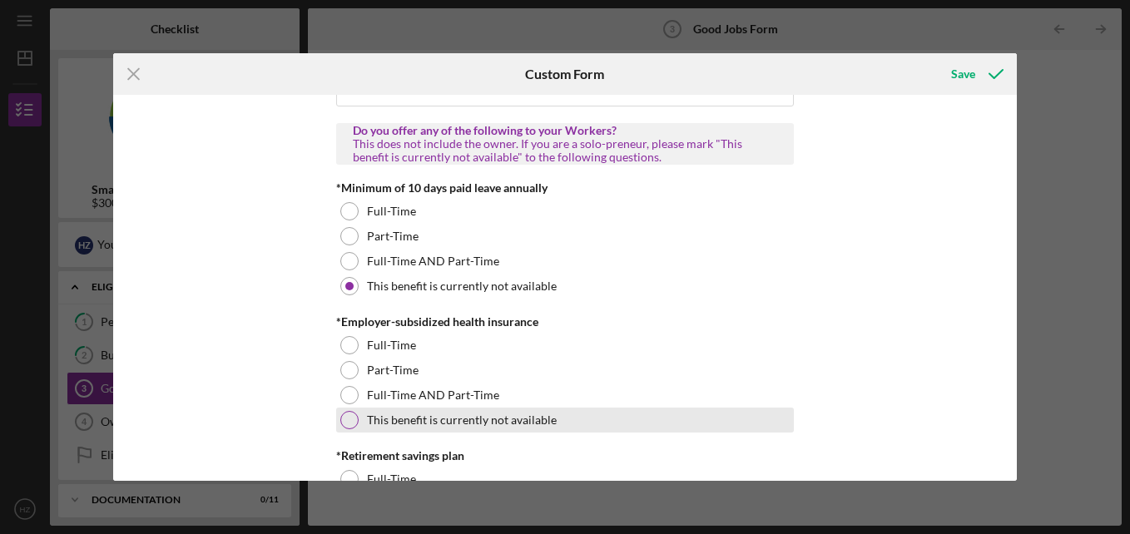
click at [349, 424] on div at bounding box center [349, 420] width 18 height 18
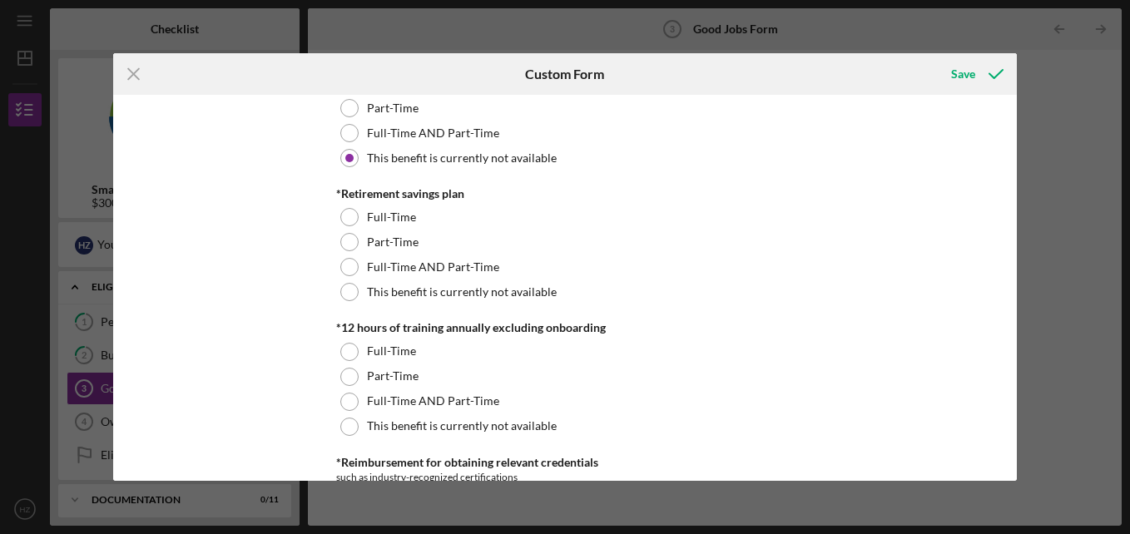
scroll to position [787, 0]
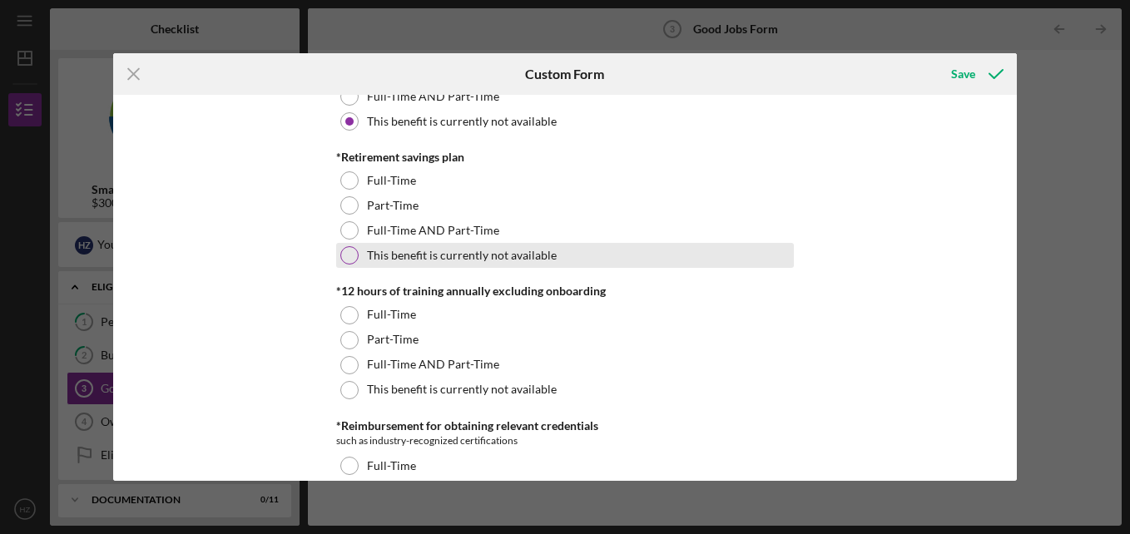
click at [349, 253] on div at bounding box center [349, 255] width 18 height 18
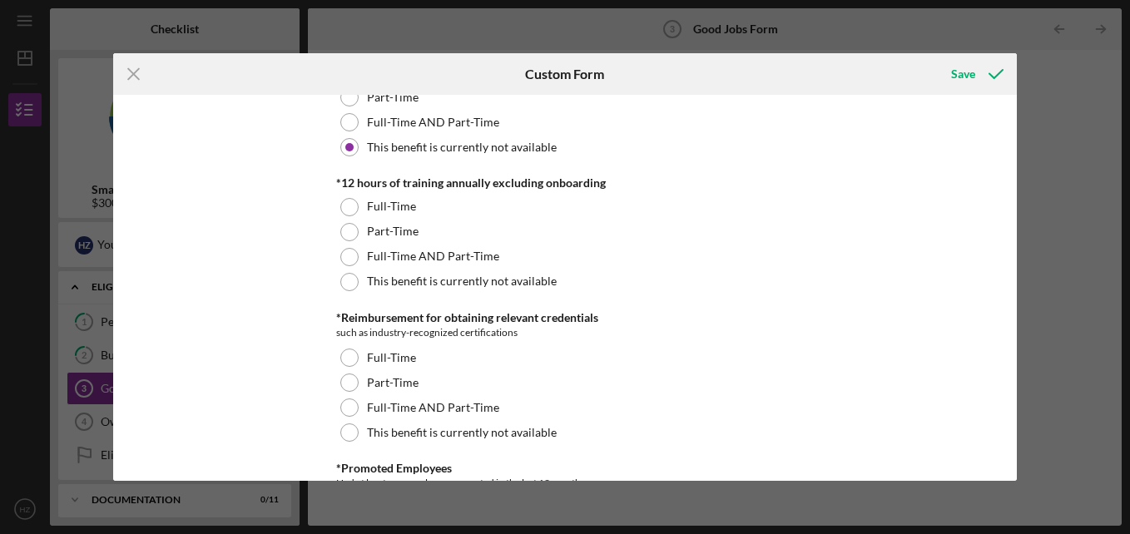
scroll to position [904, 0]
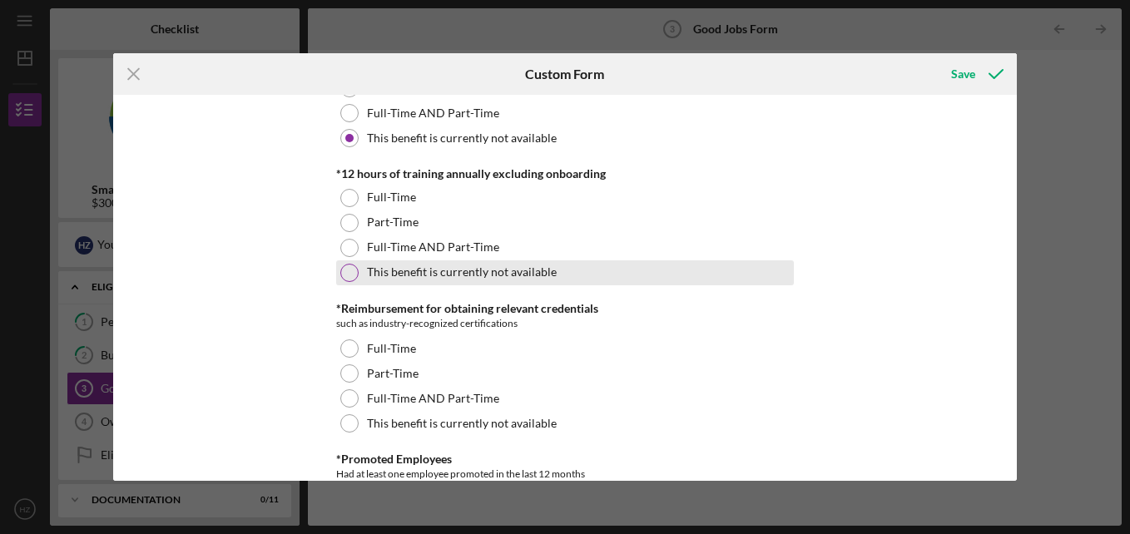
click at [340, 270] on div at bounding box center [349, 273] width 18 height 18
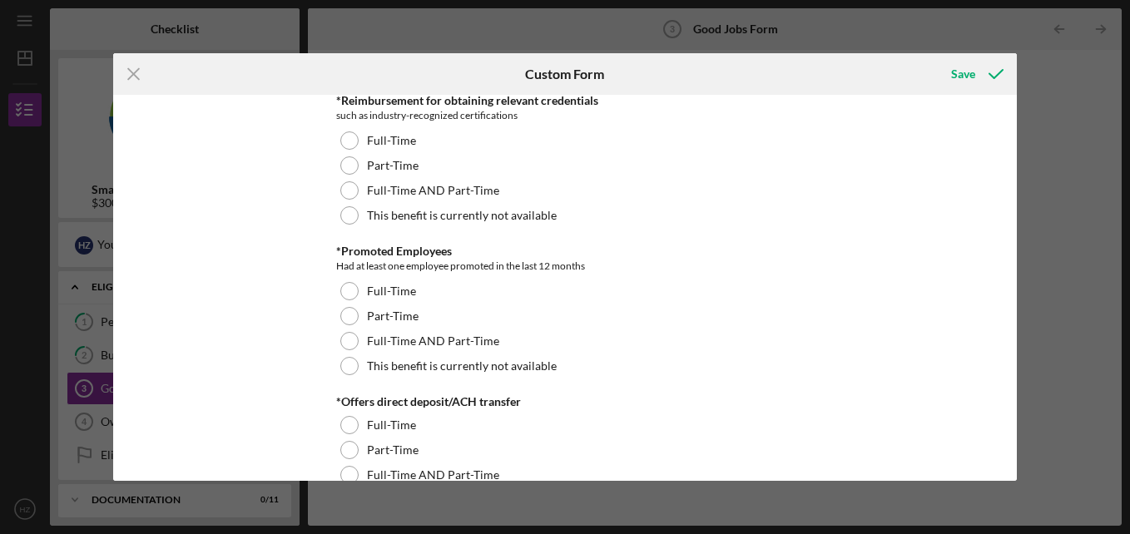
scroll to position [1121, 0]
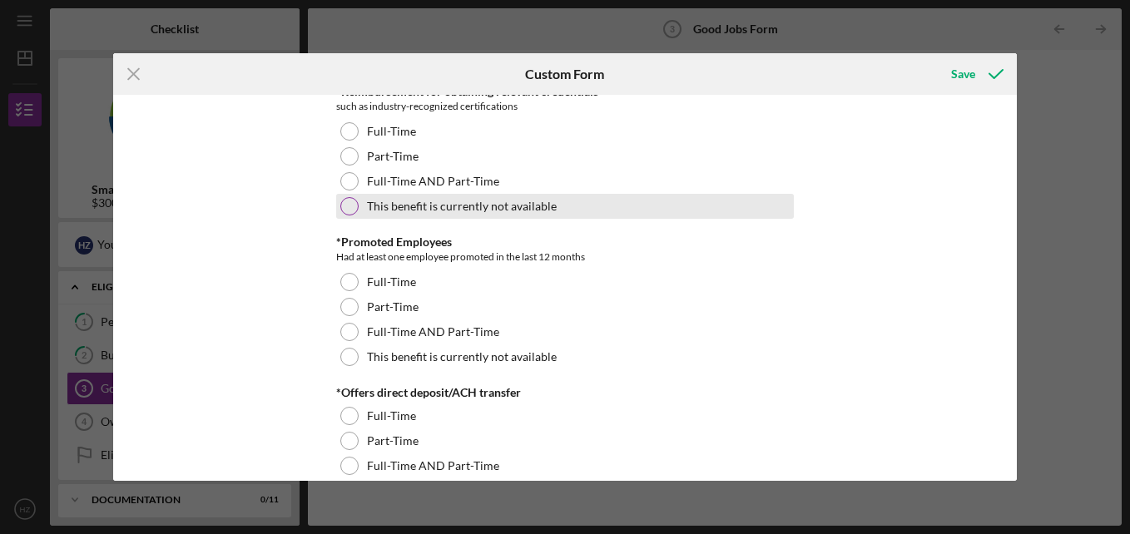
click at [358, 203] on div "This benefit is currently not available" at bounding box center [565, 206] width 458 height 25
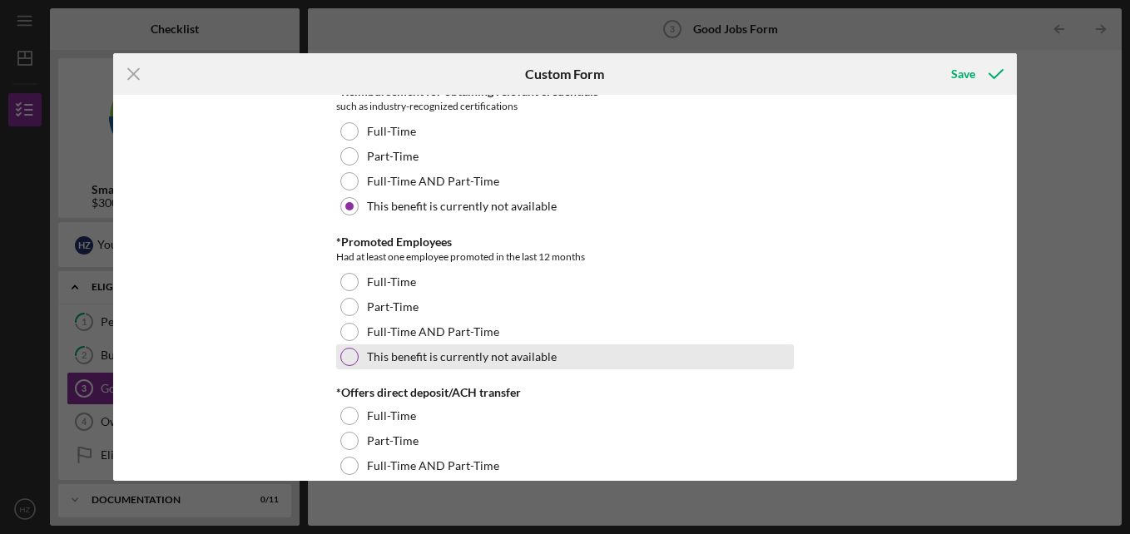
click at [350, 350] on div at bounding box center [349, 357] width 18 height 18
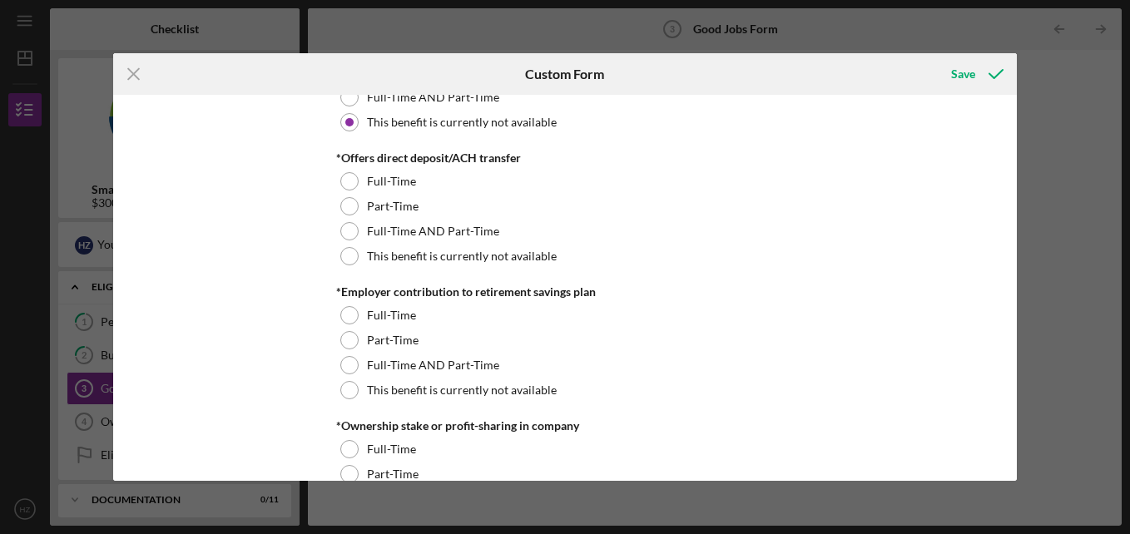
scroll to position [1383, 0]
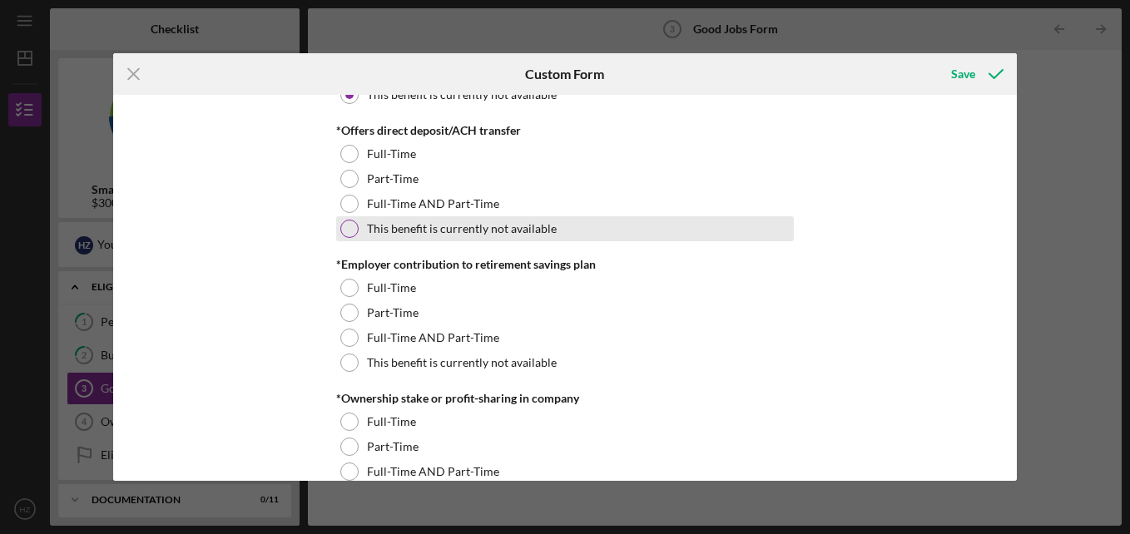
click at [353, 230] on div at bounding box center [349, 229] width 18 height 18
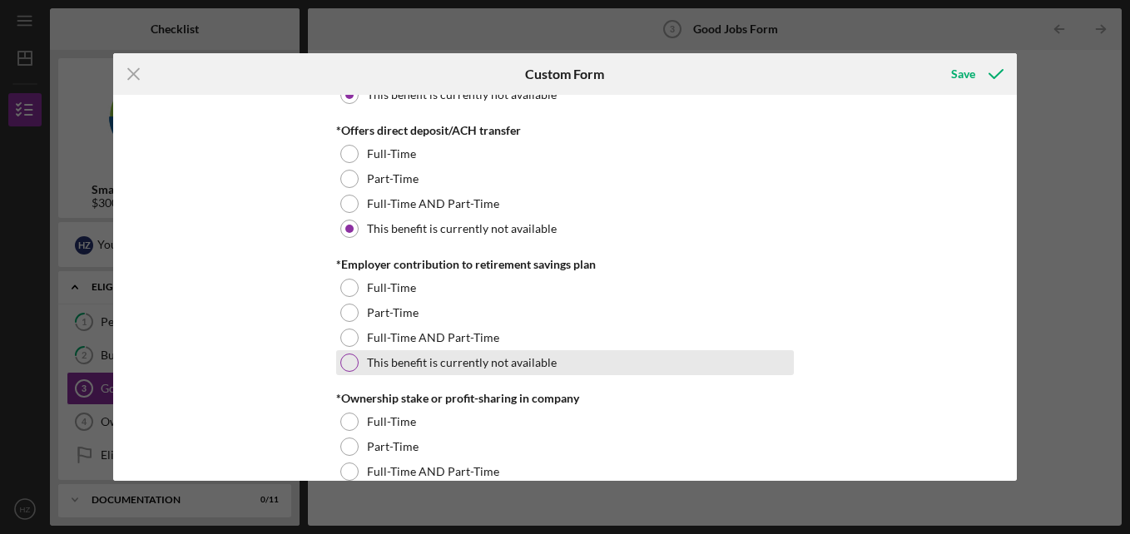
click at [349, 369] on div at bounding box center [349, 363] width 18 height 18
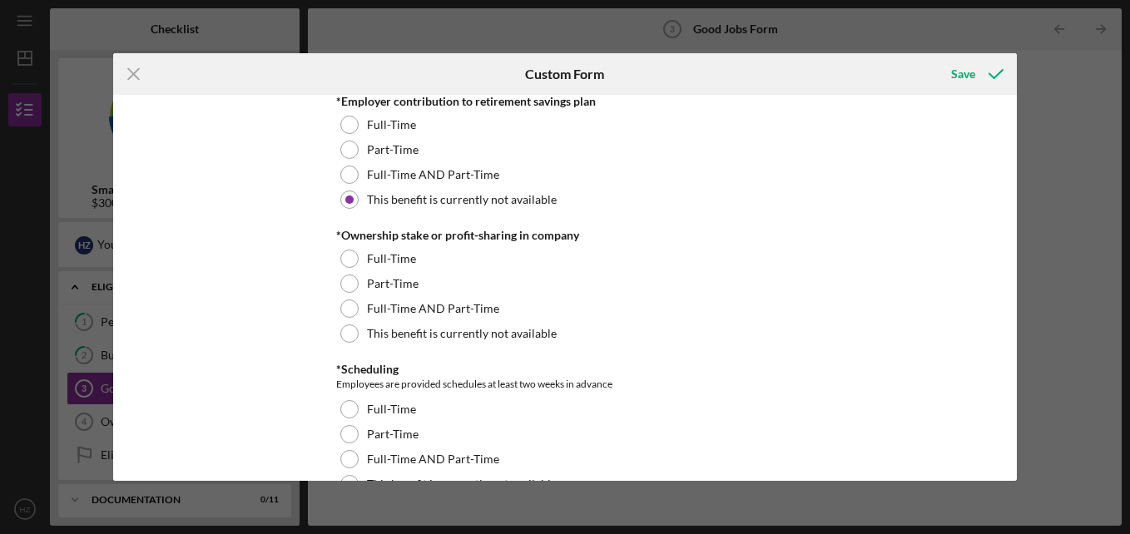
scroll to position [1637, 0]
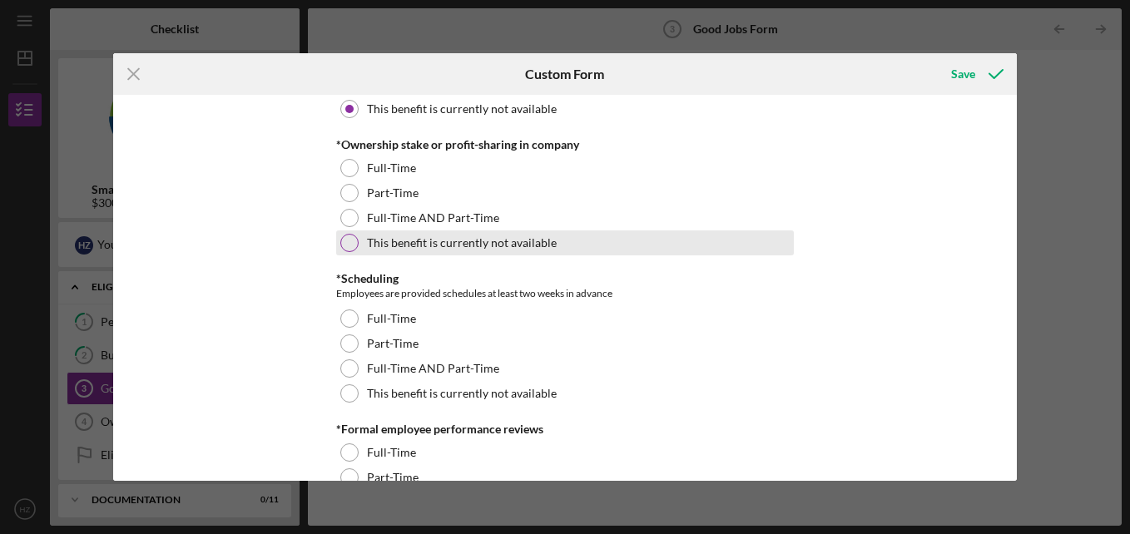
click at [349, 243] on div at bounding box center [349, 243] width 18 height 18
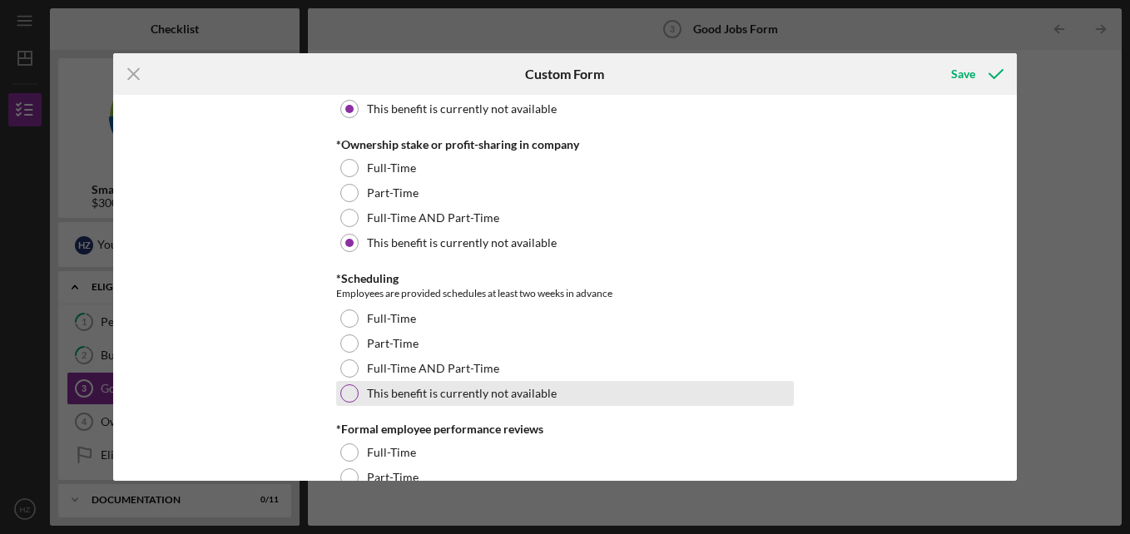
click at [343, 396] on div at bounding box center [349, 393] width 18 height 18
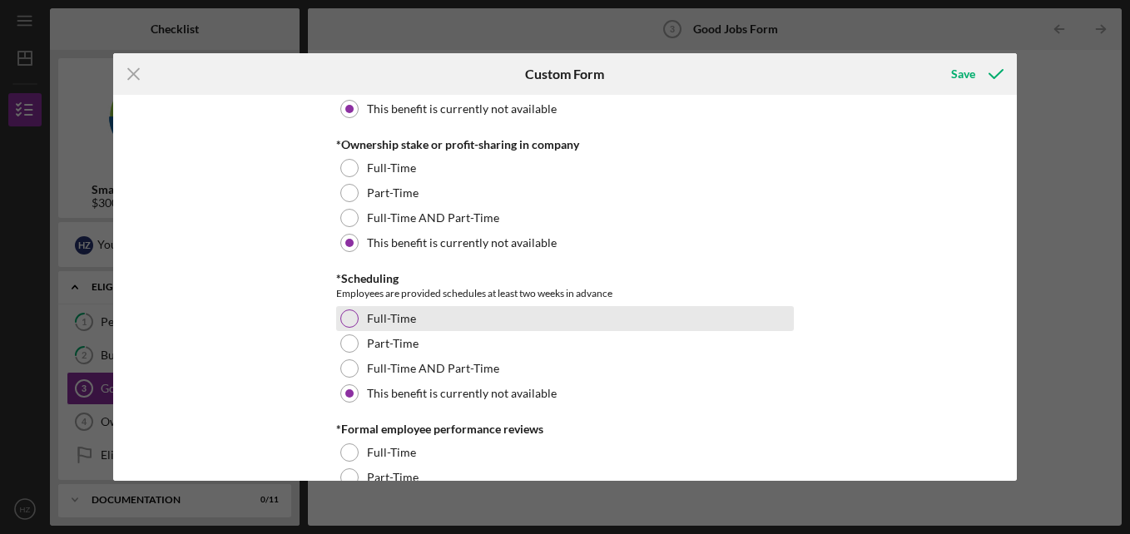
click at [352, 319] on div at bounding box center [349, 318] width 18 height 18
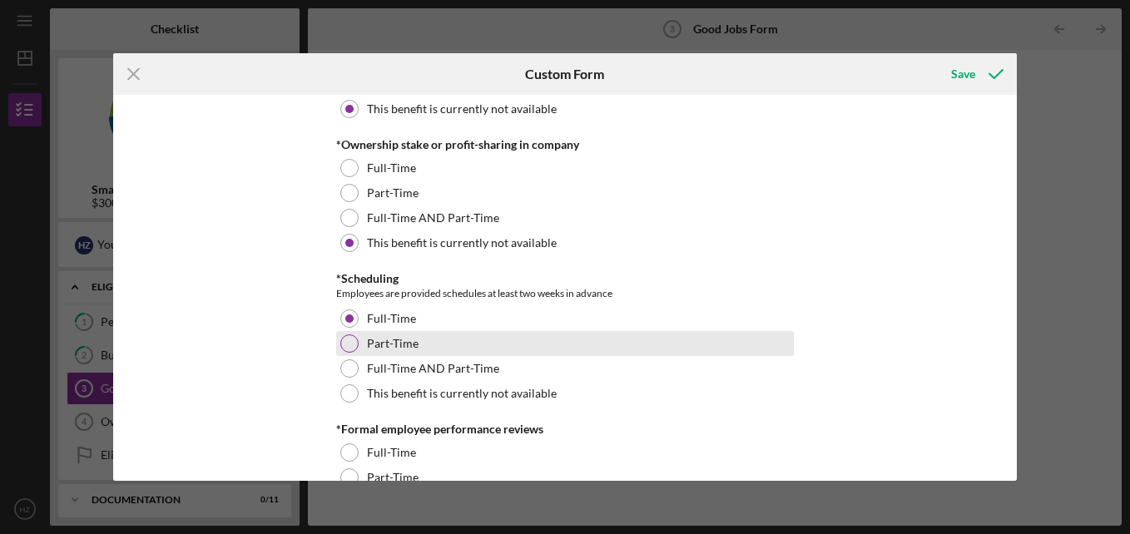
click at [349, 353] on div "Part-Time" at bounding box center [565, 343] width 458 height 25
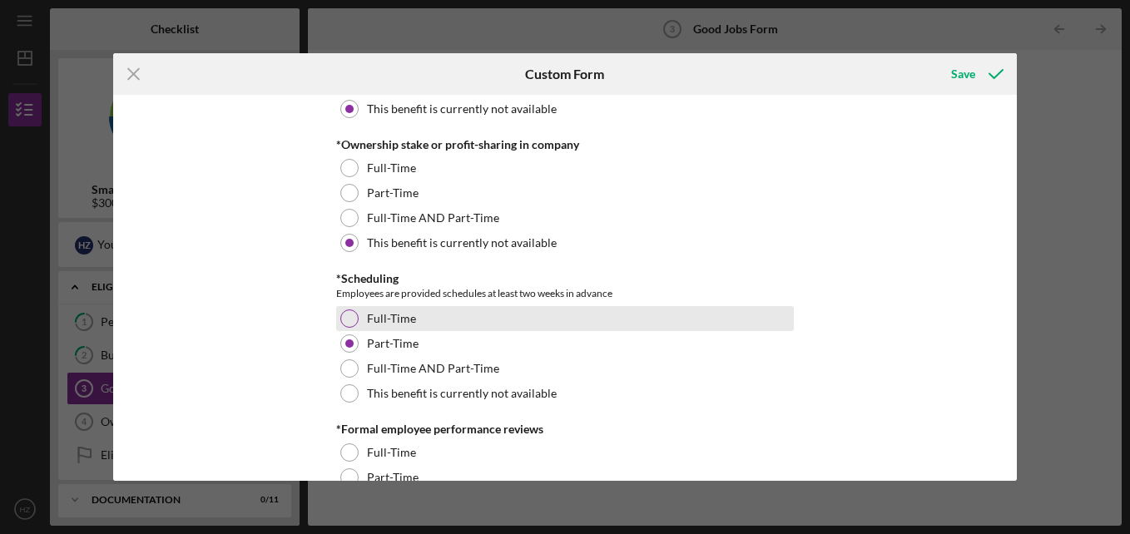
click at [340, 310] on div "Full-Time" at bounding box center [565, 318] width 458 height 25
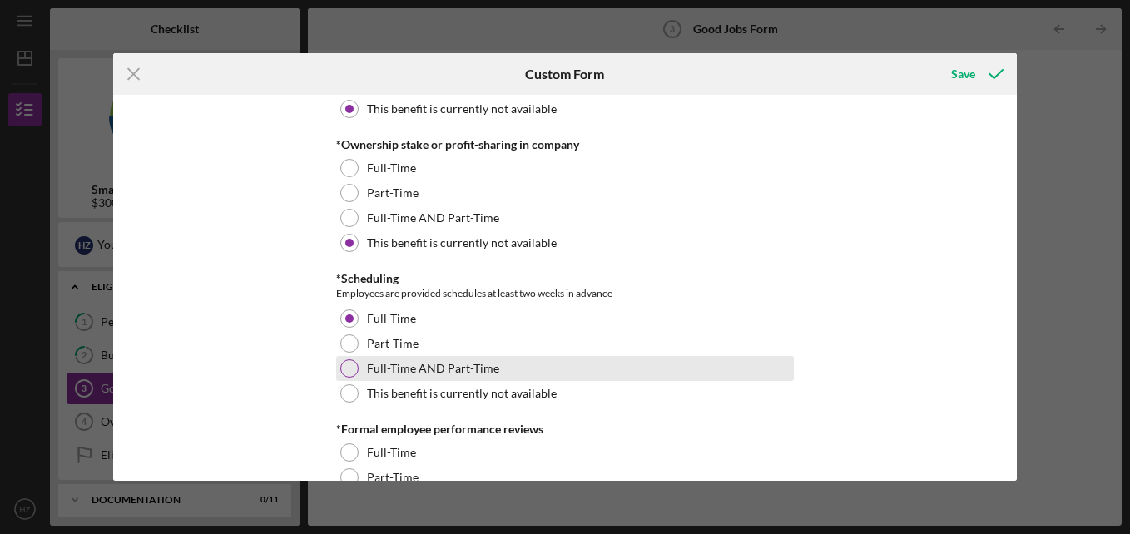
click at [351, 367] on div at bounding box center [349, 368] width 18 height 18
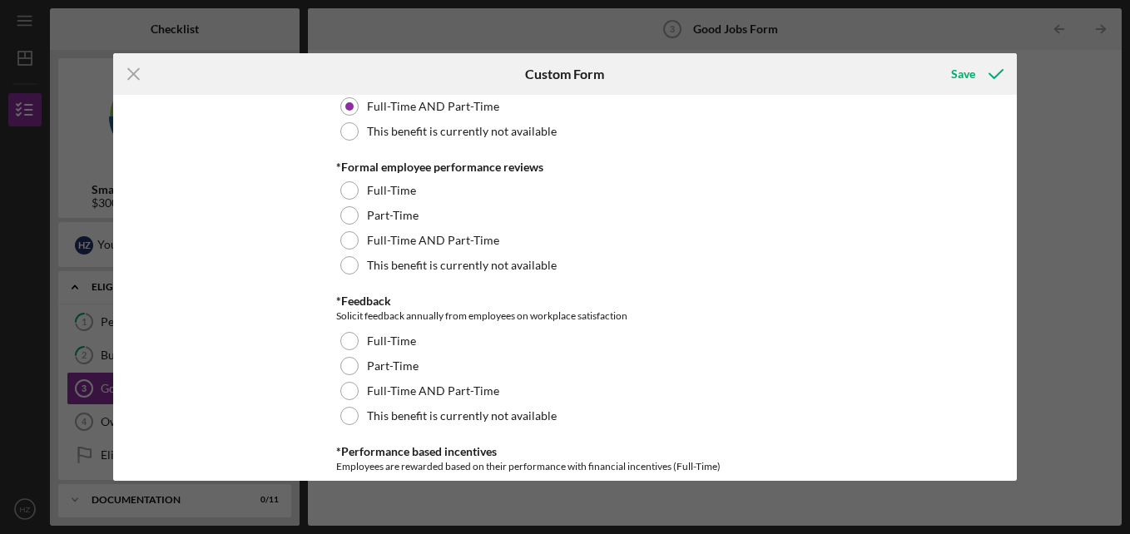
scroll to position [1907, 0]
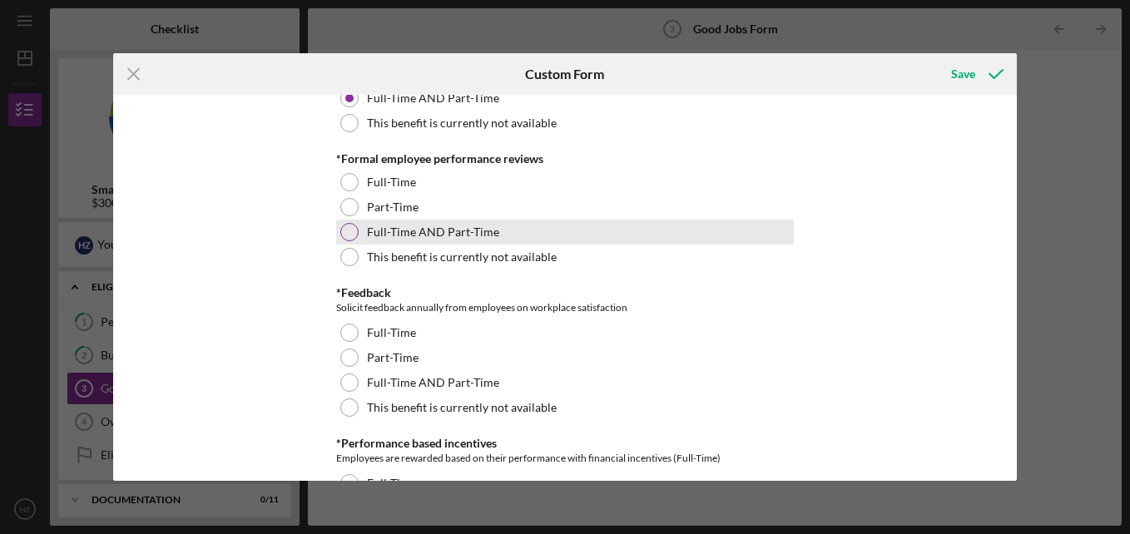
click at [348, 233] on div at bounding box center [349, 232] width 18 height 18
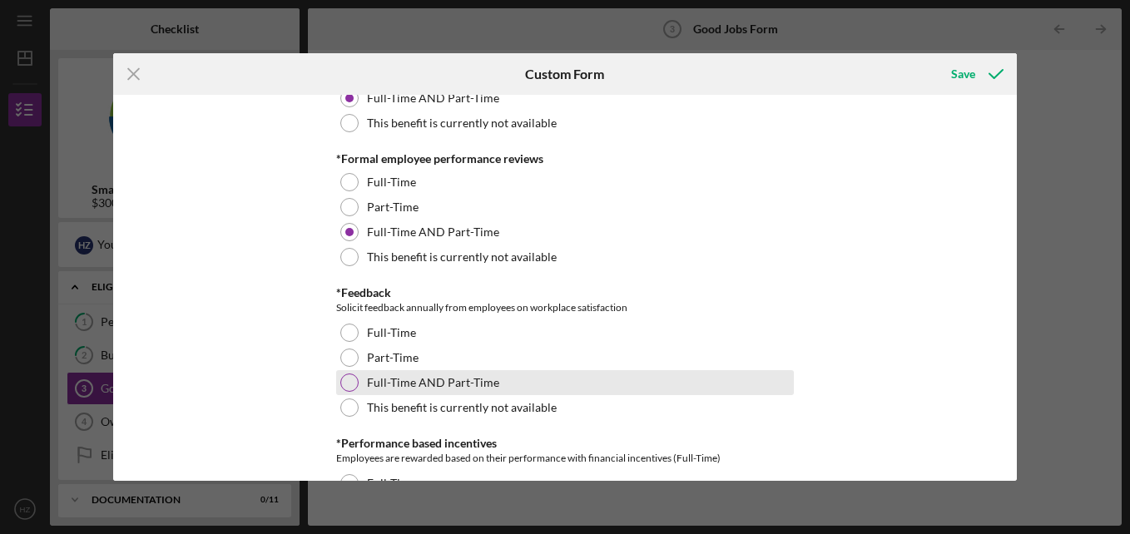
click at [349, 383] on div at bounding box center [349, 383] width 18 height 18
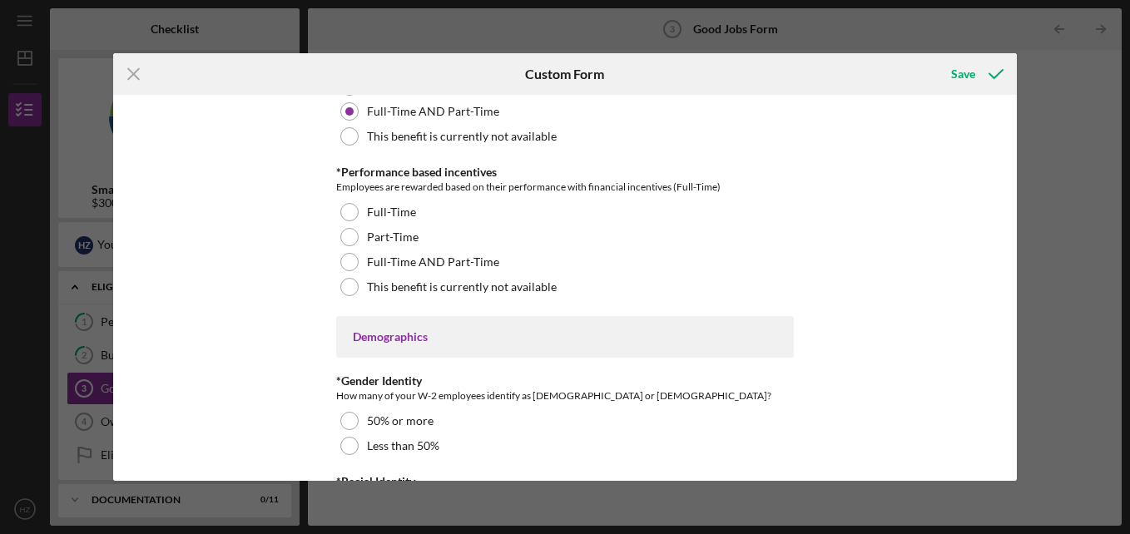
scroll to position [2197, 0]
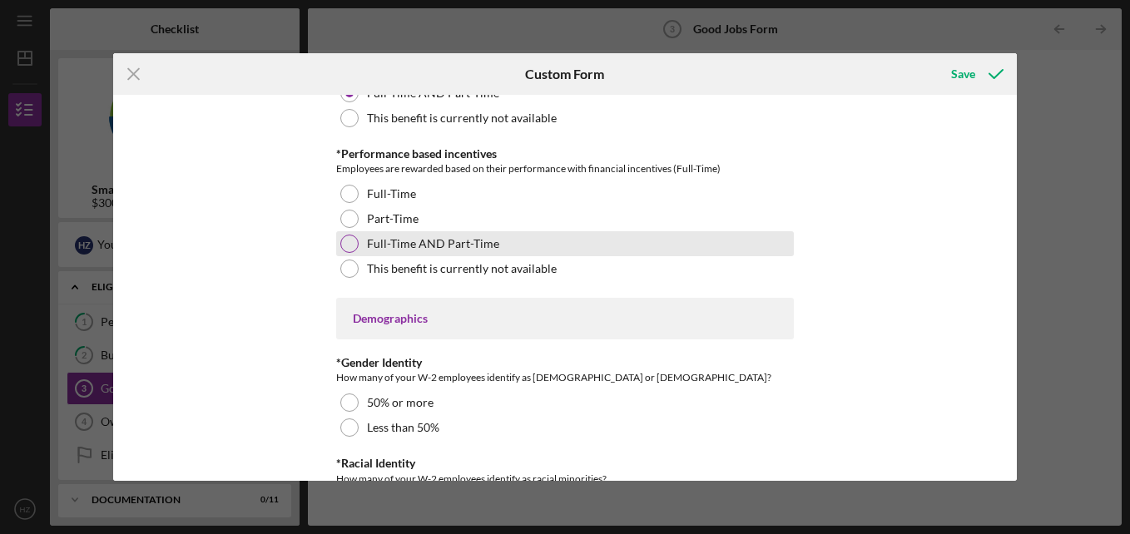
click at [340, 245] on div at bounding box center [349, 244] width 18 height 18
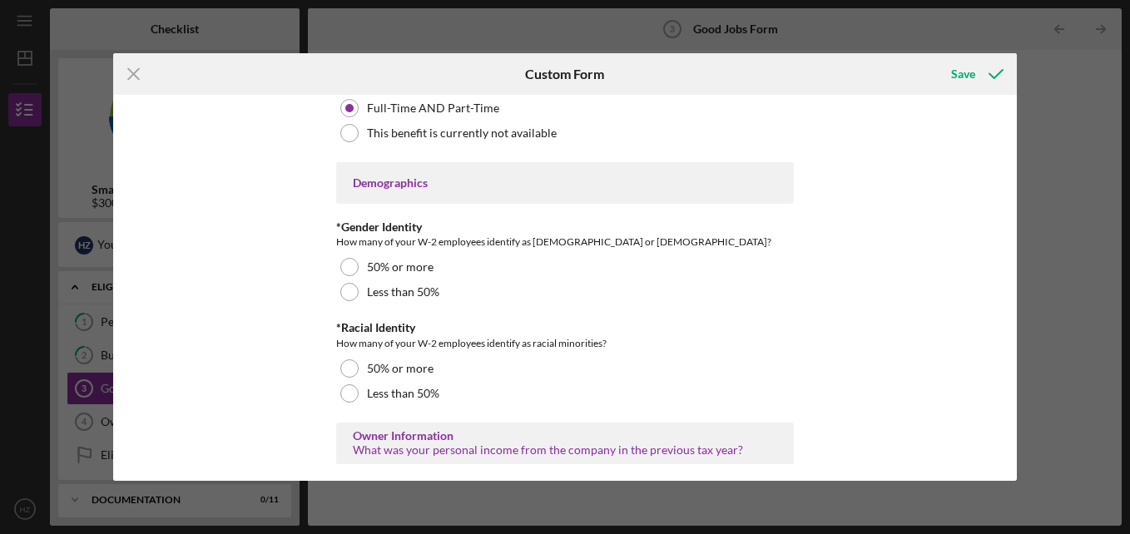
scroll to position [2342, 0]
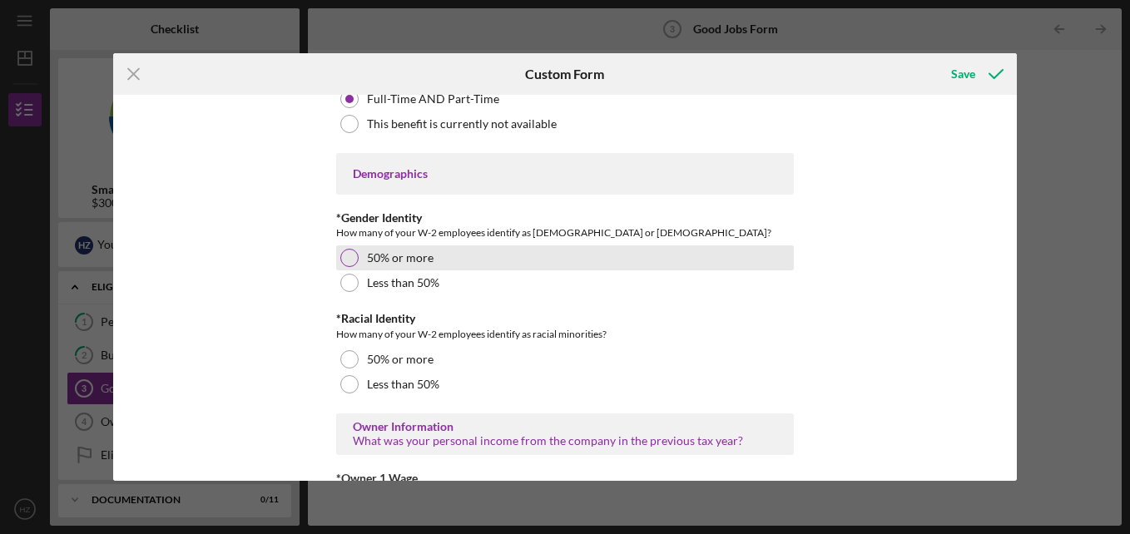
click at [351, 258] on div at bounding box center [349, 258] width 18 height 18
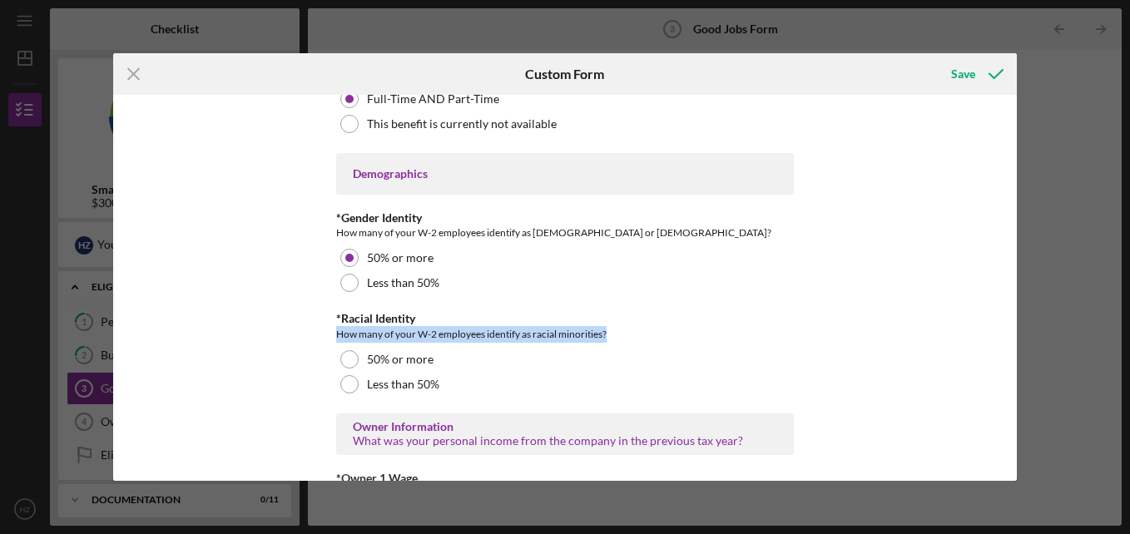
drag, startPoint x: 1009, startPoint y: 324, endPoint x: 1010, endPoint y: 336, distance: 11.7
click at [1010, 336] on div "Good Jobs Form *Number of [DEMOGRAPHIC_DATA] Owner Employment Please input all …" at bounding box center [564, 288] width 903 height 386
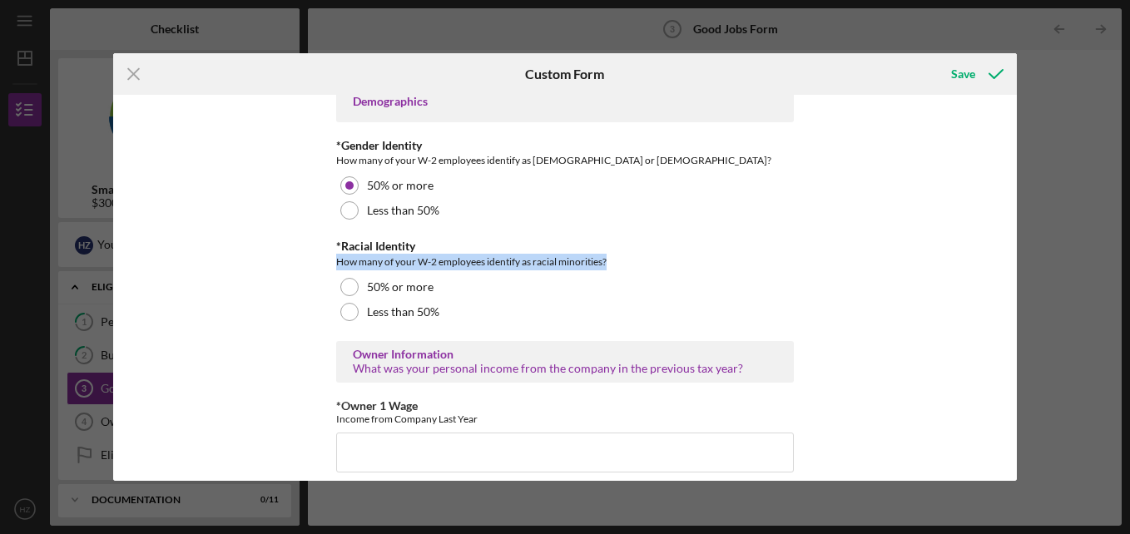
scroll to position [2487, 0]
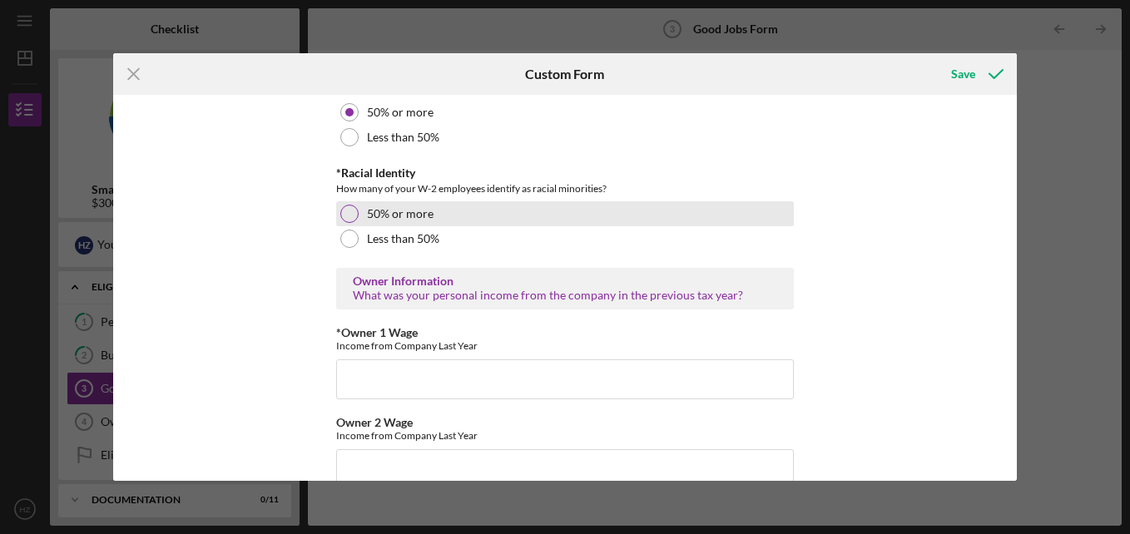
click at [348, 212] on div at bounding box center [349, 214] width 18 height 18
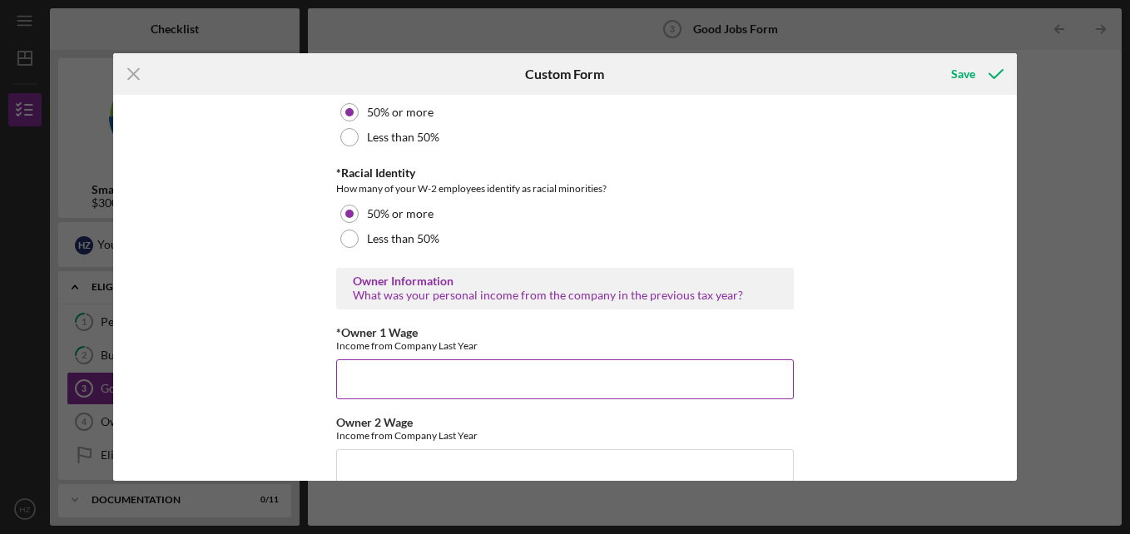
click at [410, 377] on input "*Owner 1 Wage" at bounding box center [565, 379] width 458 height 40
type input "0"
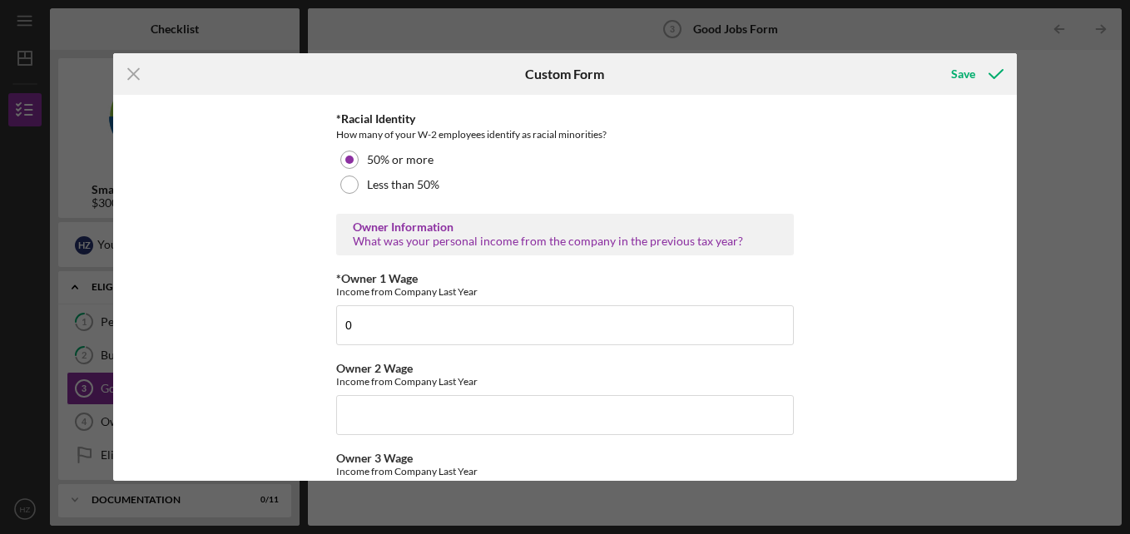
scroll to position [2550, 0]
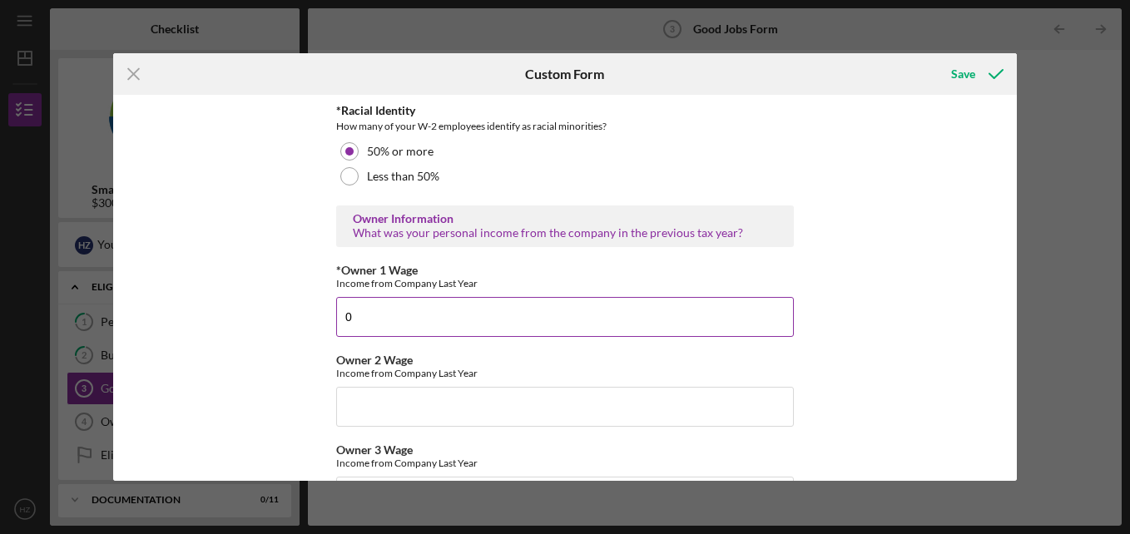
click at [370, 324] on input "0" at bounding box center [565, 317] width 458 height 40
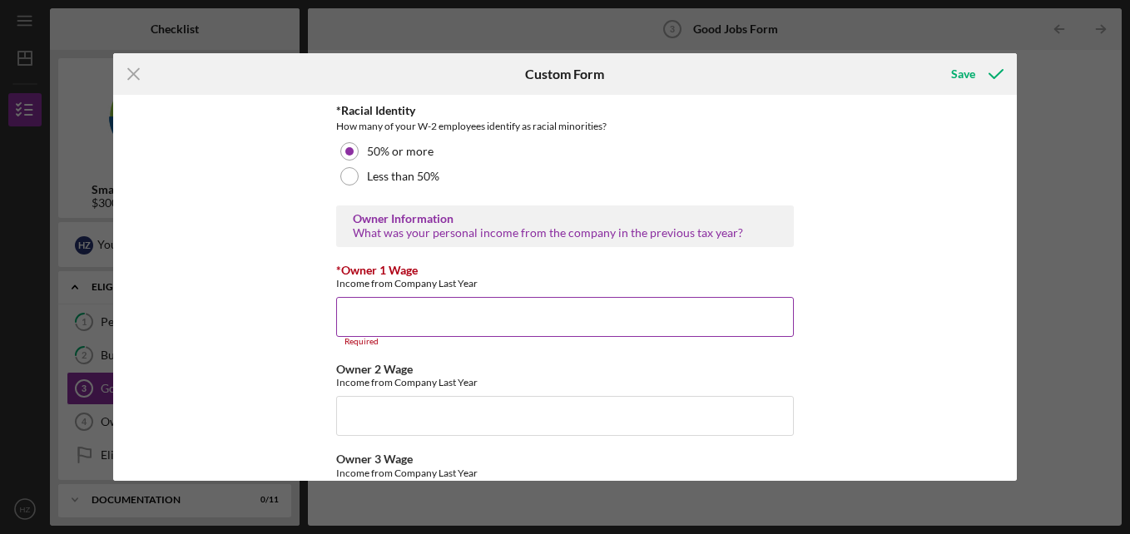
type input "0"
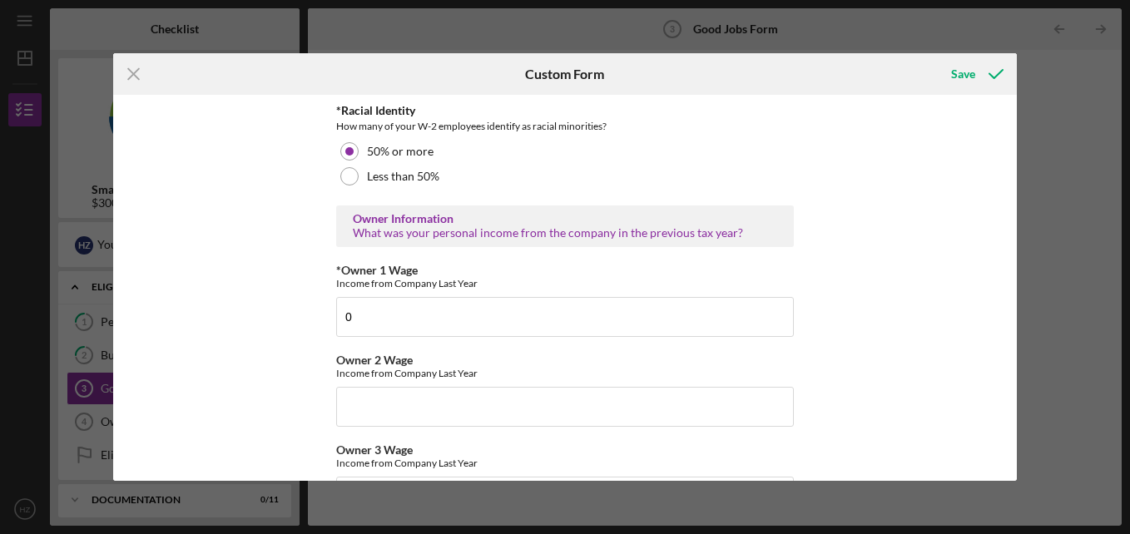
drag, startPoint x: 1011, startPoint y: 347, endPoint x: 1008, endPoint y: 356, distance: 9.5
click at [1011, 362] on div "Good Jobs Form *Number of [DEMOGRAPHIC_DATA] Owner Employment Please input all …" at bounding box center [564, 288] width 903 height 386
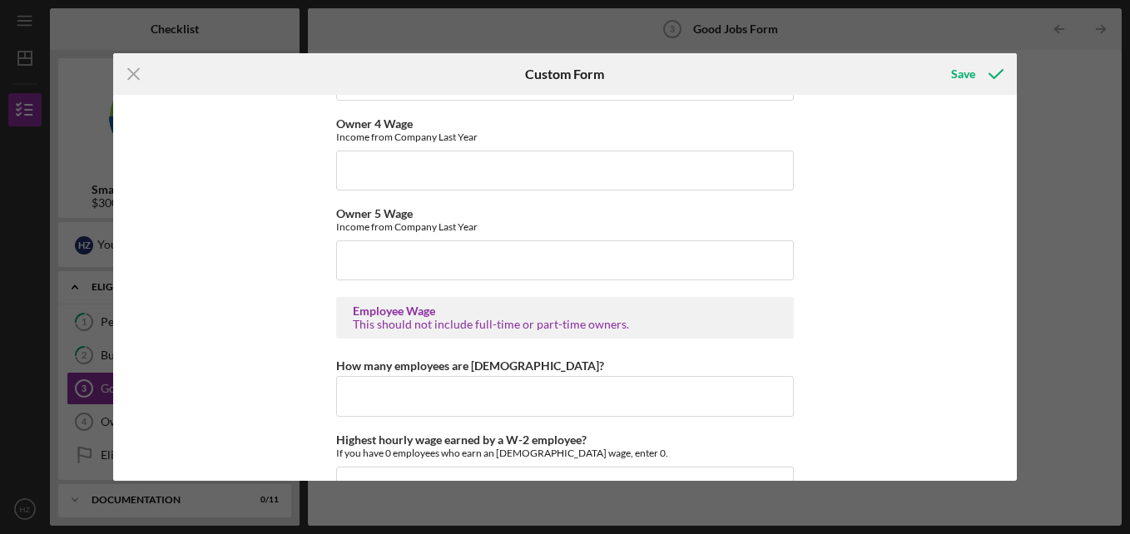
scroll to position [3156, 0]
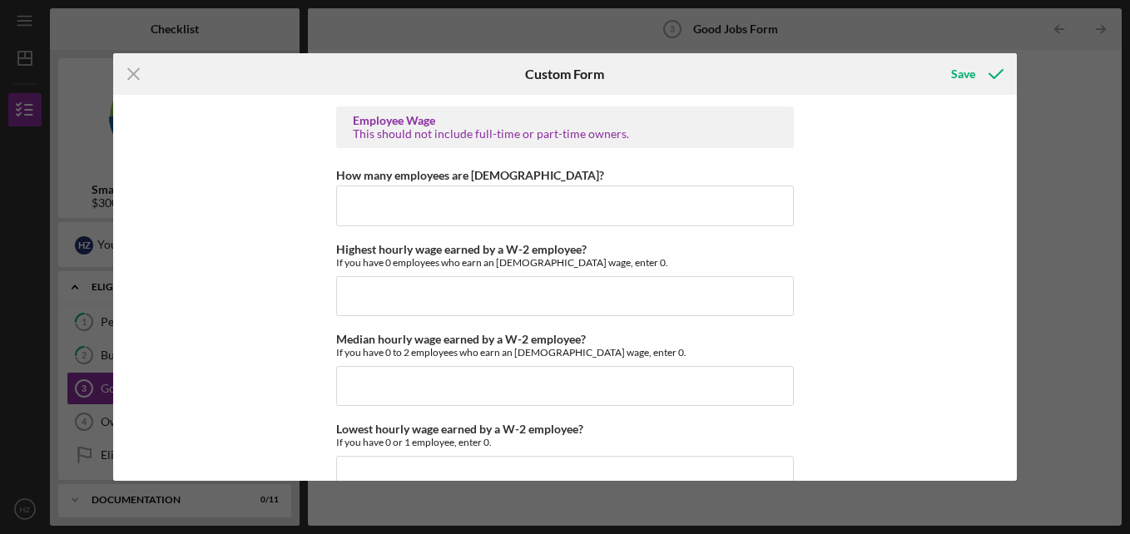
drag, startPoint x: 1009, startPoint y: 401, endPoint x: 1004, endPoint y: 371, distance: 30.4
click at [1004, 372] on div "Good Jobs Form *Number of [DEMOGRAPHIC_DATA] Owner Employment Please input all …" at bounding box center [564, 288] width 903 height 386
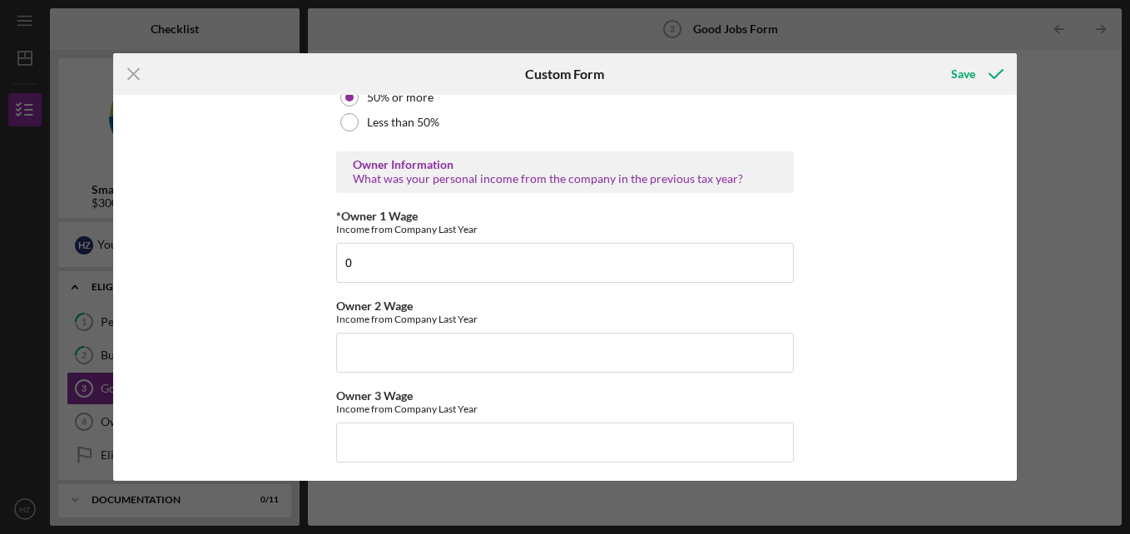
scroll to position [2586, 0]
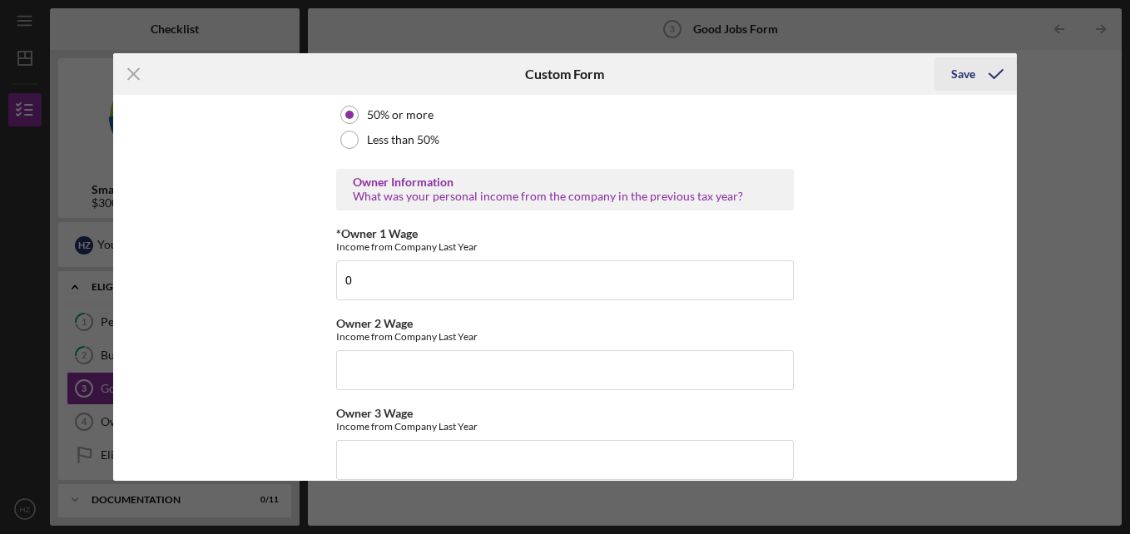
click at [956, 71] on div "Save" at bounding box center [963, 73] width 24 height 33
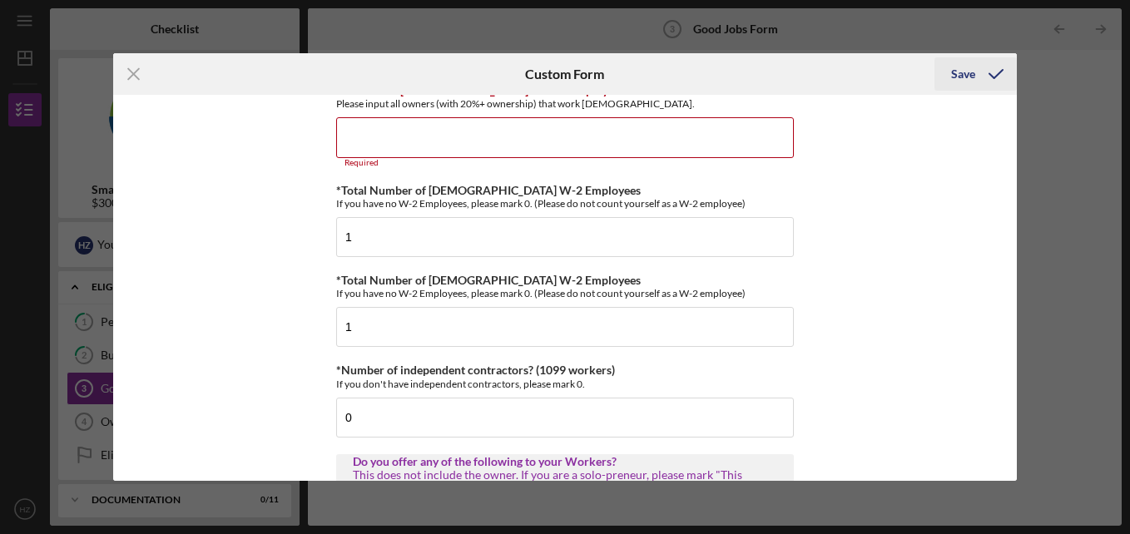
scroll to position [156, 0]
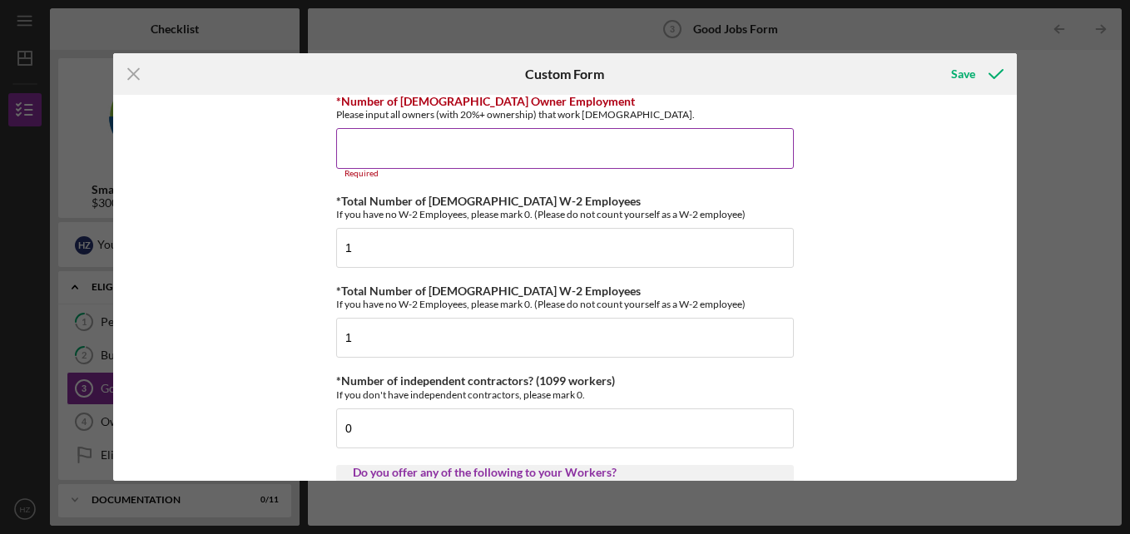
click at [490, 142] on input "*Number of [DEMOGRAPHIC_DATA] Owner Employment" at bounding box center [565, 148] width 458 height 40
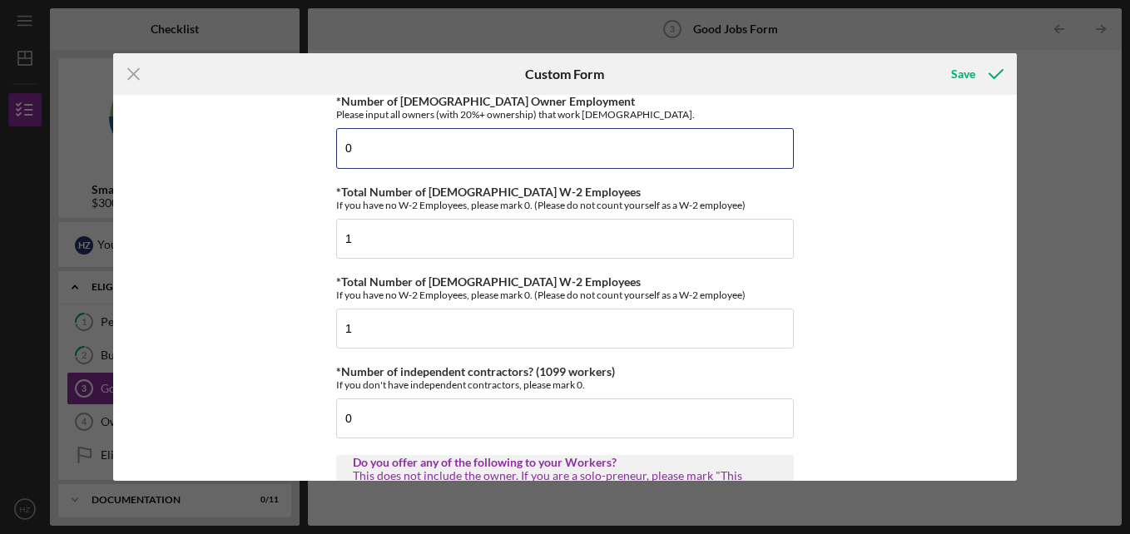
type input "0"
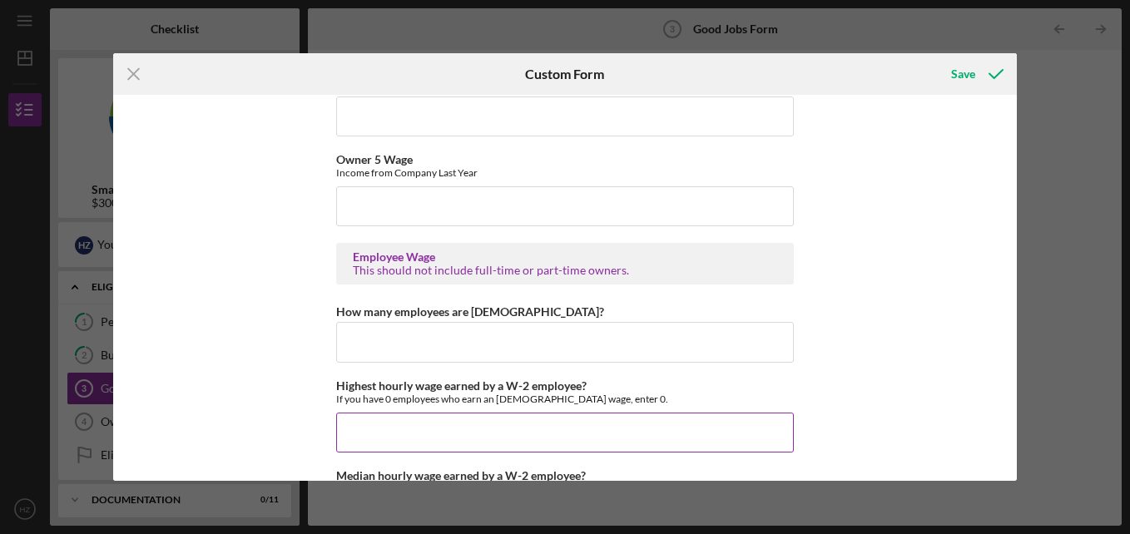
scroll to position [3020, 0]
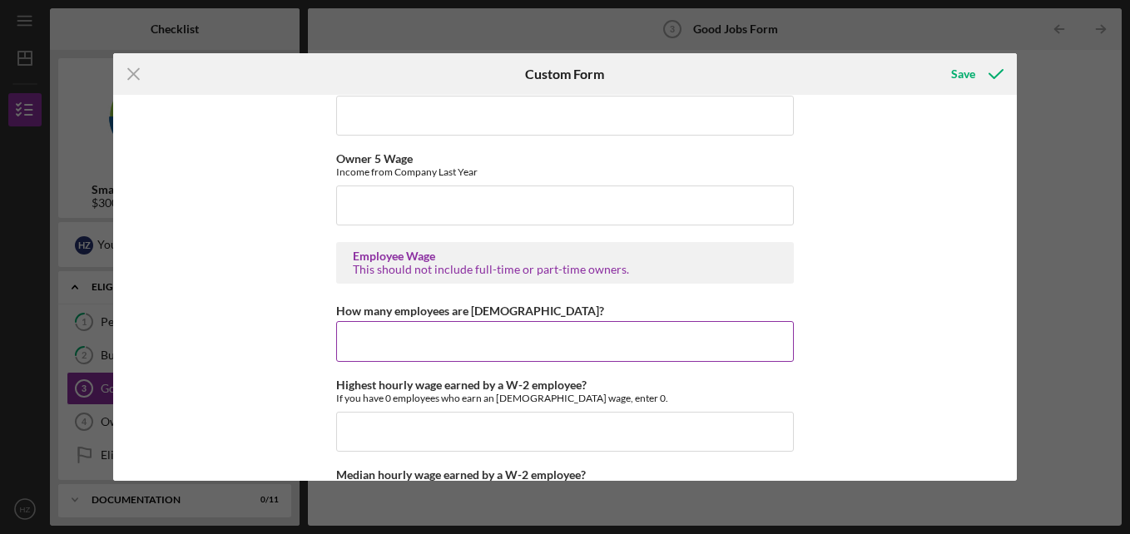
click at [393, 327] on input "How many employees are [DEMOGRAPHIC_DATA]?" at bounding box center [565, 341] width 458 height 40
type input "2"
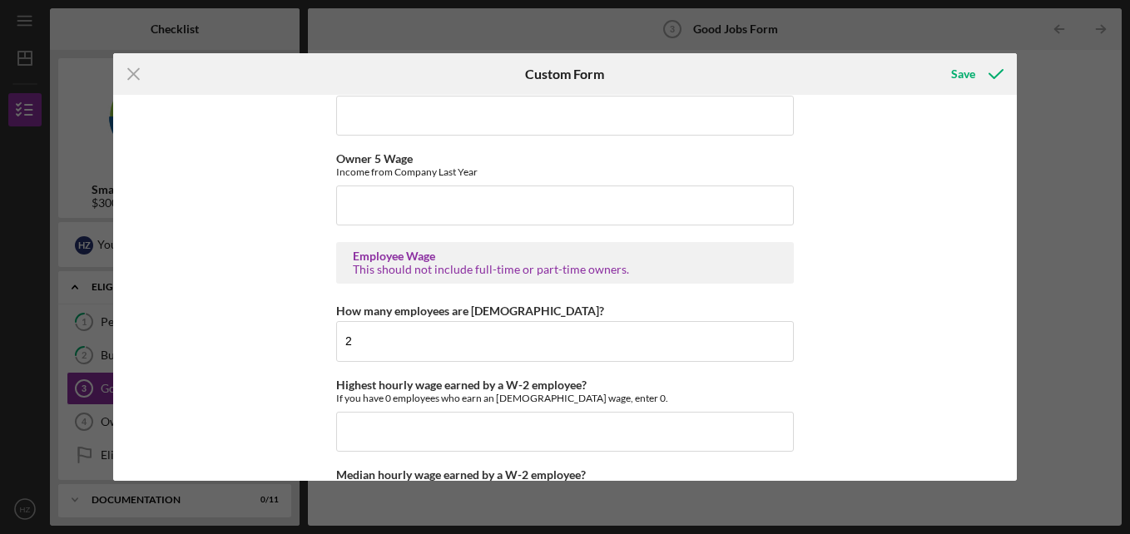
scroll to position [3201, 0]
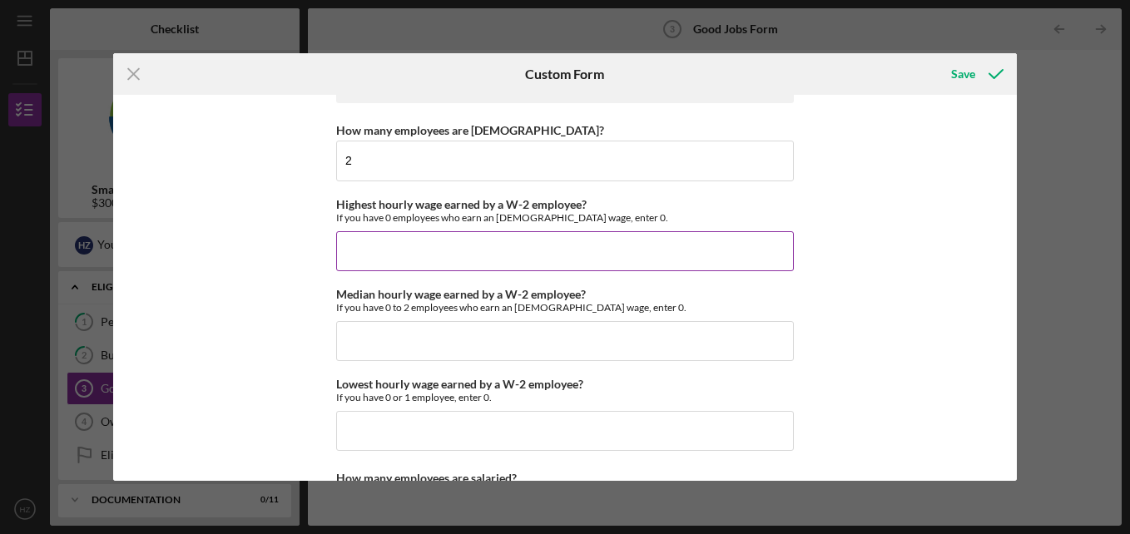
click at [468, 243] on input "Highest hourly wage earned by a W-2 employee?" at bounding box center [565, 251] width 458 height 40
type input "$16"
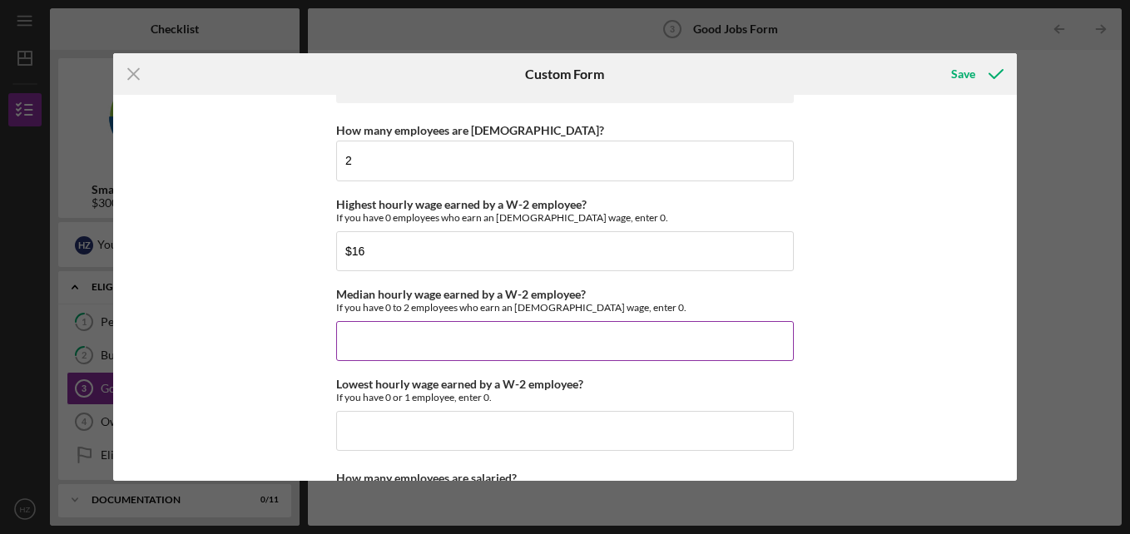
drag, startPoint x: 415, startPoint y: 359, endPoint x: 425, endPoint y: 352, distance: 12.0
click at [416, 358] on input "Median hourly wage earned by a W-2 employee?" at bounding box center [565, 341] width 458 height 40
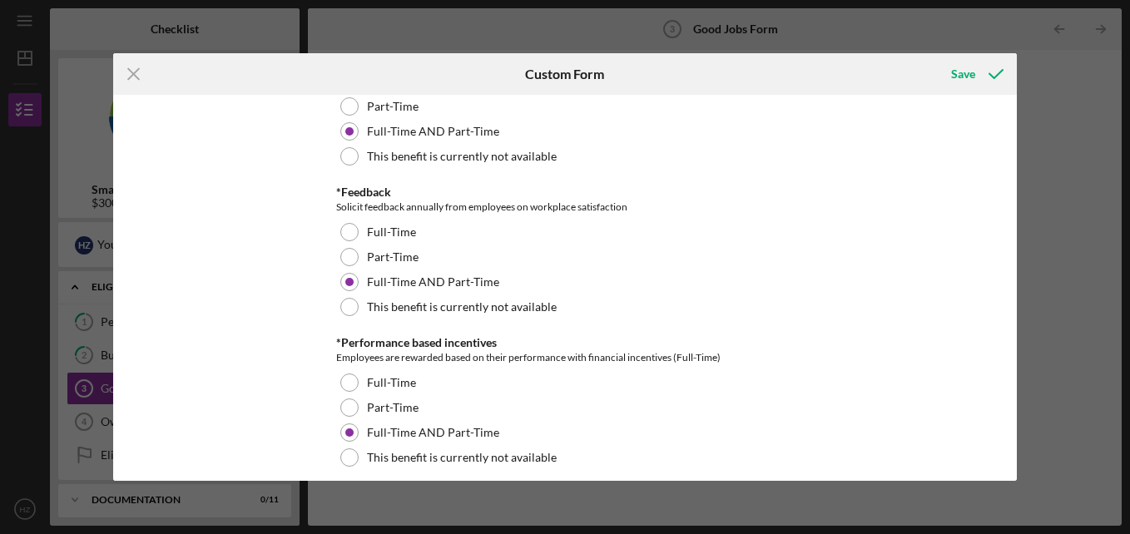
type input "$15"
drag, startPoint x: 1017, startPoint y: 289, endPoint x: 1011, endPoint y: 330, distance: 41.2
click at [1011, 330] on div "Good Jobs Form *Number of [DEMOGRAPHIC_DATA] Owner Employment Please input all …" at bounding box center [564, 288] width 903 height 386
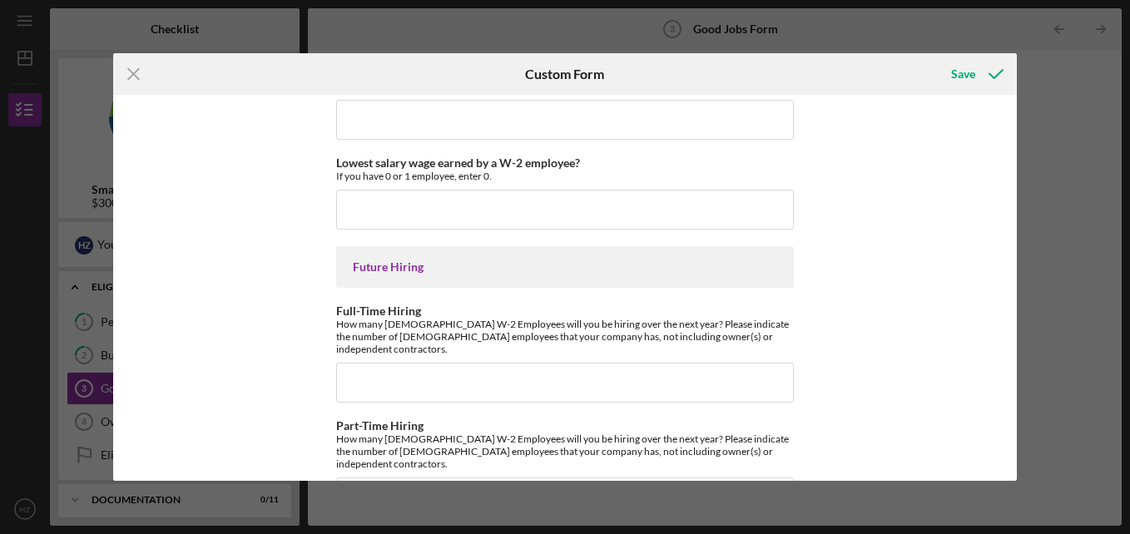
scroll to position [3807, 0]
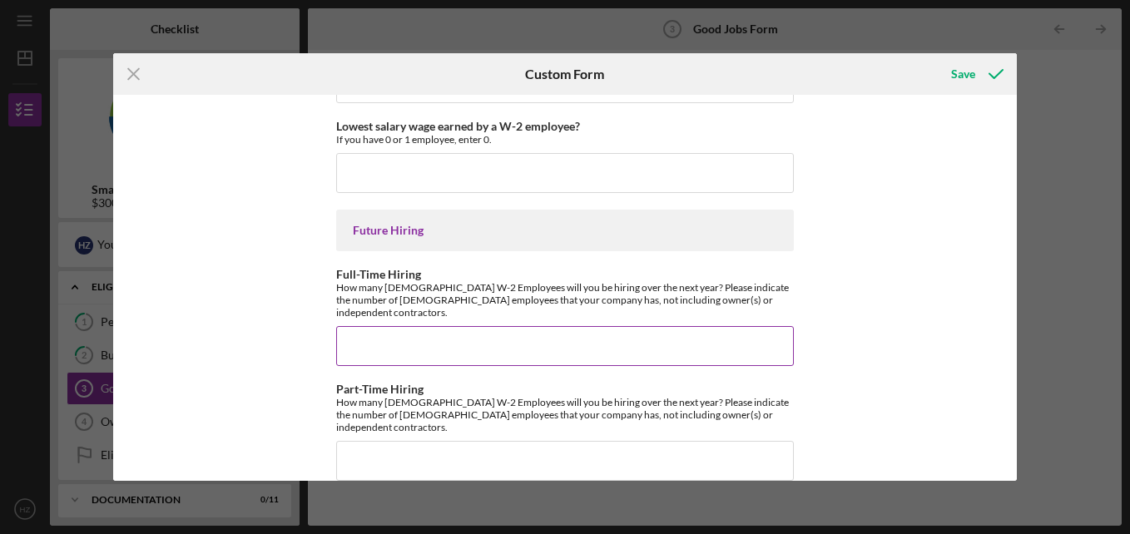
click at [388, 326] on input "Full-Time Hiring" at bounding box center [565, 346] width 458 height 40
type input "3"
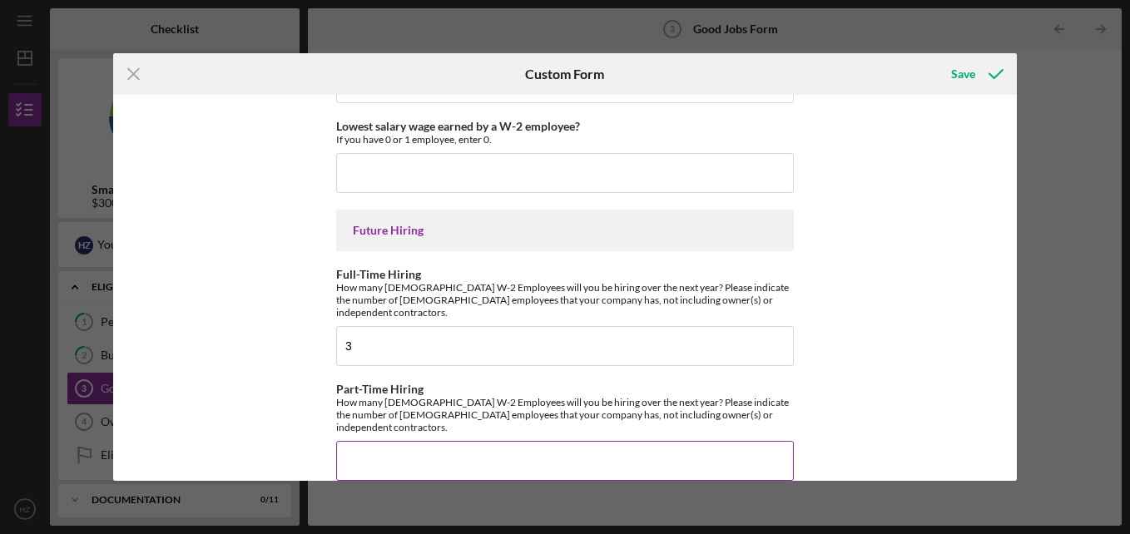
click at [497, 441] on input "Part-Time Hiring" at bounding box center [565, 461] width 458 height 40
type input "3"
click at [972, 70] on div "Save" at bounding box center [963, 73] width 24 height 33
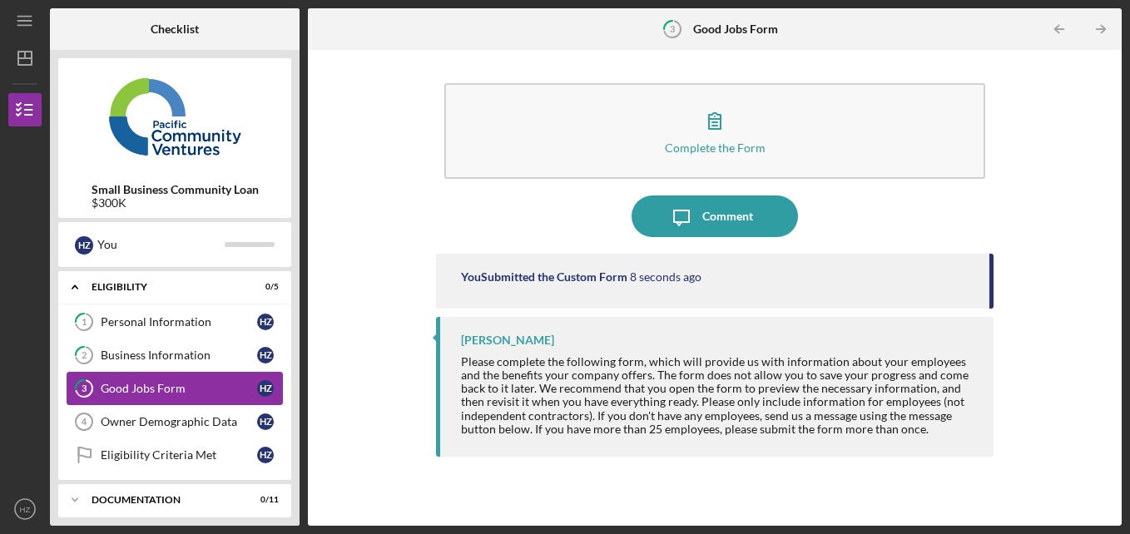
scroll to position [83, 0]
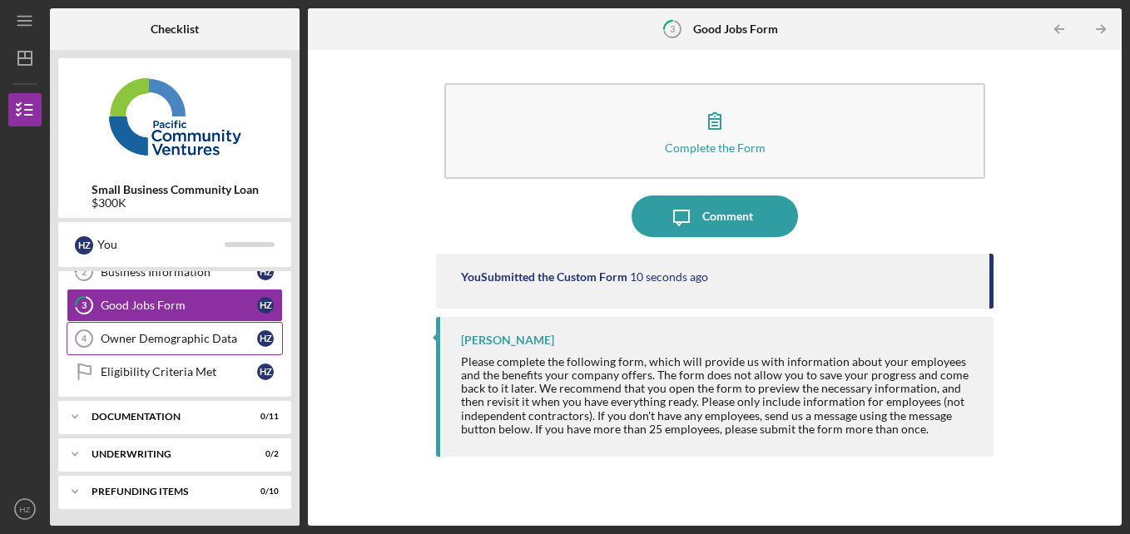
click at [155, 334] on div "Owner Demographic Data" at bounding box center [179, 338] width 156 height 13
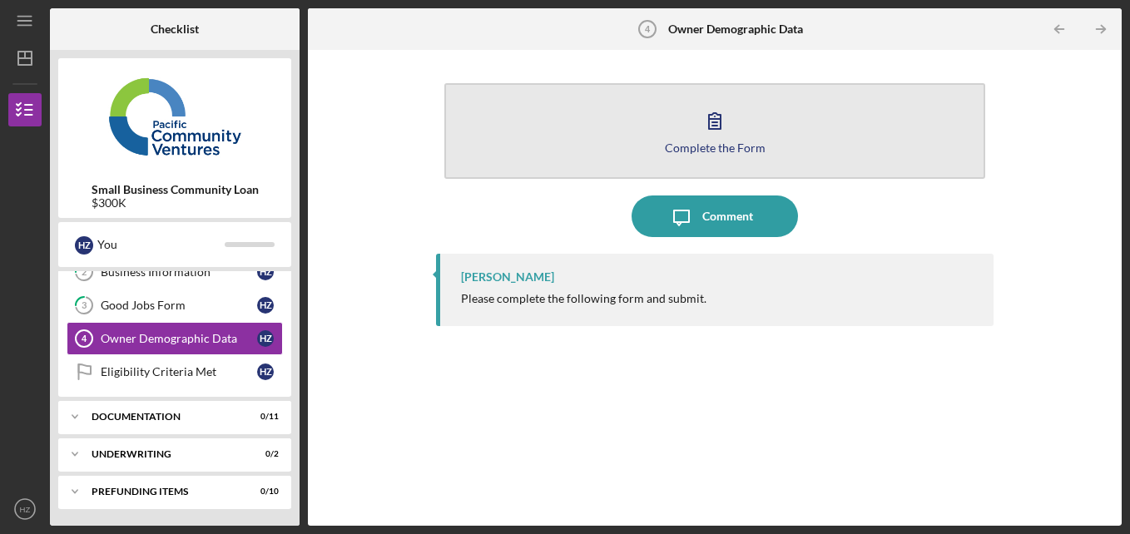
click at [712, 120] on icon "button" at bounding box center [715, 121] width 12 height 16
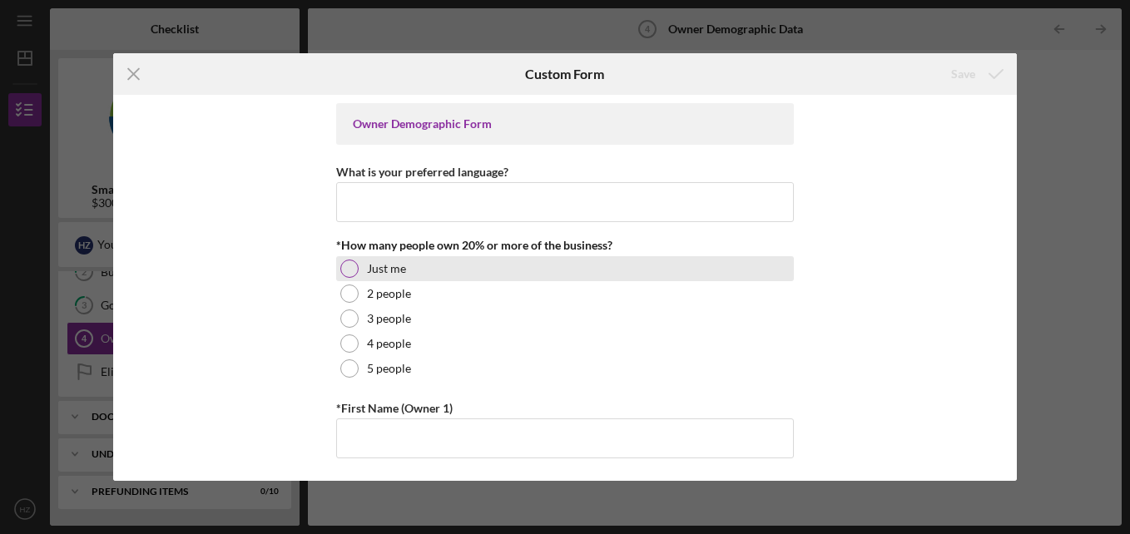
click at [347, 270] on div at bounding box center [349, 269] width 18 height 18
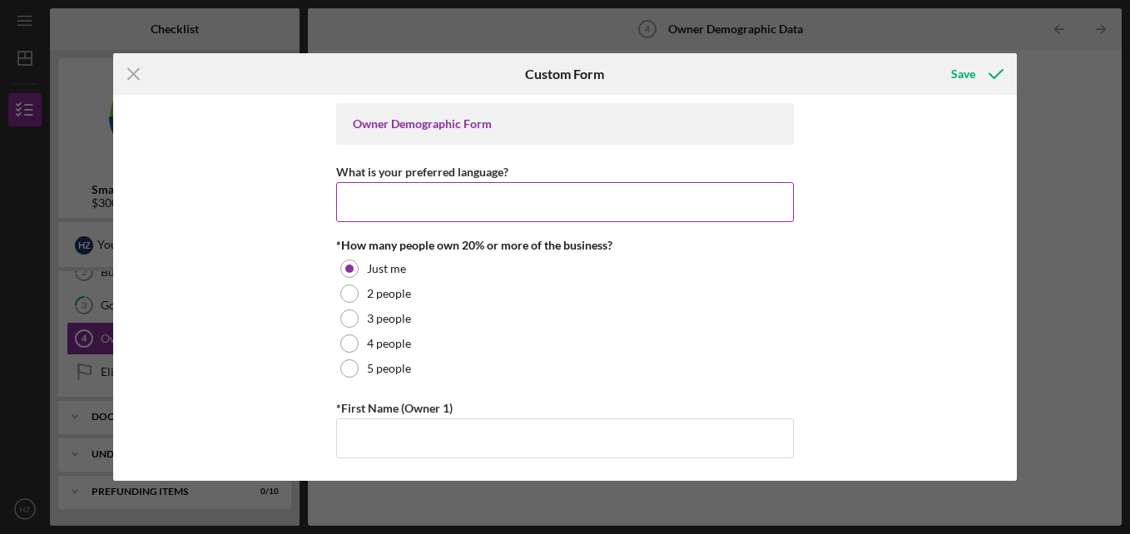
click at [494, 196] on input "What is your preferred language?" at bounding box center [565, 202] width 458 height 40
type input "English"
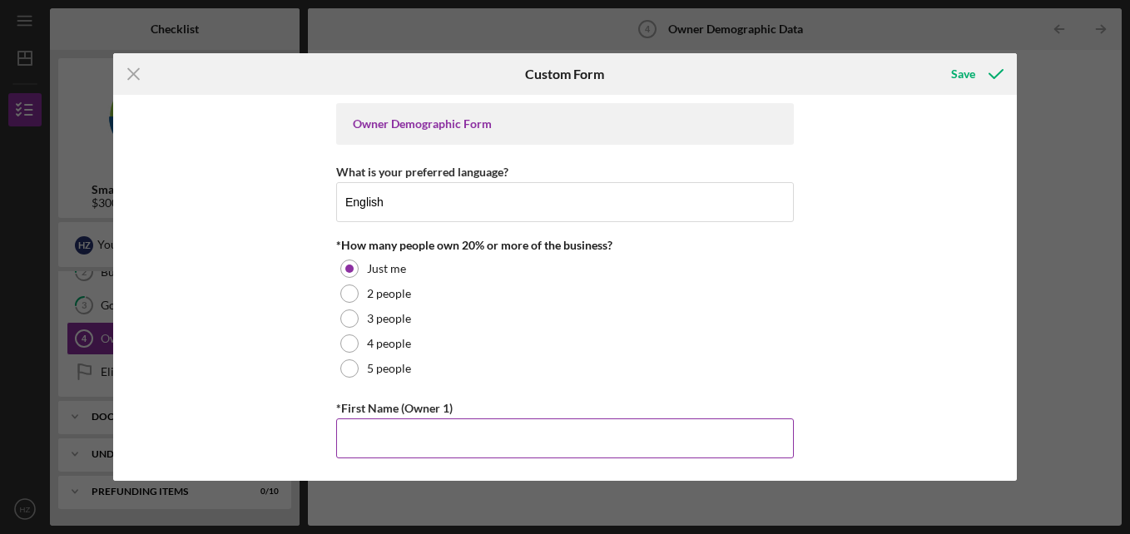
click at [444, 431] on input "*First Name (Owner 1)" at bounding box center [565, 438] width 458 height 40
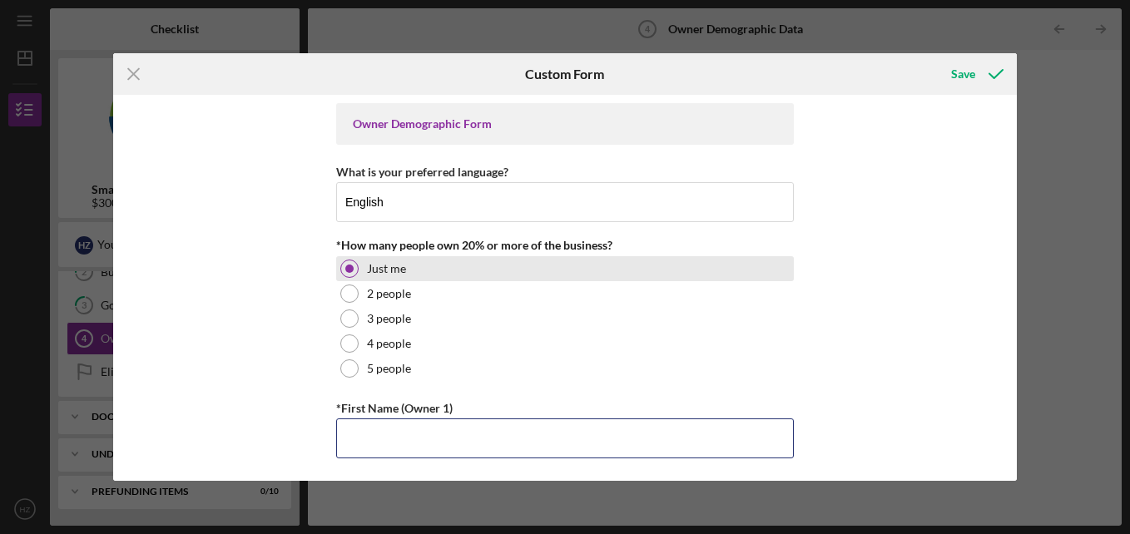
type input "[PERSON_NAME]"
type input "[EMAIL_ADDRESS][DOMAIN_NAME]"
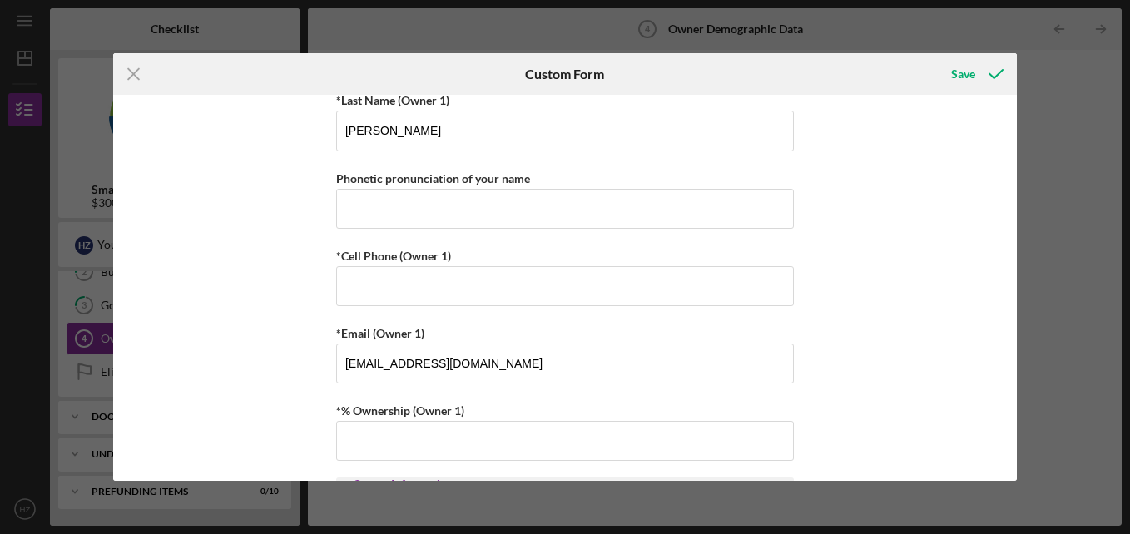
scroll to position [475, 0]
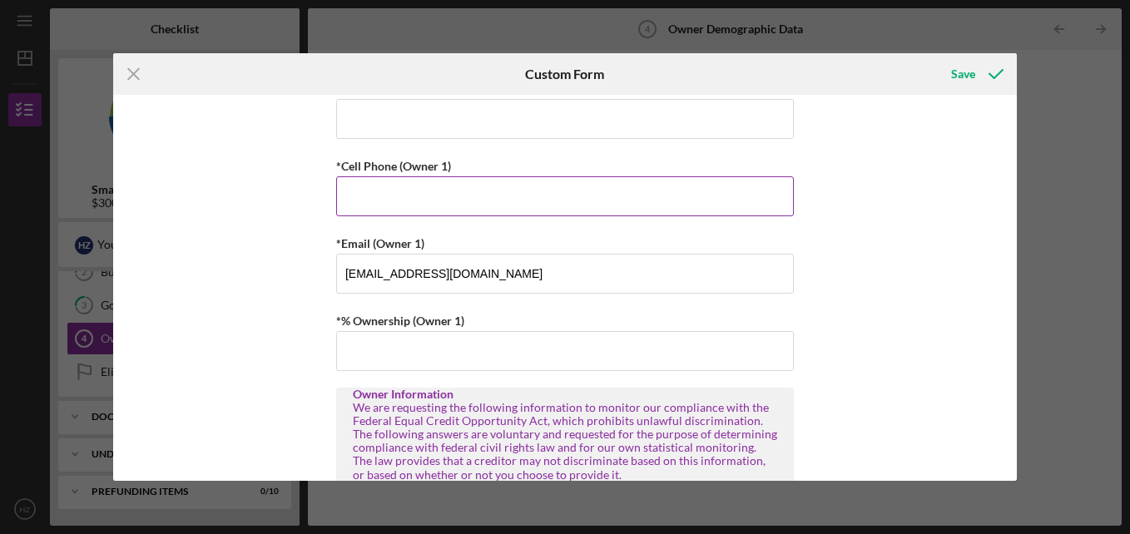
click at [459, 198] on input "*Cell Phone (Owner 1)" at bounding box center [565, 196] width 458 height 40
type input "[PHONE_NUMBER]"
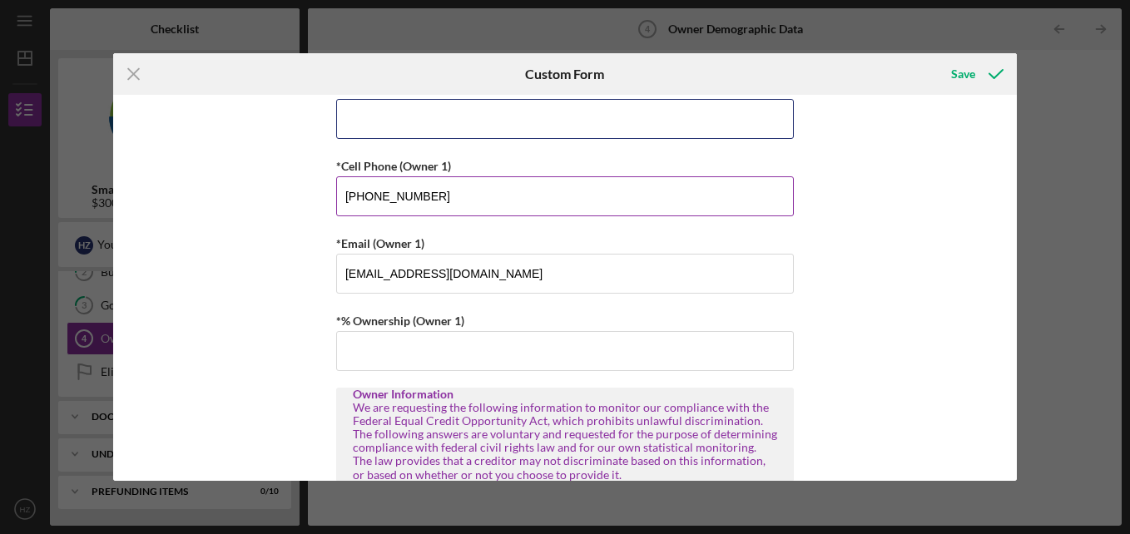
type input "5418448426"
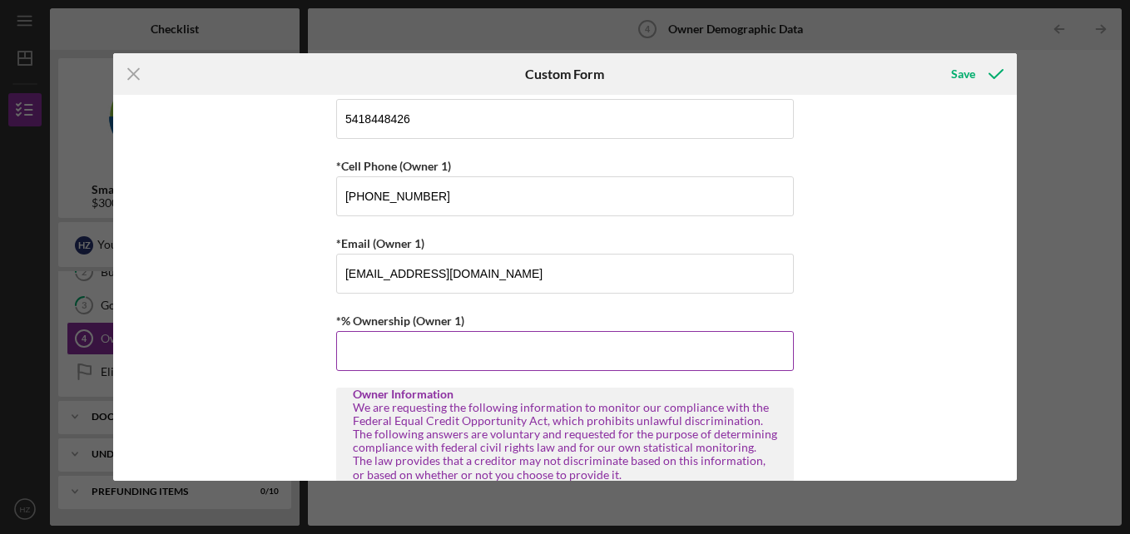
click at [477, 354] on input "*% Ownership (Owner 1)" at bounding box center [565, 351] width 458 height 40
type input "100.00000%"
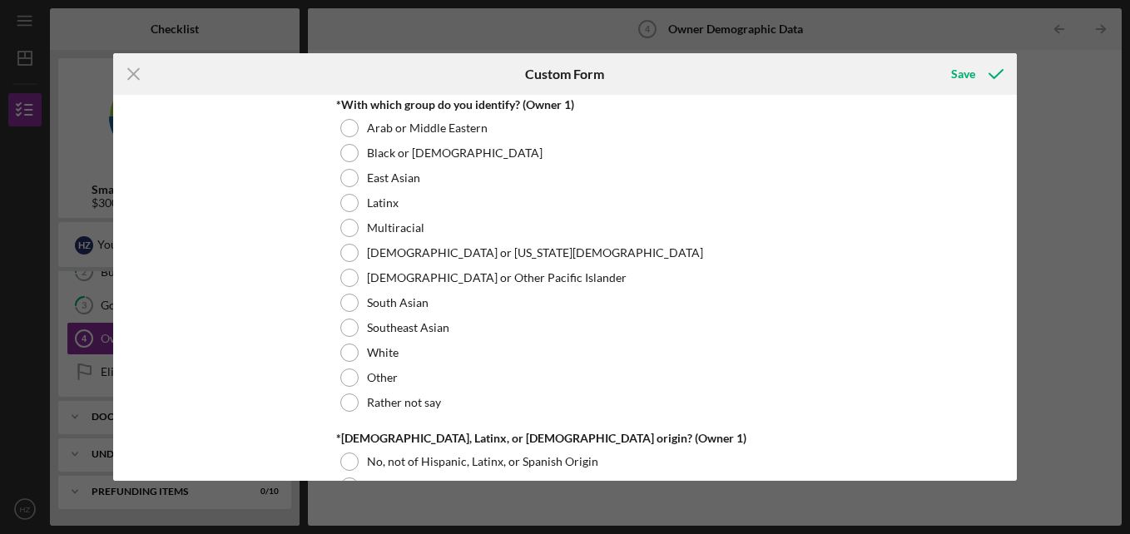
scroll to position [859, 0]
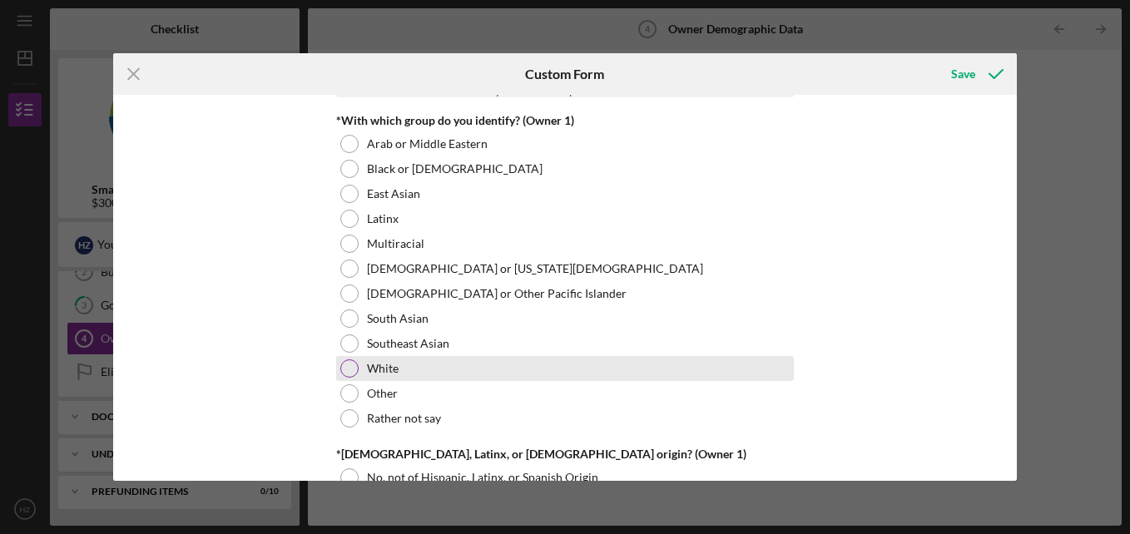
click at [346, 374] on div at bounding box center [349, 368] width 18 height 18
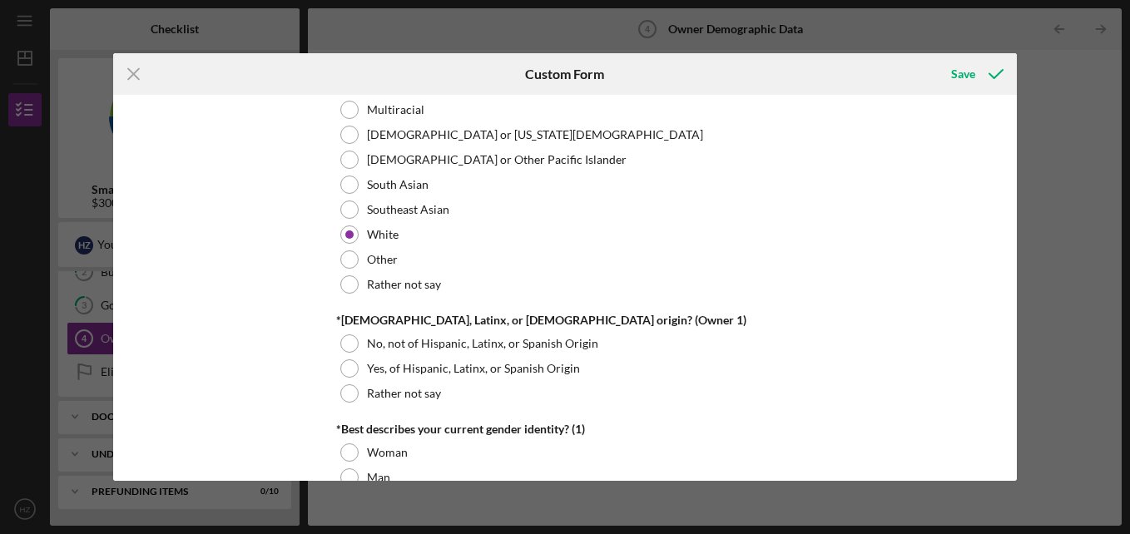
scroll to position [1008, 0]
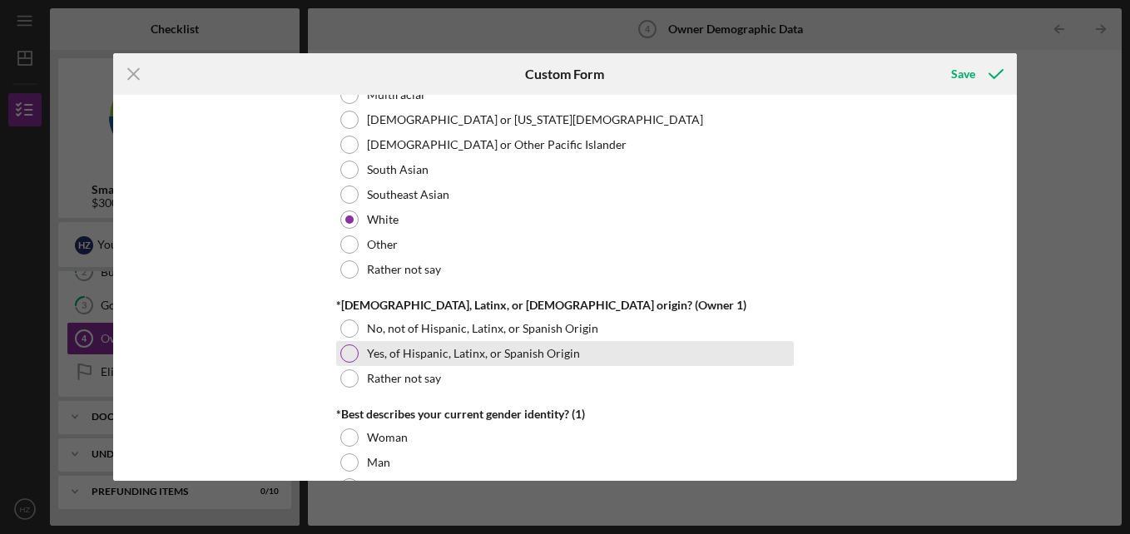
click at [349, 353] on div at bounding box center [349, 353] width 18 height 18
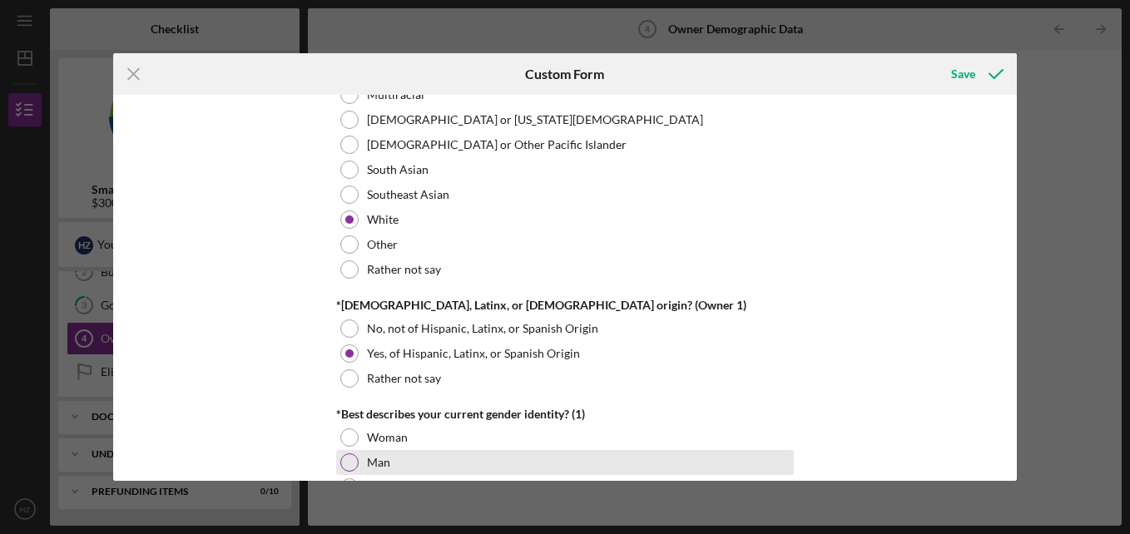
click at [344, 462] on div at bounding box center [349, 462] width 18 height 18
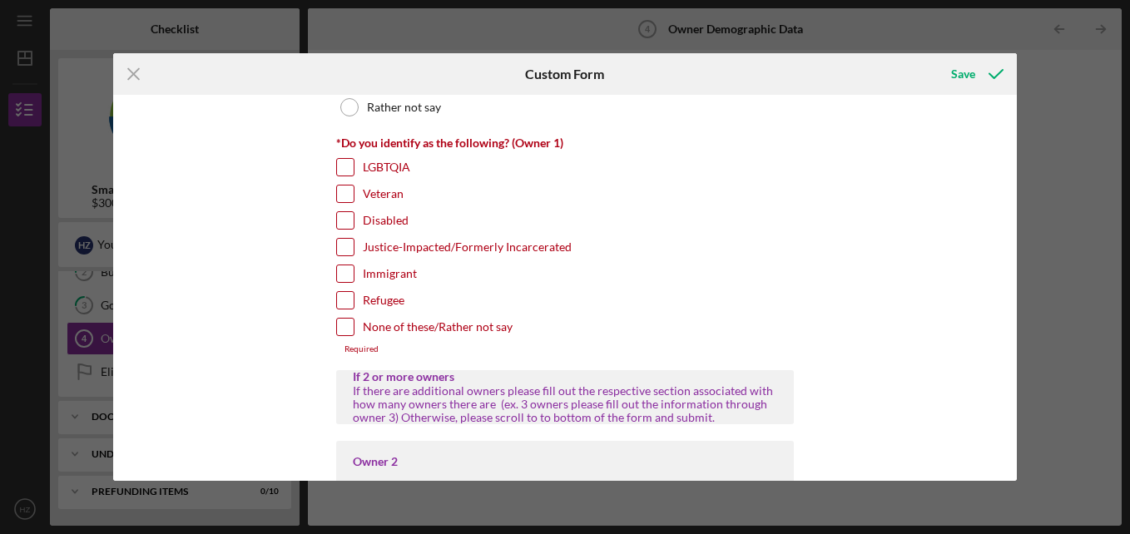
scroll to position [1408, 0]
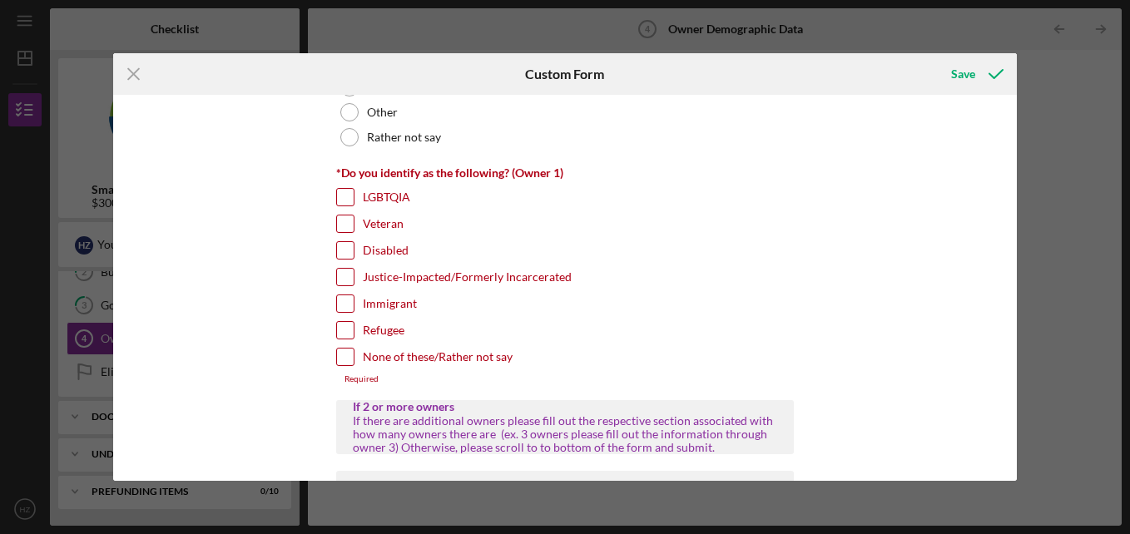
click at [344, 354] on input "None of these/Rather not say" at bounding box center [345, 357] width 17 height 17
checkbox input "true"
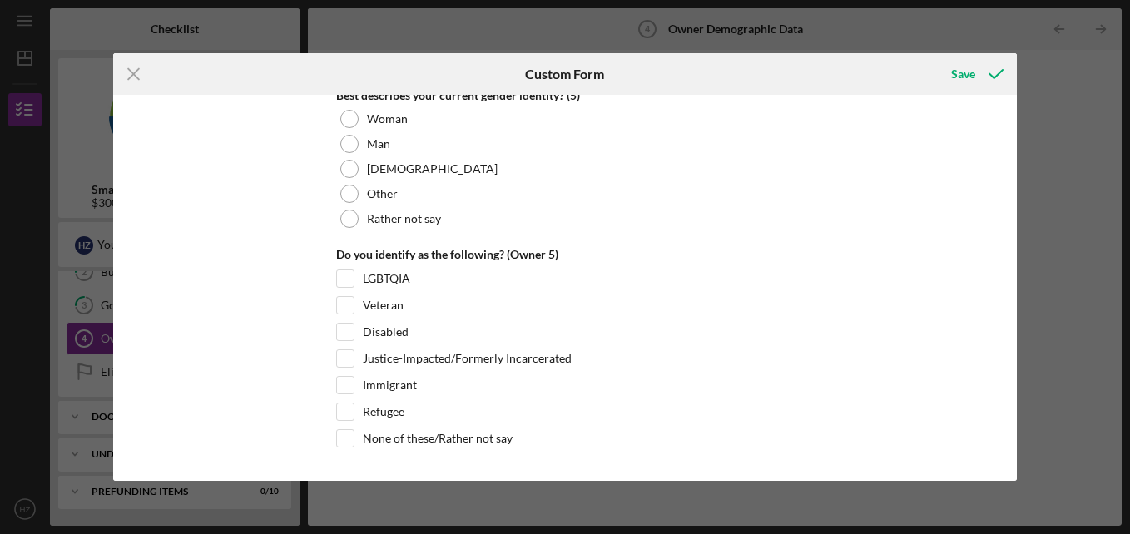
scroll to position [5211, 0]
click at [967, 72] on div "Save" at bounding box center [963, 73] width 24 height 33
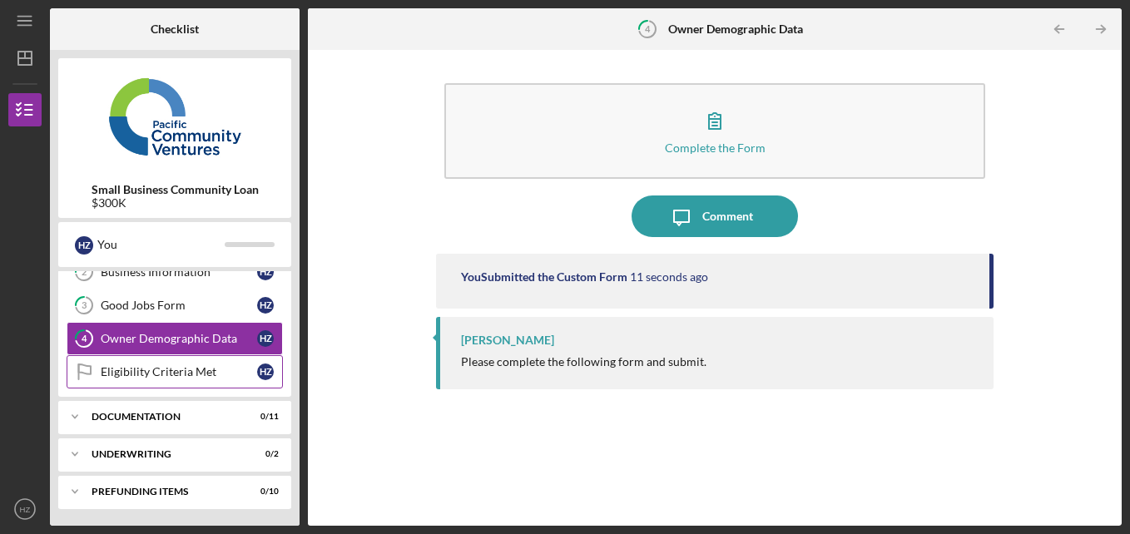
click at [177, 373] on div "Eligibility Criteria Met" at bounding box center [179, 371] width 156 height 13
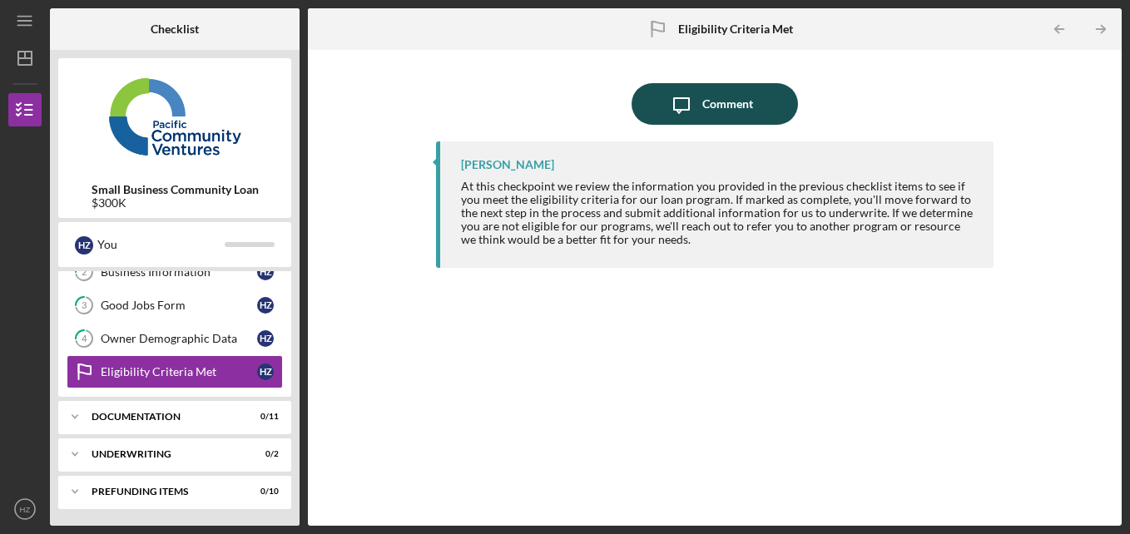
click at [707, 97] on div "Comment" at bounding box center [727, 104] width 51 height 42
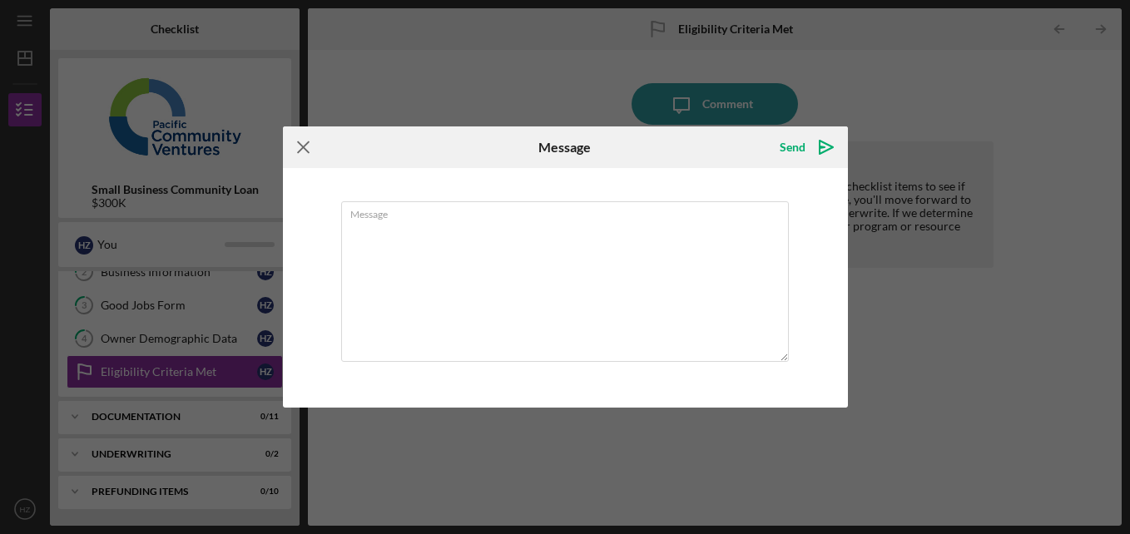
click at [310, 142] on icon "Icon/Menu Close" at bounding box center [304, 147] width 42 height 42
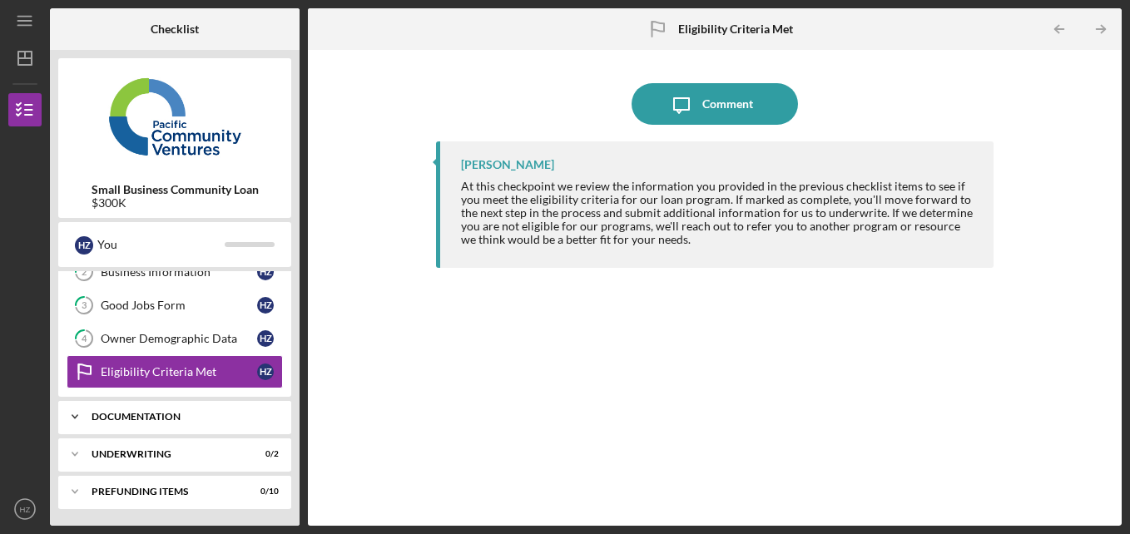
click at [77, 206] on polyline at bounding box center [74, 204] width 5 height 3
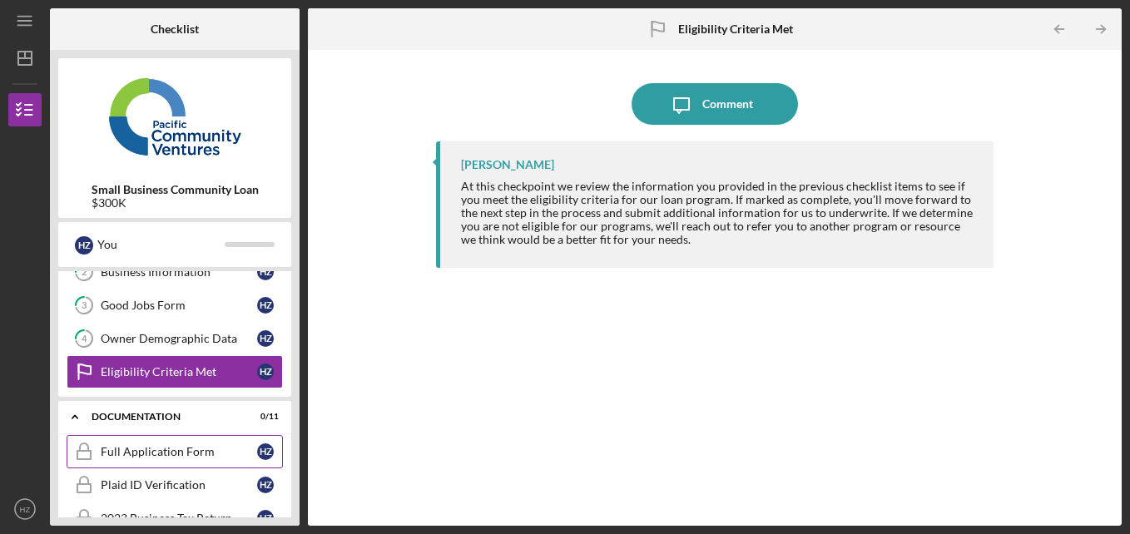
click at [148, 451] on div "Full Application Form" at bounding box center [179, 451] width 156 height 13
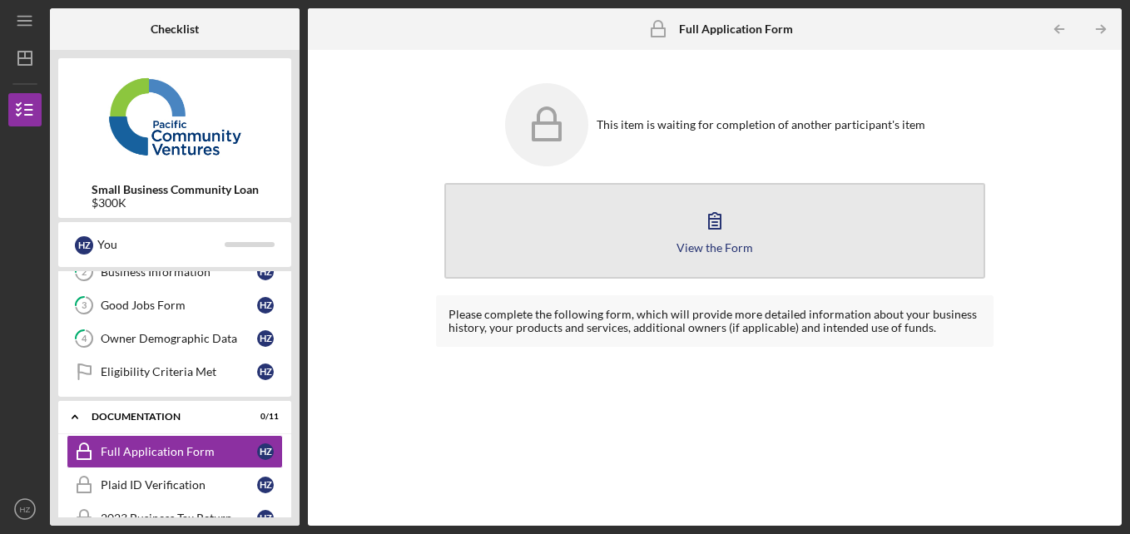
click at [709, 221] on icon "button" at bounding box center [715, 221] width 12 height 16
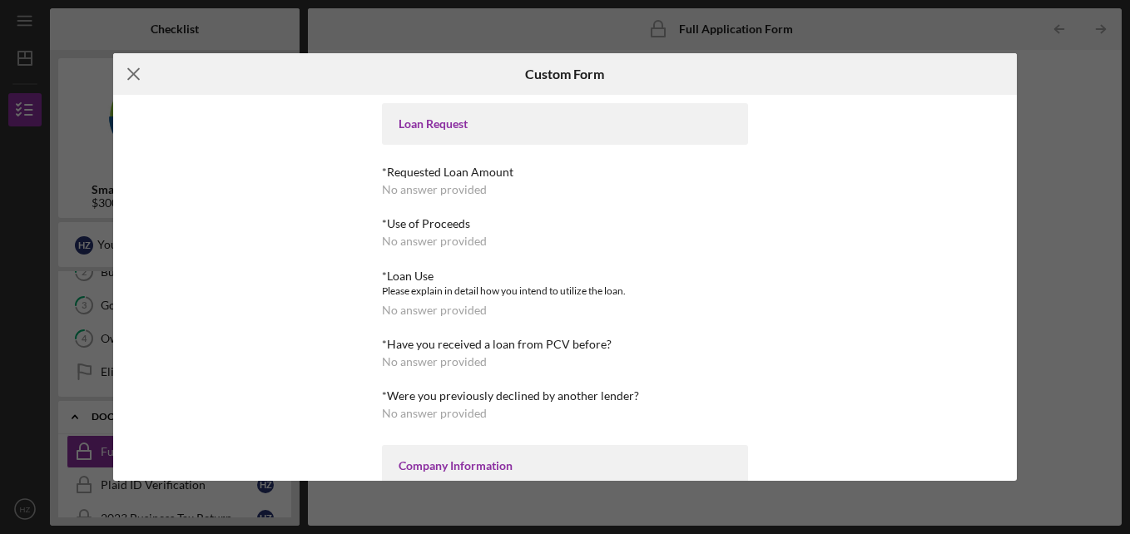
click at [127, 75] on icon "Icon/Menu Close" at bounding box center [134, 74] width 42 height 42
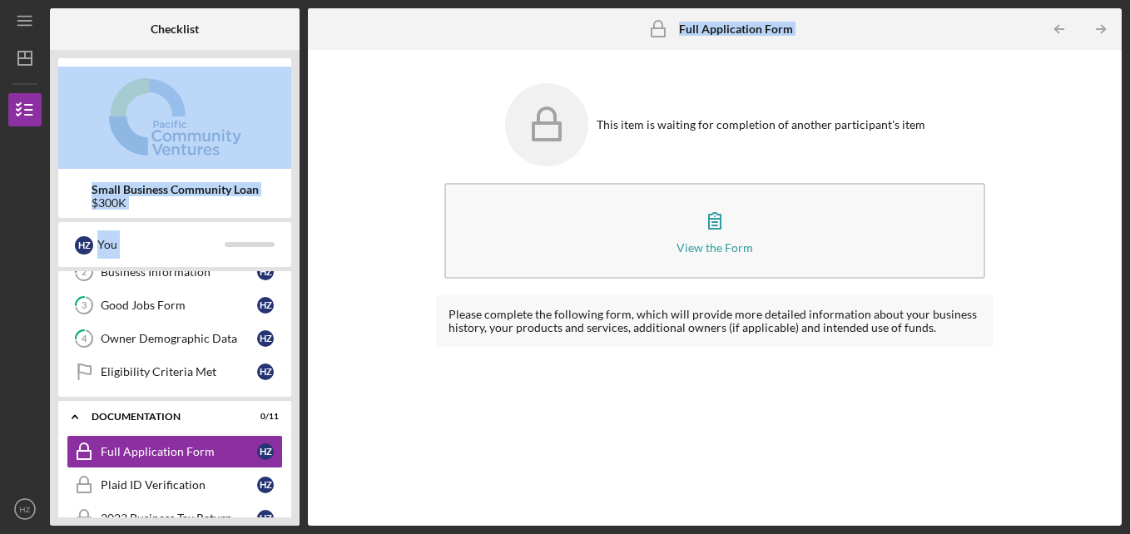
drag, startPoint x: 303, startPoint y: 95, endPoint x: 312, endPoint y: 150, distance: 55.7
click at [312, 150] on div "Checklist Small Business Community Loan $300K H Z You Icon/Expander Eligibility…" at bounding box center [585, 266] width 1071 height 517
click at [303, 425] on div "Checklist Small Business Community Loan $300K H Z You Icon/Expander Eligibility…" at bounding box center [585, 266] width 1071 height 517
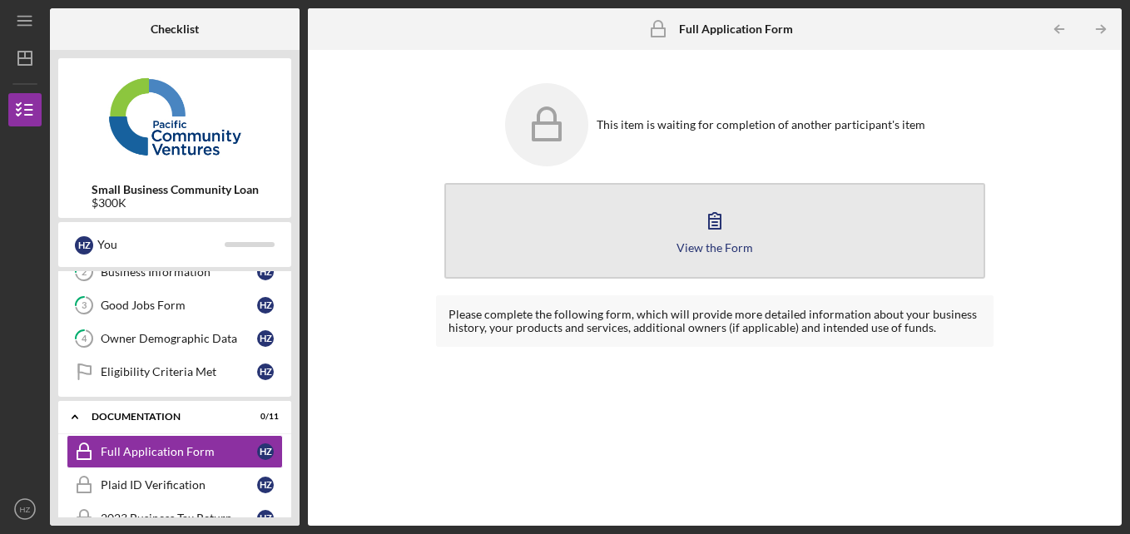
click at [714, 213] on icon "button" at bounding box center [715, 221] width 42 height 42
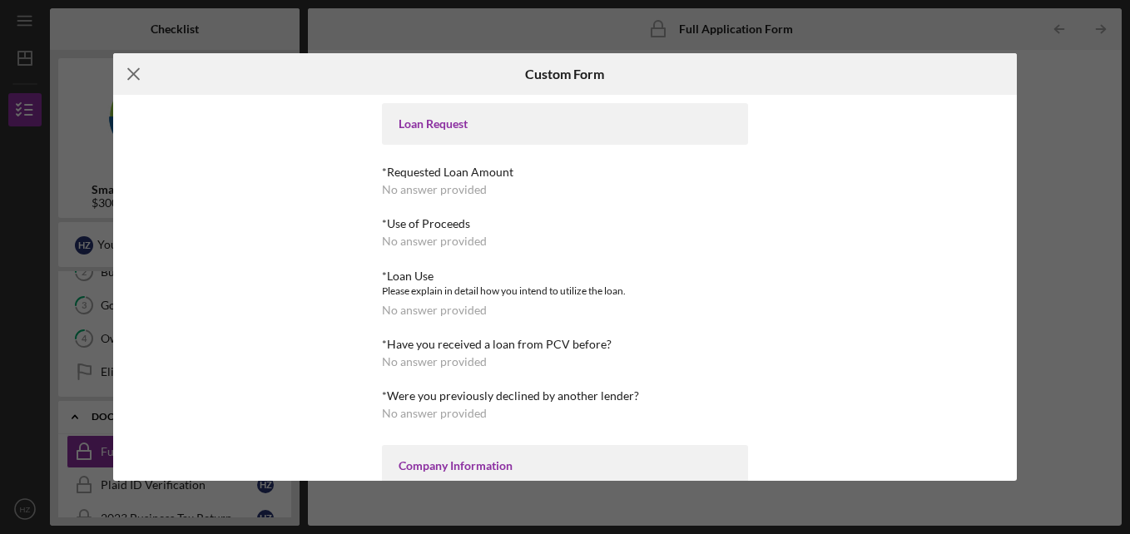
click at [136, 72] on line at bounding box center [133, 74] width 11 height 11
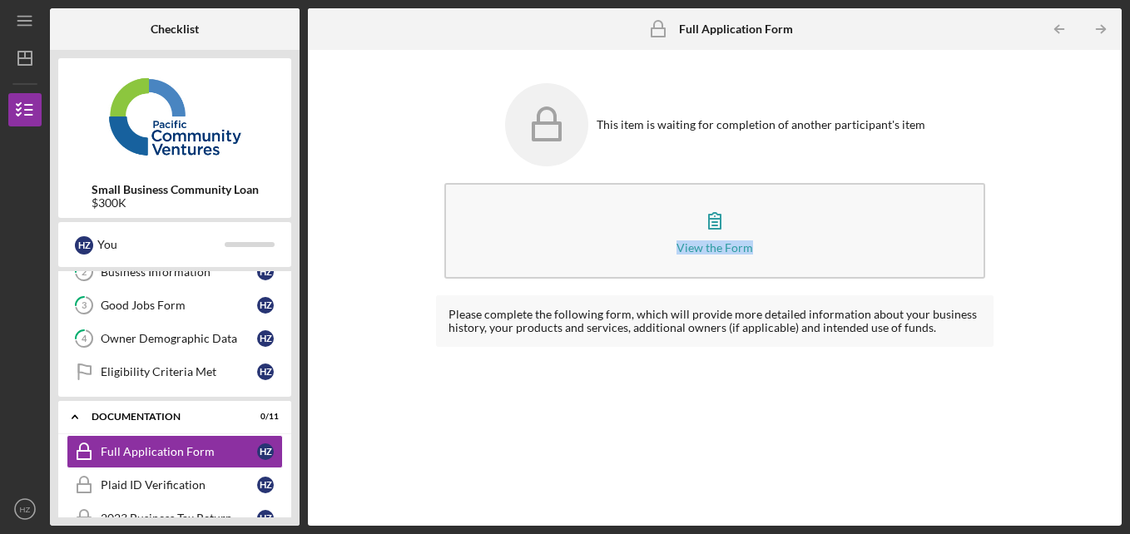
drag, startPoint x: 1126, startPoint y: 199, endPoint x: 1075, endPoint y: 130, distance: 86.2
click at [1129, 120] on html "Icon/Menu Full Application Form Full Application Form Checklist Small Business …" at bounding box center [565, 267] width 1130 height 534
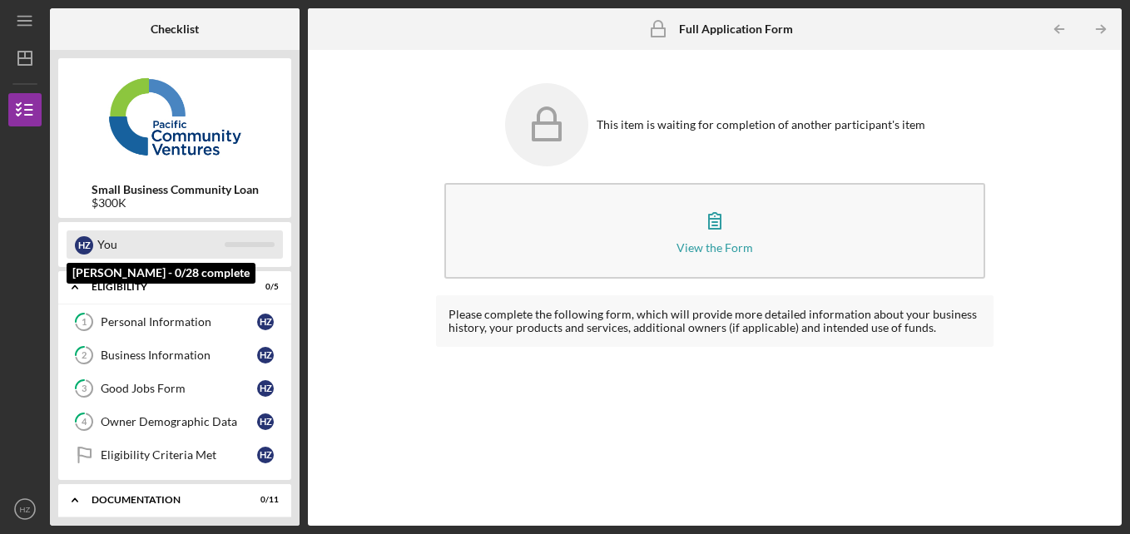
click at [253, 247] on div at bounding box center [250, 244] width 50 height 5
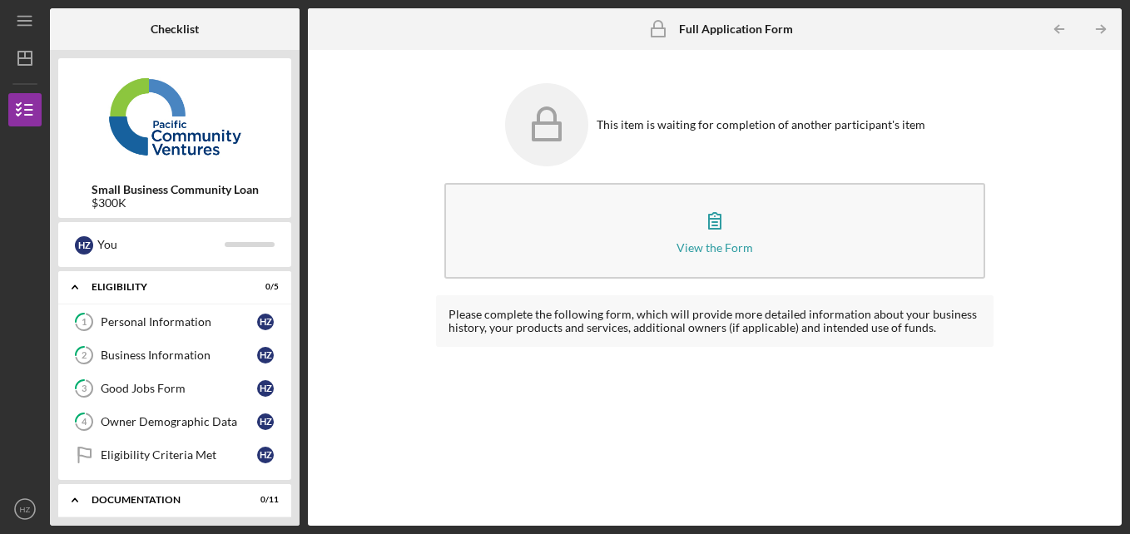
scroll to position [458, 0]
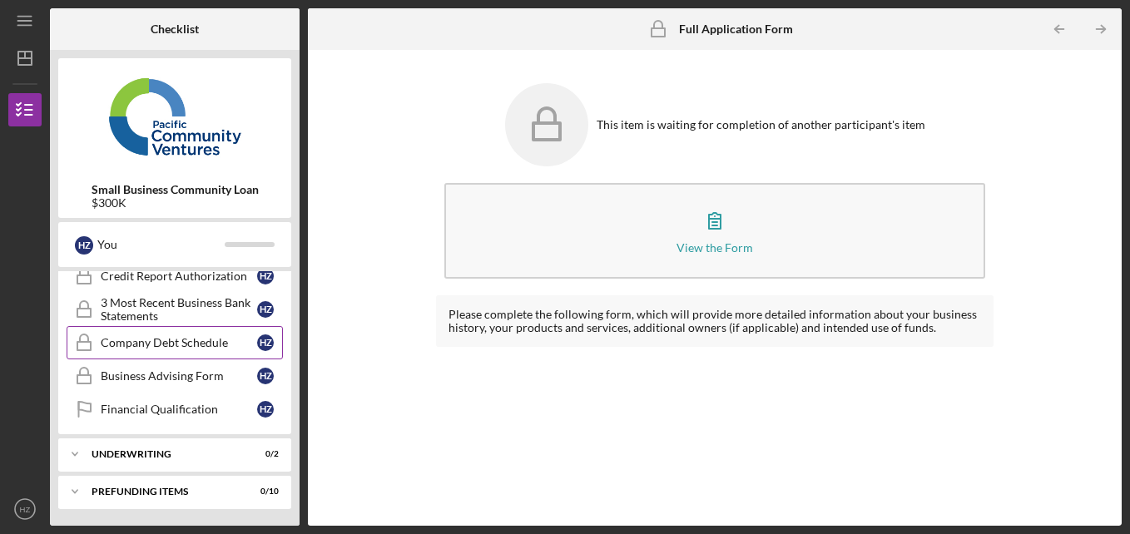
click at [162, 347] on div "Company Debt Schedule" at bounding box center [179, 342] width 156 height 13
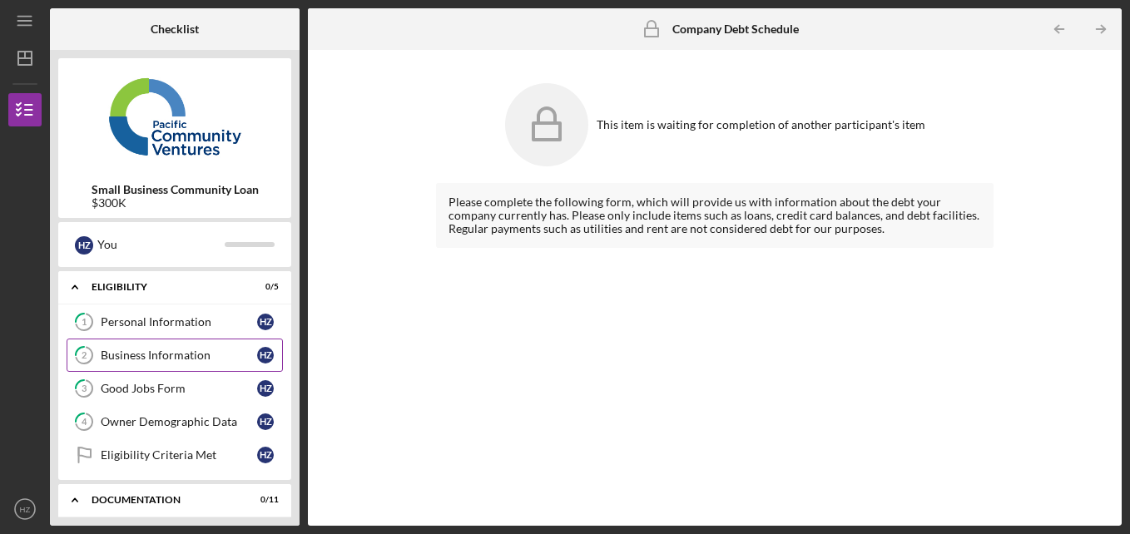
scroll to position [458, 0]
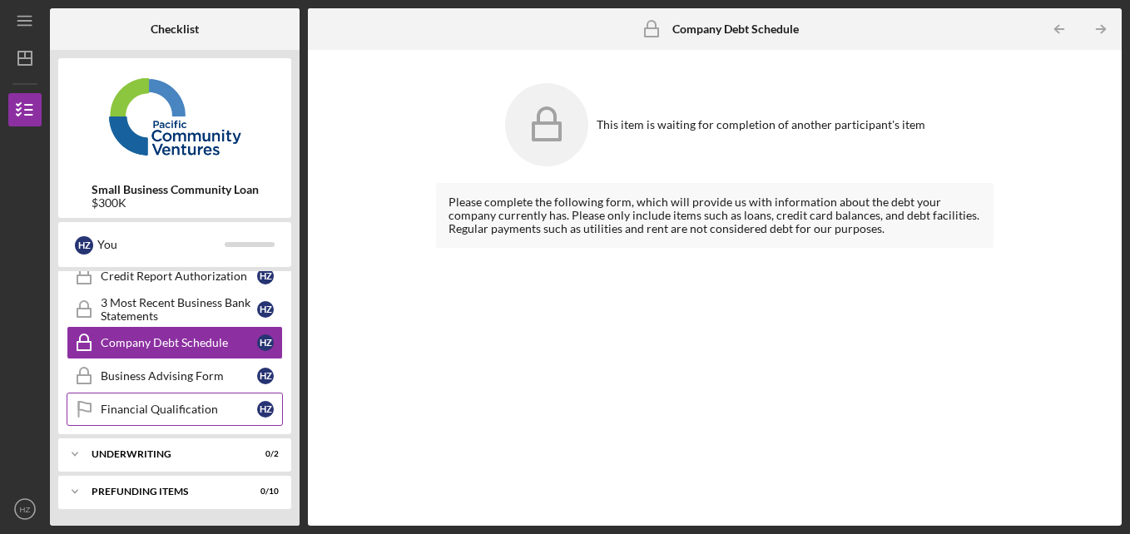
click at [138, 410] on div "Financial Qualification" at bounding box center [179, 409] width 156 height 13
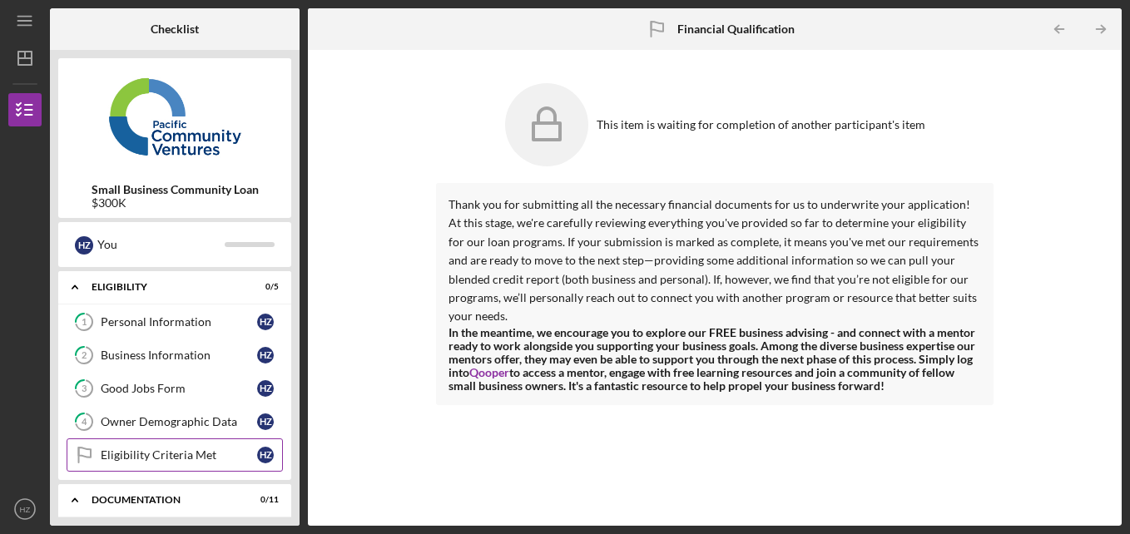
click at [166, 458] on div "Eligibility Criteria Met" at bounding box center [179, 454] width 156 height 13
